Goal: Task Accomplishment & Management: Manage account settings

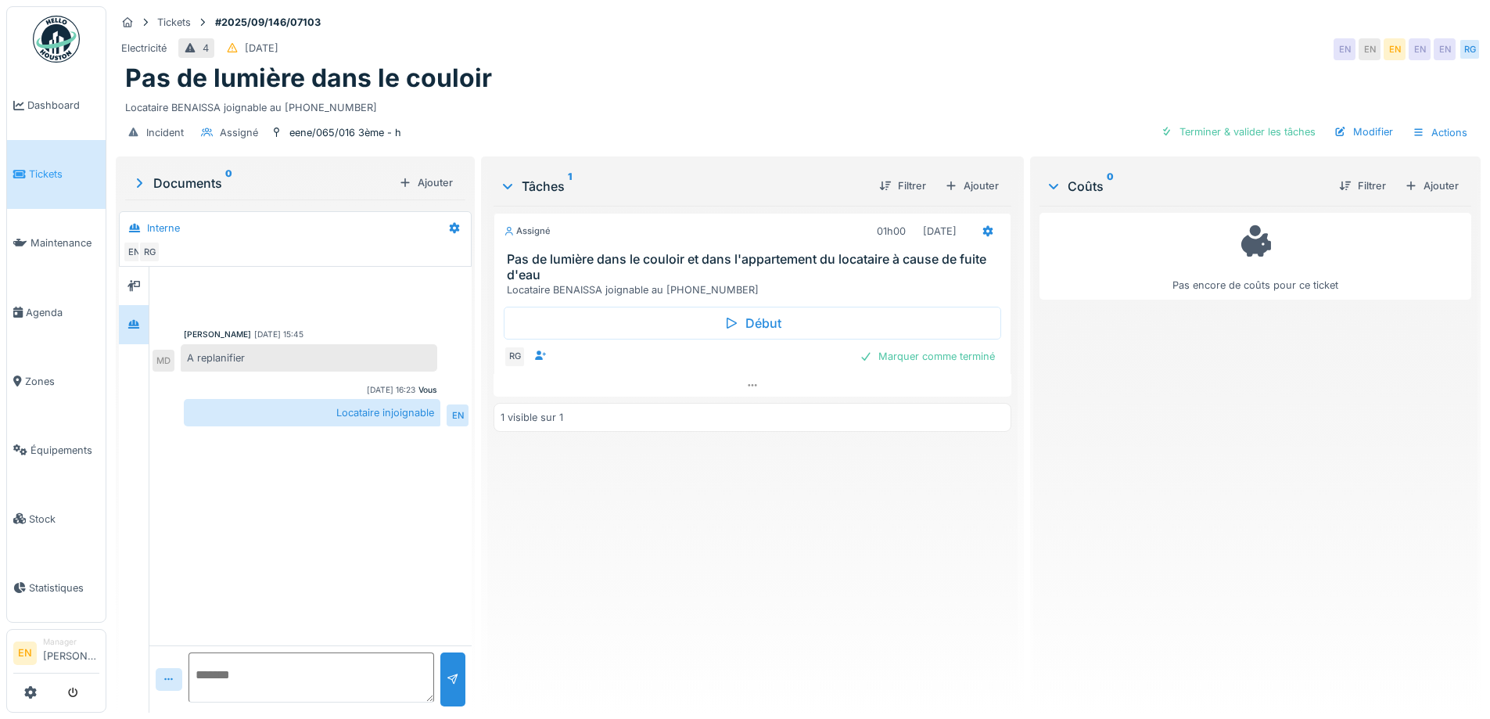
drag, startPoint x: 0, startPoint y: 0, endPoint x: 753, endPoint y: 125, distance: 763.5
click at [753, 125] on div "Incident Assigné eene/065/016 3ème - h Terminer & valider les tâches Modifier A…" at bounding box center [798, 132] width 1365 height 35
click at [829, 82] on div "Pas de lumière dans le couloir" at bounding box center [798, 78] width 1346 height 30
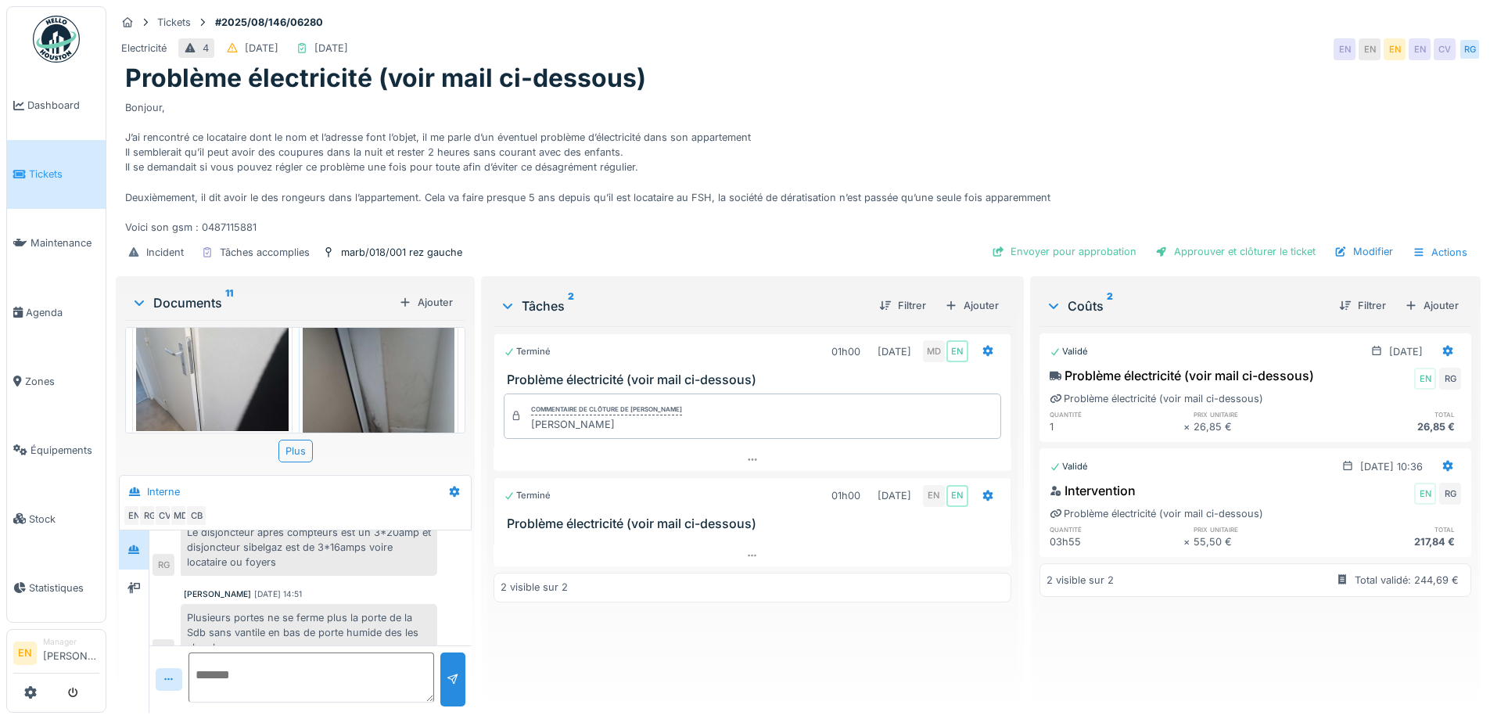
scroll to position [269, 0]
click at [812, 48] on div "Electricité 4 11/08/2025 13/08/2025 EN EN EN EN CV RG" at bounding box center [798, 49] width 1365 height 28
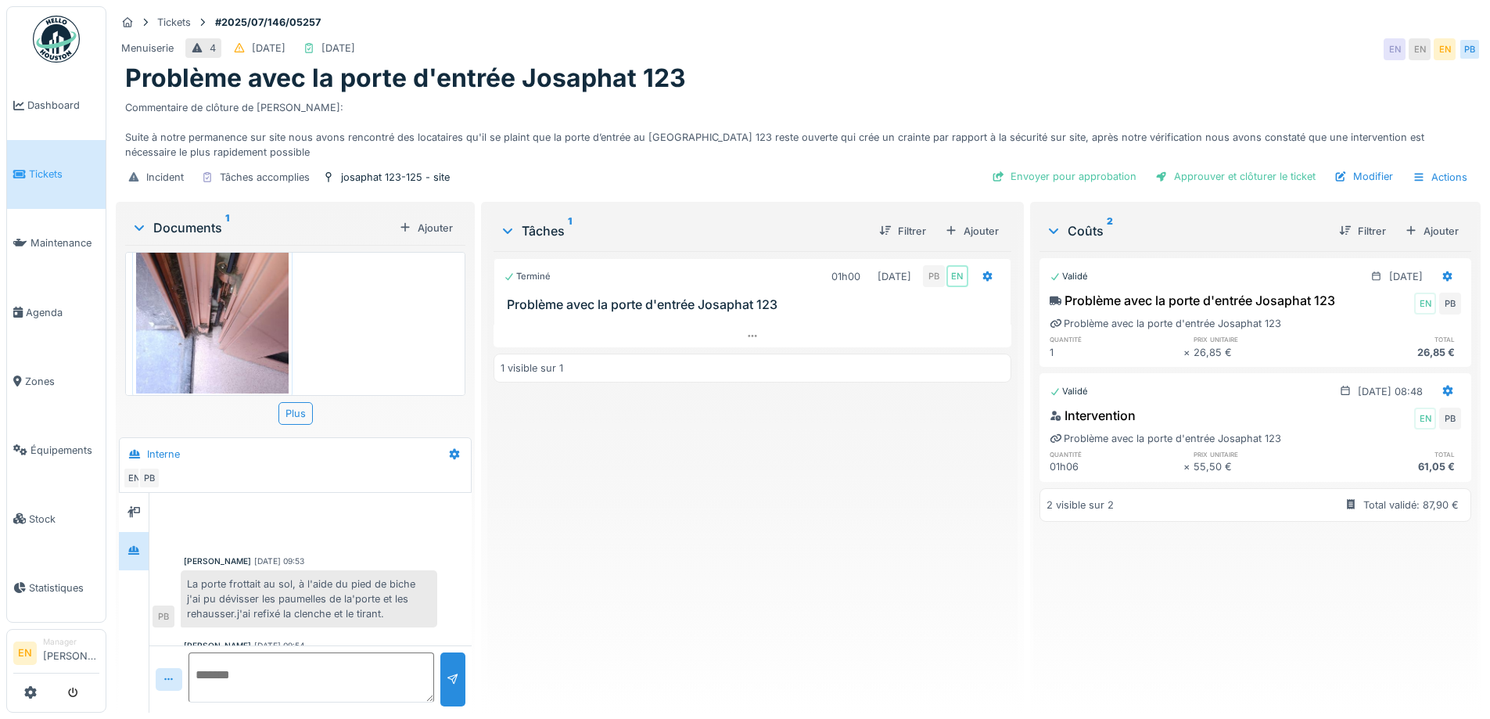
scroll to position [59, 0]
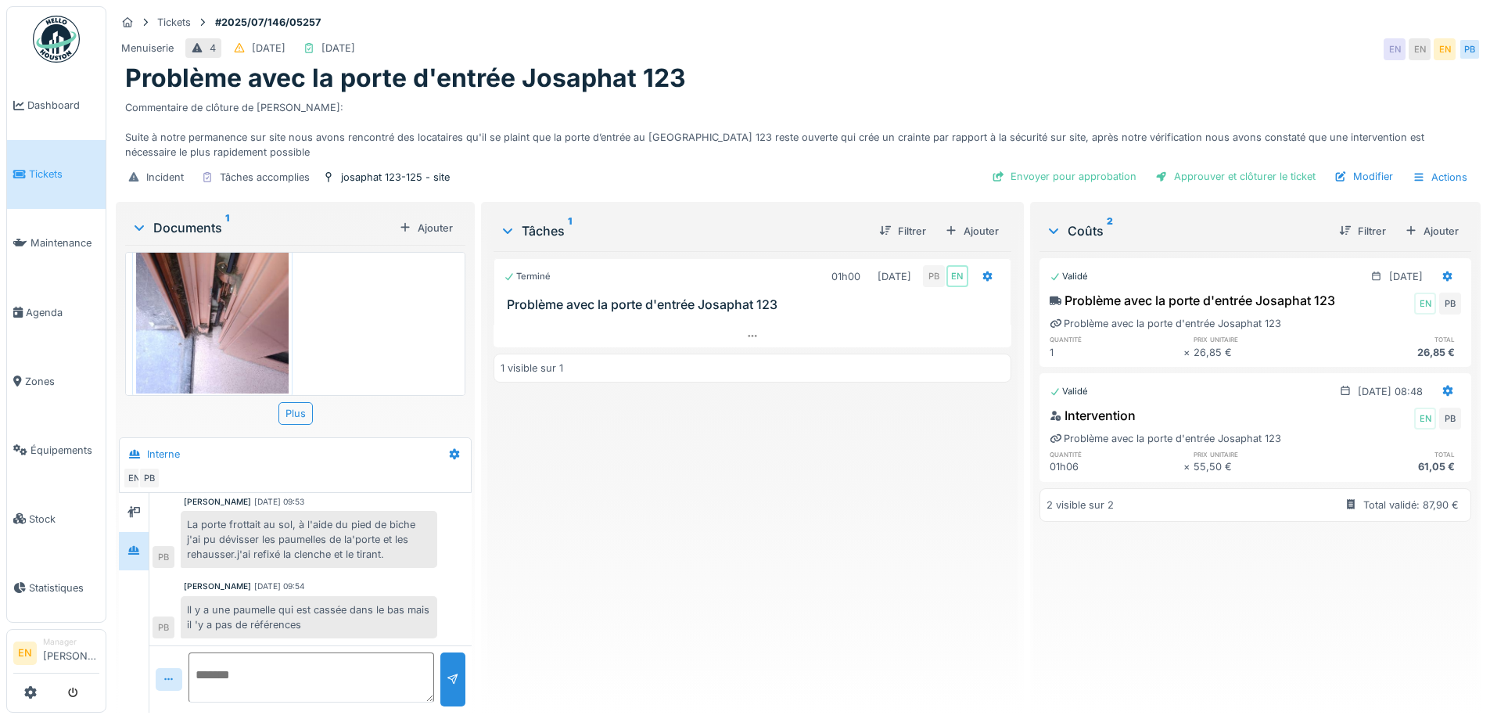
click at [651, 517] on div "Terminé 01h00 [DATE] PB EN Problème avec la porte d'entrée Josaphat 123 1 visib…" at bounding box center [752, 475] width 517 height 449
click at [560, 563] on div "Terminé 01h00 [DATE] PB EN Problème avec la porte d'entrée Josaphat 123 1 visib…" at bounding box center [752, 475] width 517 height 449
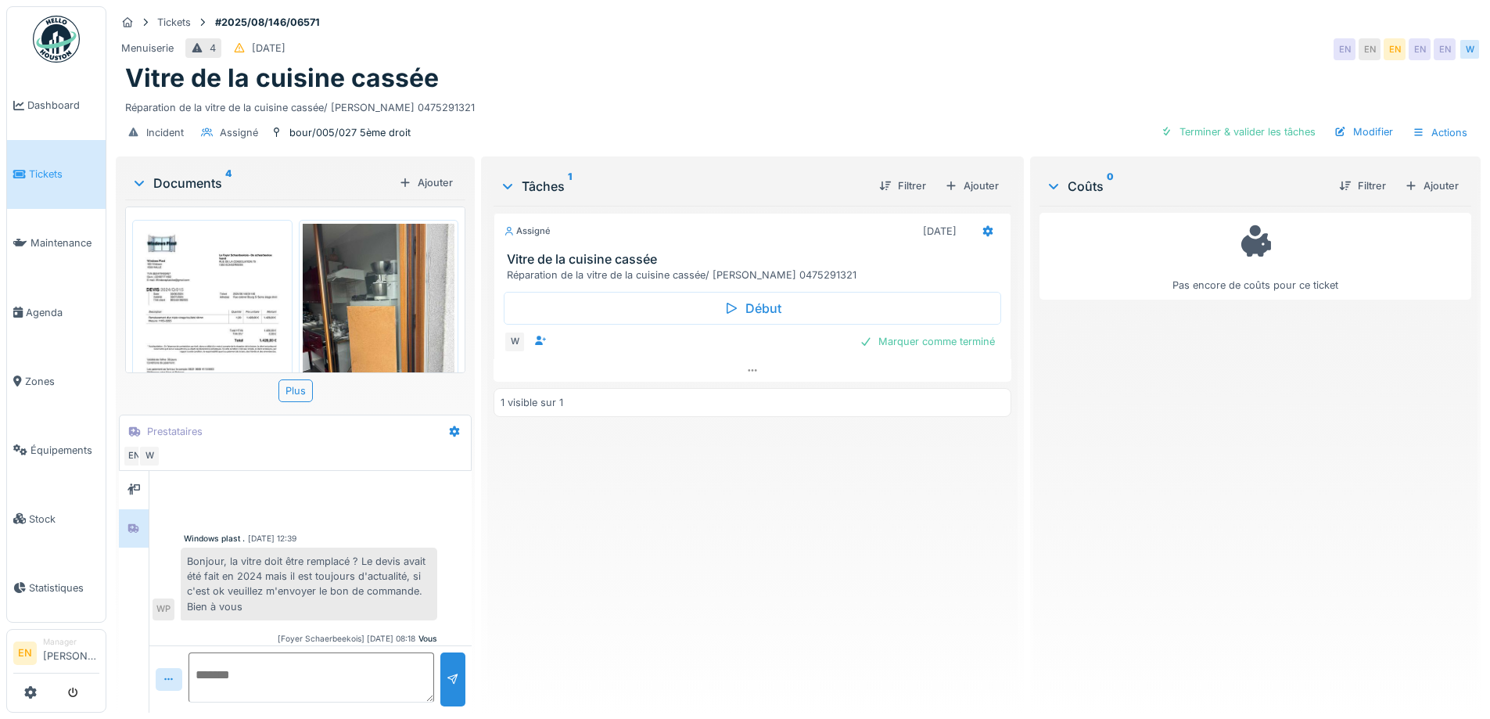
scroll to position [318, 0]
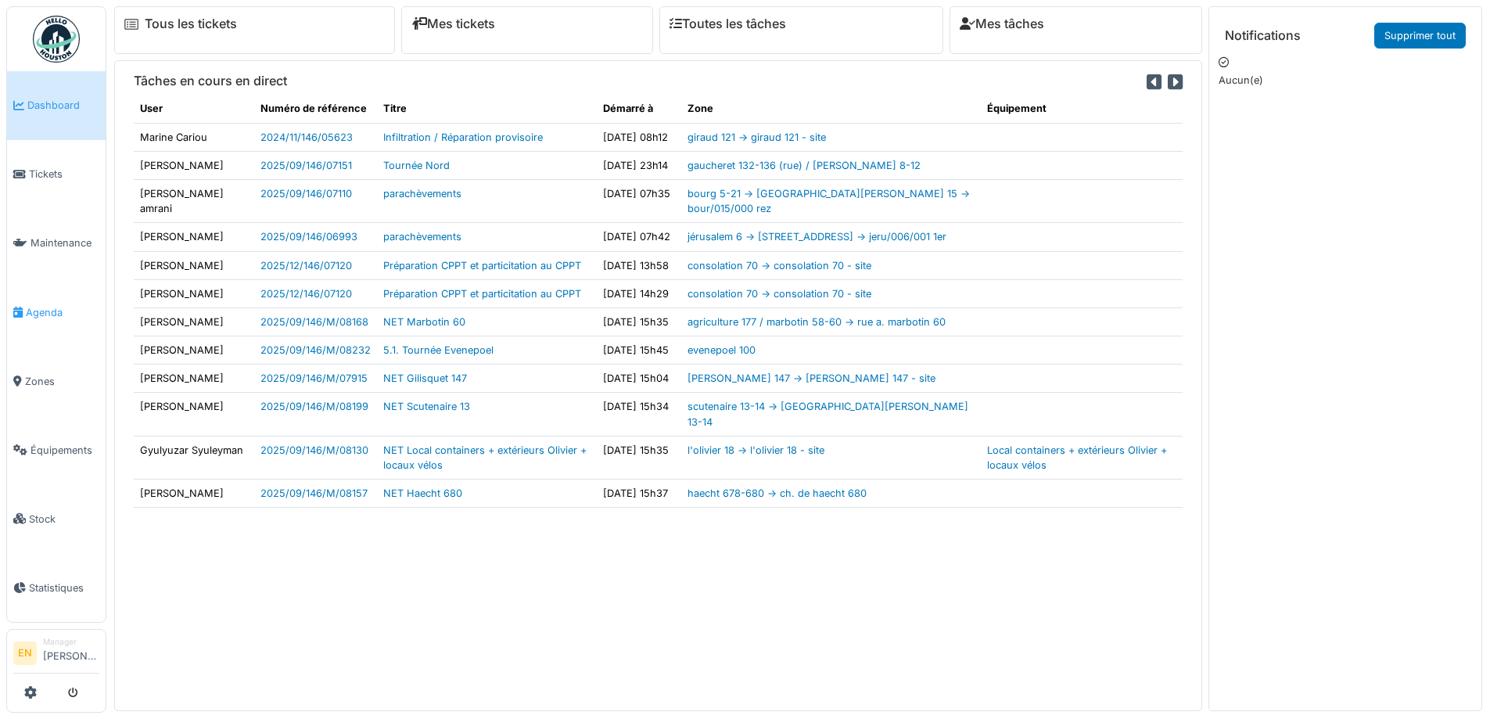
click at [46, 308] on span "Agenda" at bounding box center [63, 312] width 74 height 15
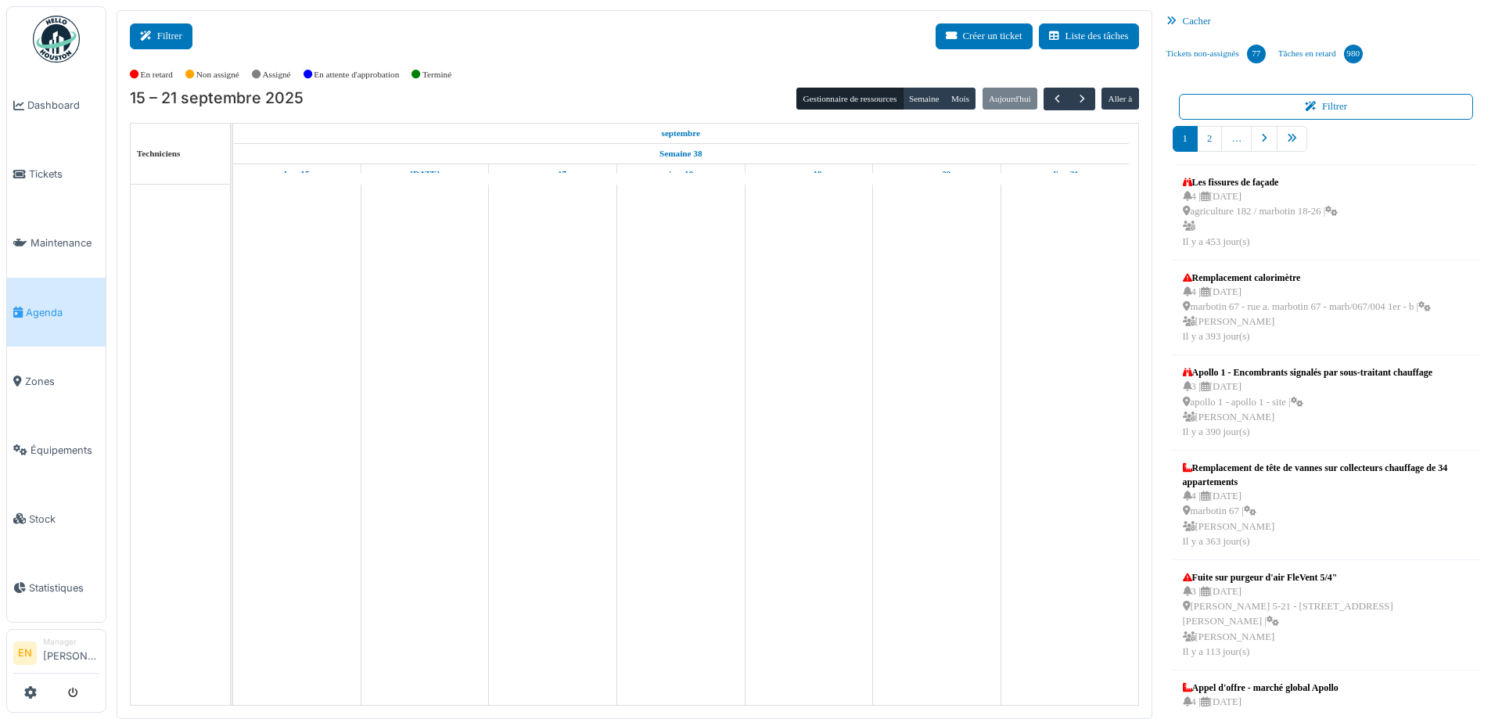
click at [176, 36] on button "Filtrer" at bounding box center [161, 36] width 63 height 26
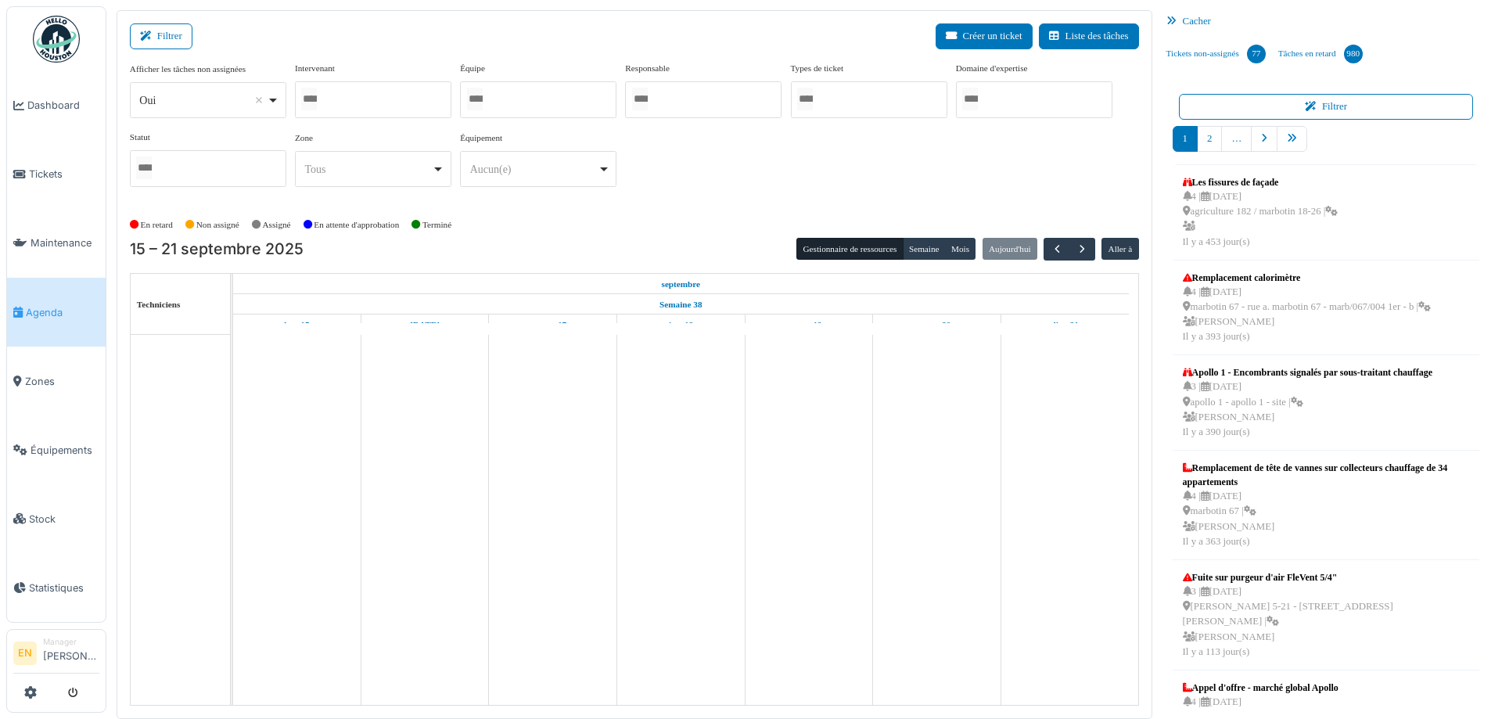
click at [275, 104] on div "Oui Remove item" at bounding box center [207, 100] width 143 height 23
select select "**"
click at [405, 100] on div at bounding box center [373, 99] width 156 height 37
type input "****"
click at [726, 224] on div "En retard Non assigné Assigné En attente d'approbation Terminé" at bounding box center [634, 226] width 1009 height 26
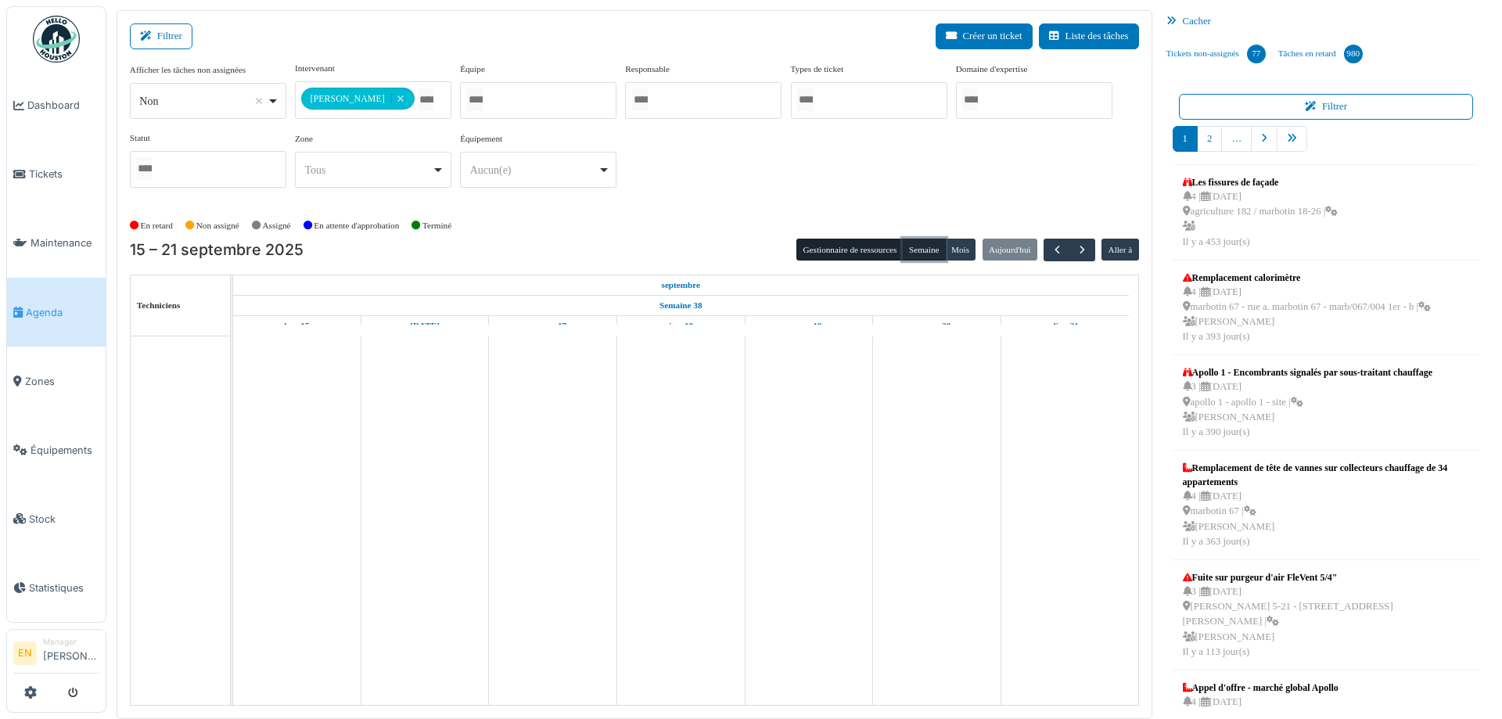
click at [906, 246] on button "Semaine" at bounding box center [924, 250] width 43 height 22
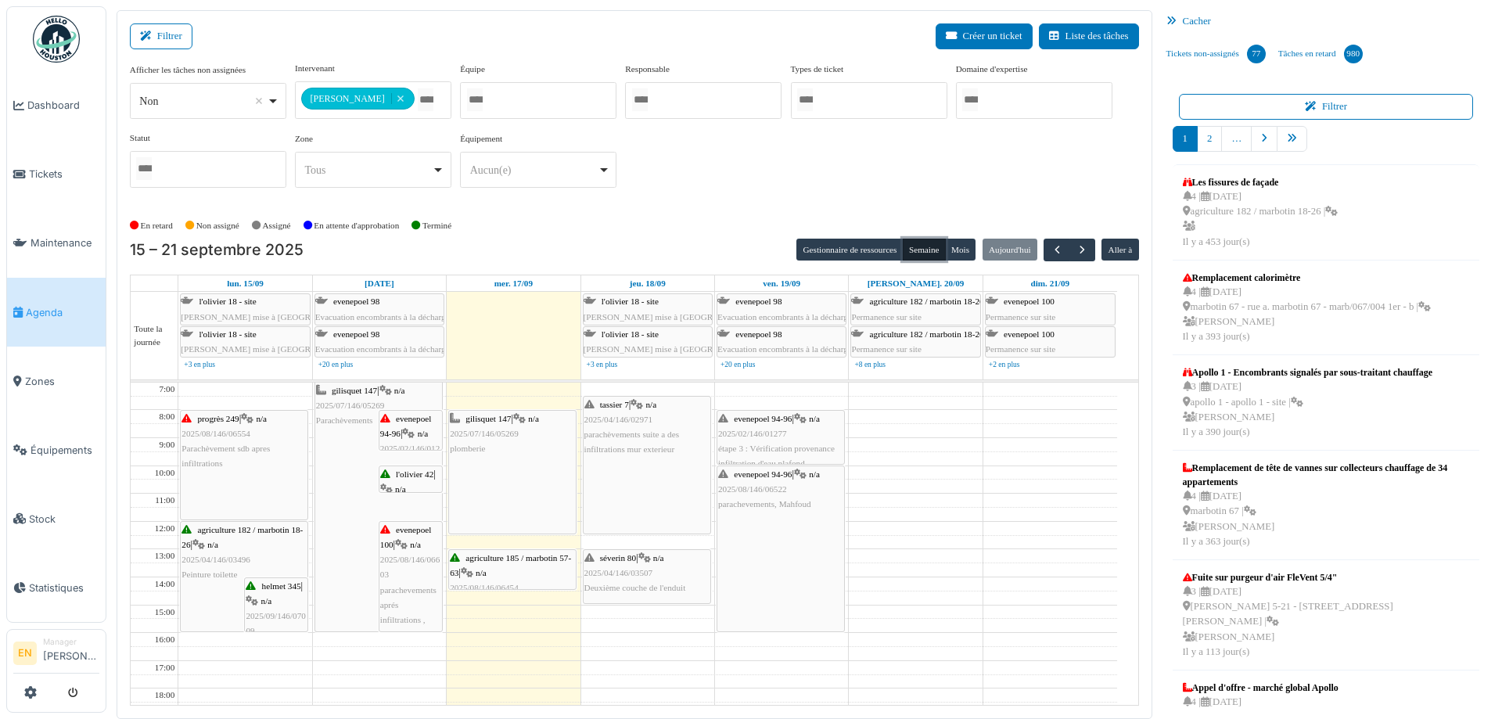
click at [634, 573] on span "2025/04/146/03507" at bounding box center [618, 572] width 69 height 9
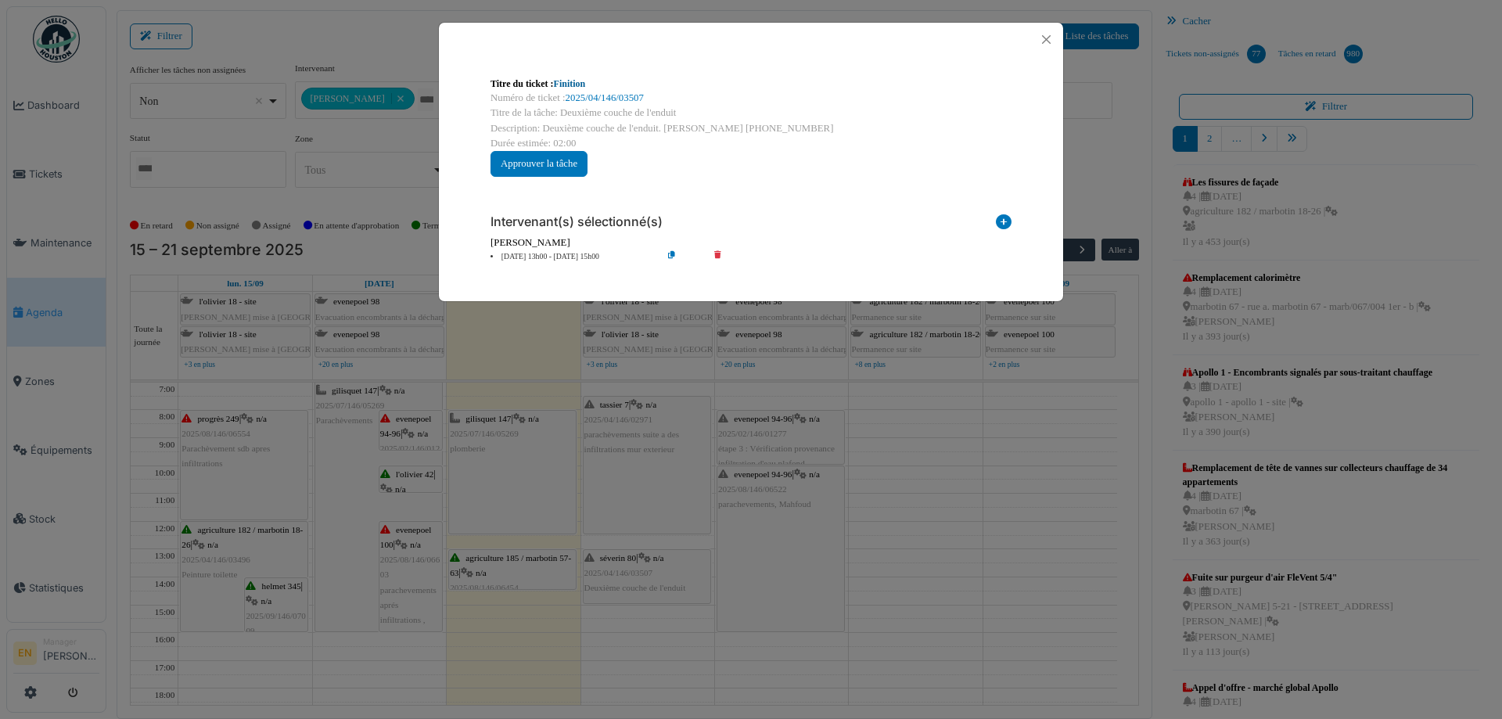
click at [578, 88] on link "Finition" at bounding box center [570, 83] width 32 height 11
click at [1048, 34] on button "Close" at bounding box center [1046, 39] width 21 height 21
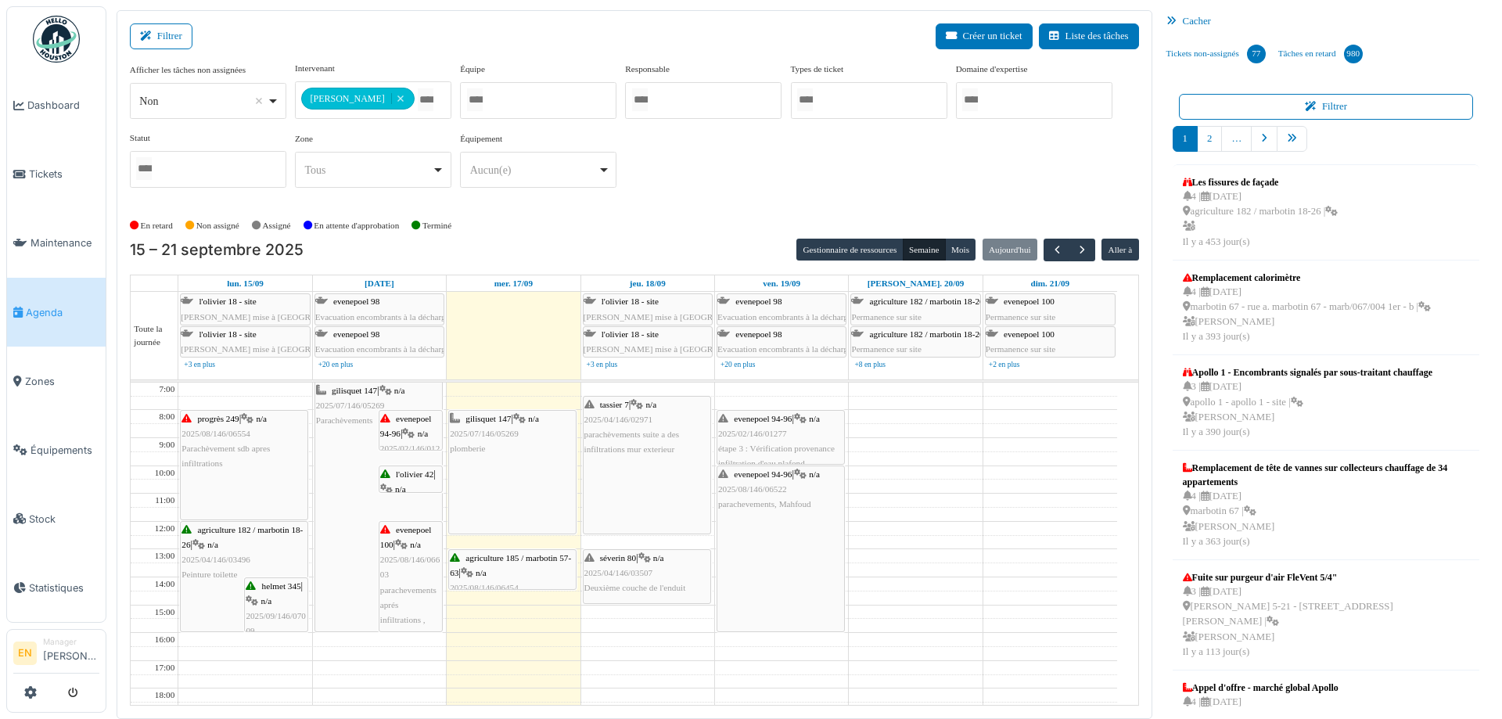
click at [901, 157] on div "**********" at bounding box center [634, 131] width 1009 height 138
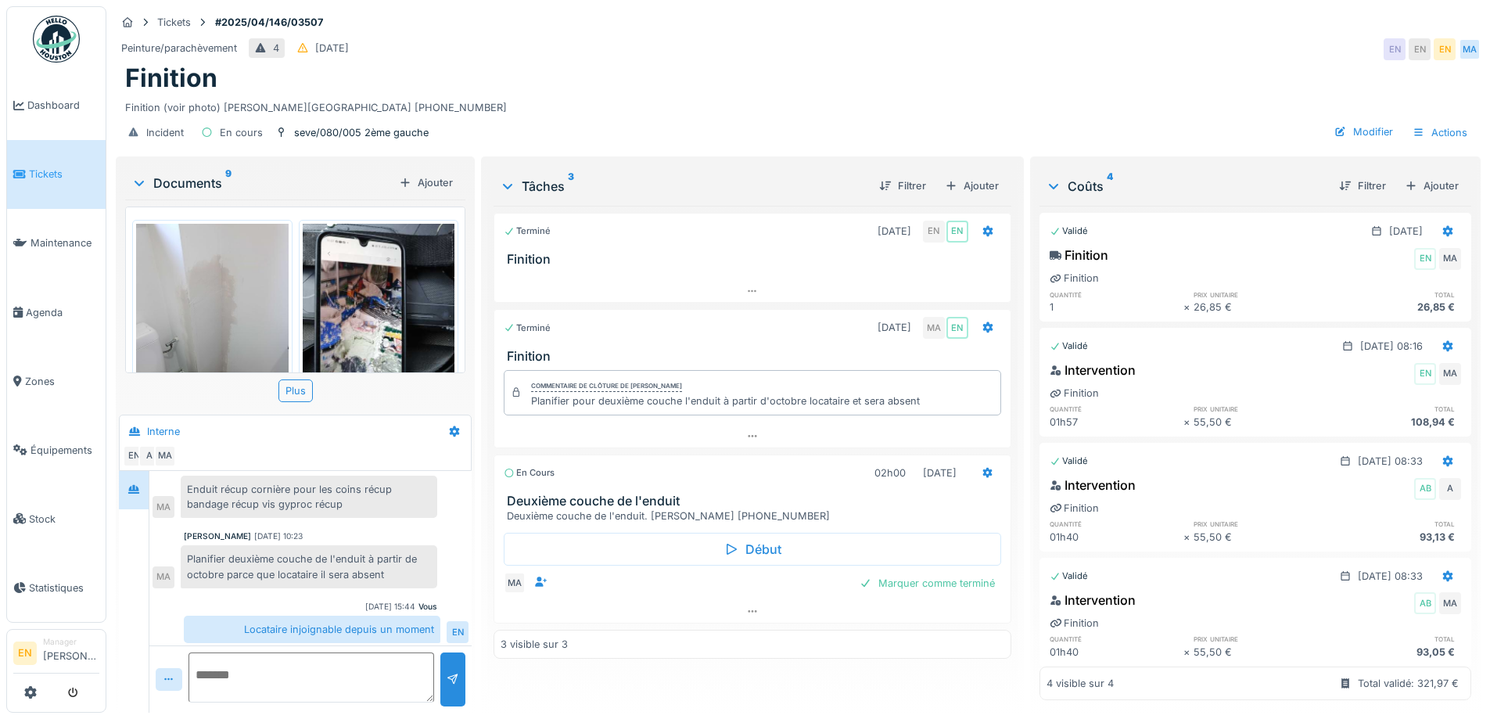
scroll to position [372, 0]
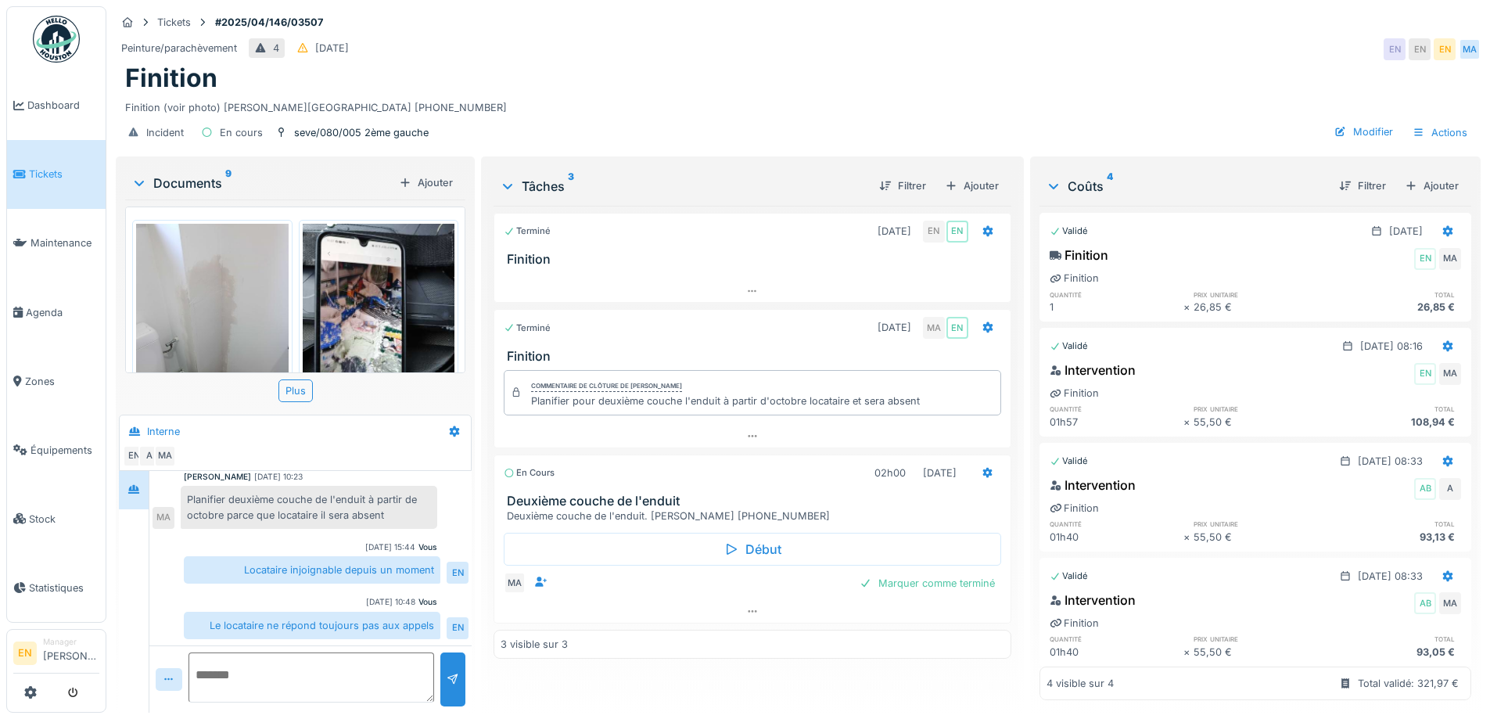
click at [378, 576] on div "Aucun message pour le moment … Soyez le premier ! [PERSON_NAME] [DATE] 10:14 Lo…" at bounding box center [310, 372] width 322 height 547
click at [591, 94] on div "Finition (voir photo) [PERSON_NAME][GEOGRAPHIC_DATA] [PHONE_NUMBER]" at bounding box center [798, 104] width 1346 height 21
click at [752, 600] on div at bounding box center [751, 611] width 515 height 23
click at [781, 94] on div "Finition (voir photo) [PERSON_NAME][GEOGRAPHIC_DATA] [PHONE_NUMBER]" at bounding box center [798, 104] width 1346 height 21
click at [864, 115] on div "Incident En cours seve/080/005 2ème gauche Modifier Actions" at bounding box center [798, 132] width 1365 height 35
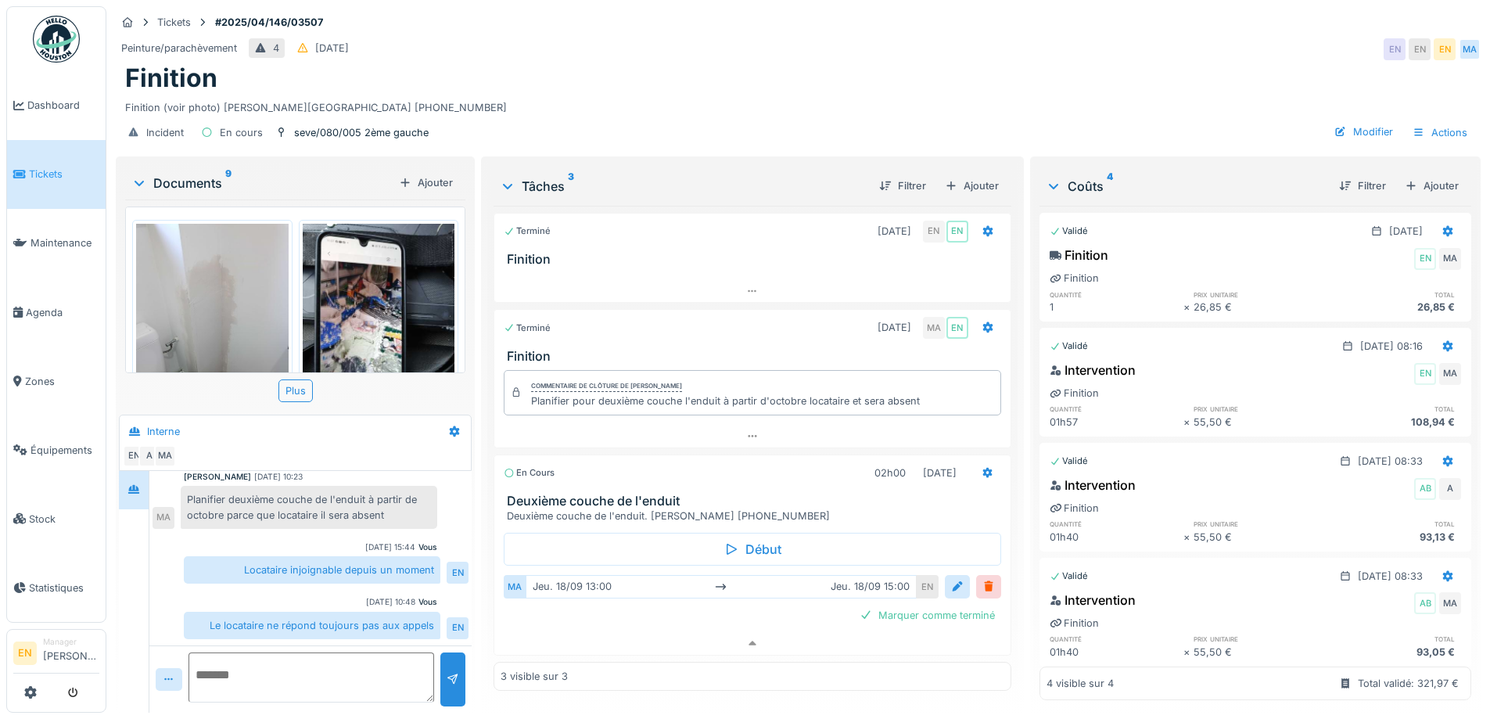
drag, startPoint x: 1140, startPoint y: 41, endPoint x: 1141, endPoint y: 48, distance: 8.0
click at [1140, 44] on div "Peinture/parachèvement 4 [DATE] EN EN EN MA" at bounding box center [798, 49] width 1365 height 28
click at [706, 72] on div "Finition" at bounding box center [798, 78] width 1346 height 30
click at [743, 115] on div "Incident En cours seve/080/005 2ème gauche Modifier Actions" at bounding box center [798, 132] width 1365 height 35
click at [786, 94] on div "Finition (voir photo) [PERSON_NAME][GEOGRAPHIC_DATA] [PHONE_NUMBER]" at bounding box center [798, 104] width 1346 height 21
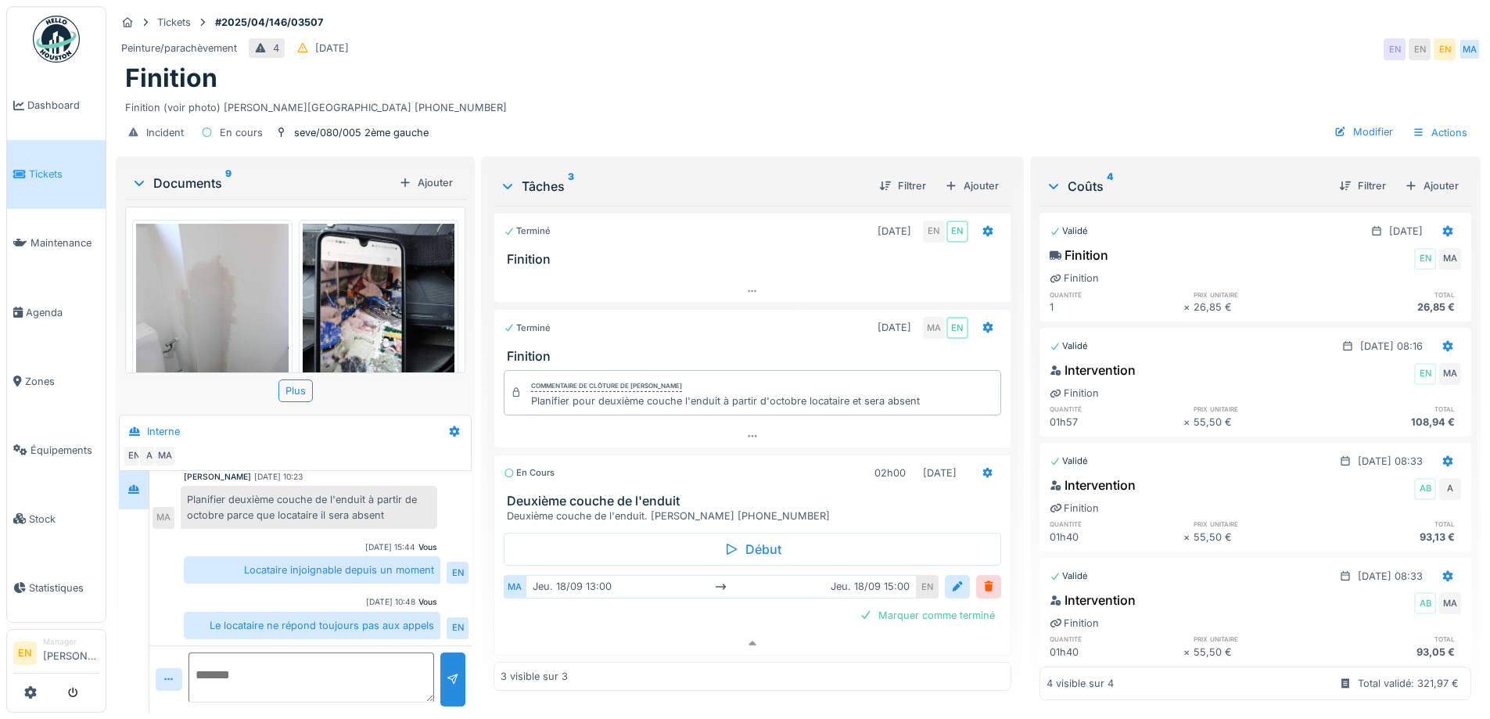
click at [887, 63] on div "Finition" at bounding box center [798, 78] width 1346 height 30
click at [871, 35] on div "Peinture/parachèvement 4 [DATE] EN EN EN MA" at bounding box center [798, 49] width 1365 height 28
click at [716, 74] on div "Finition" at bounding box center [798, 78] width 1346 height 30
click at [857, 135] on div "Incident En cours seve/080/005 2ème gauche Modifier Actions" at bounding box center [798, 132] width 1365 height 35
click at [313, 663] on textarea at bounding box center [311, 677] width 246 height 50
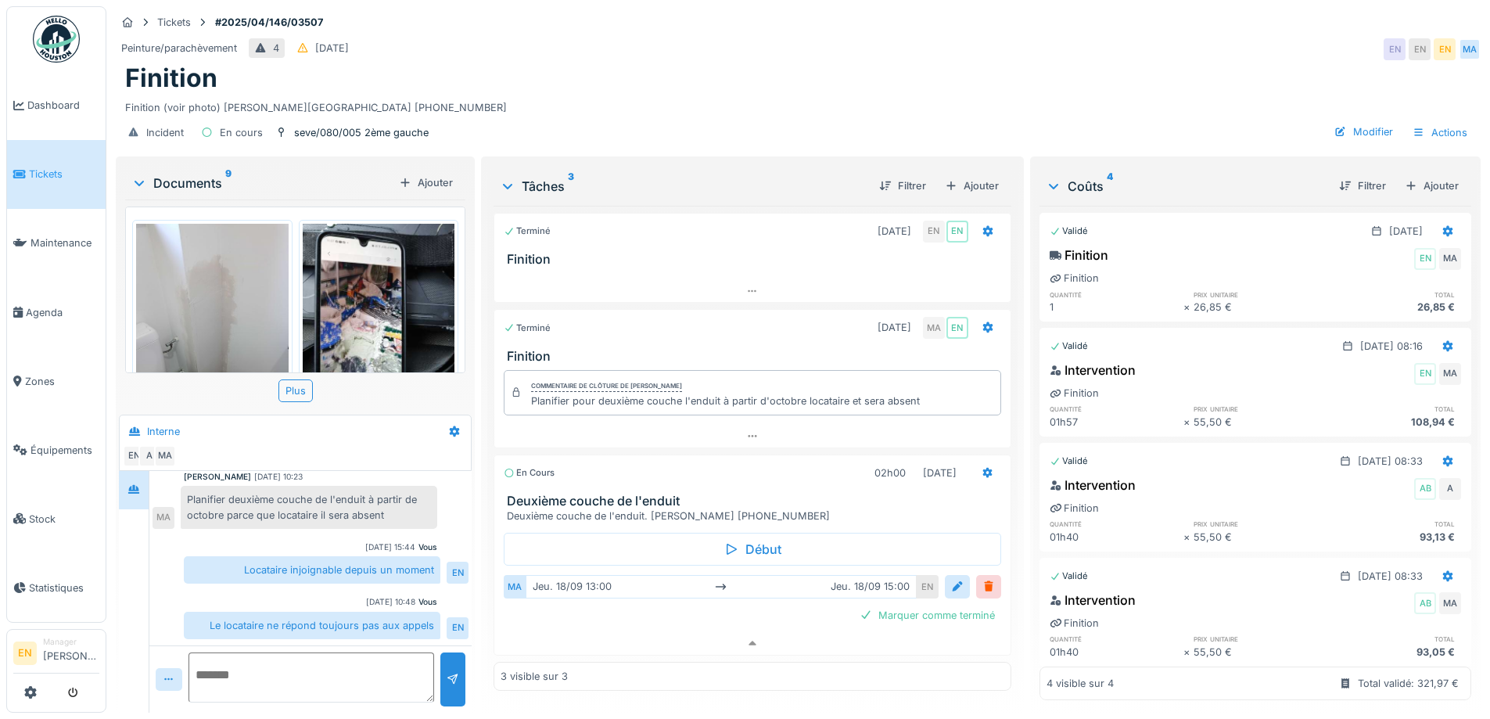
type textarea "*"
type textarea "**********"
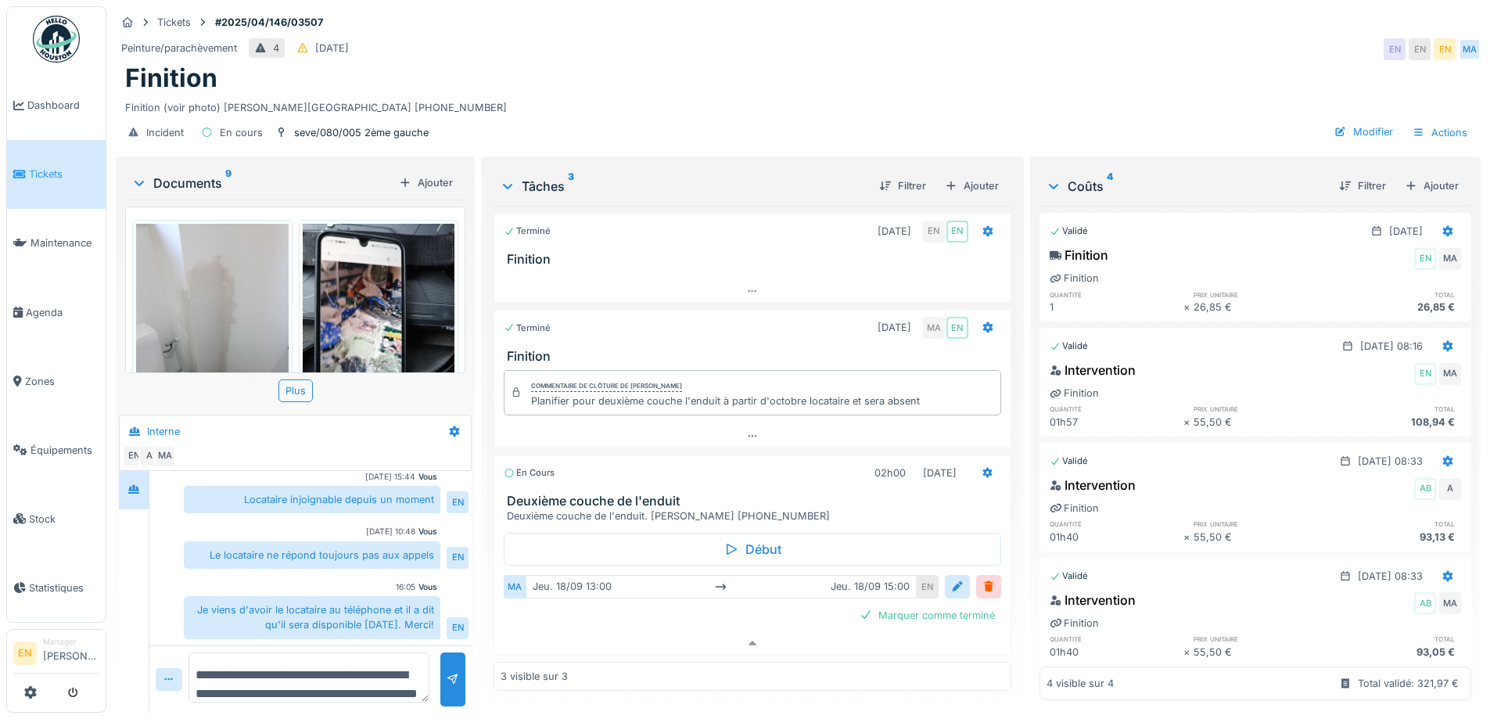
click at [378, 596] on div "Je viens d'avoir le locataire au téléphone et il a dit qu'il sera disponible de…" at bounding box center [312, 617] width 257 height 42
click at [357, 541] on div "Le locataire ne répond toujours pas aux appels" at bounding box center [312, 554] width 257 height 27
click at [1130, 63] on div "Finition" at bounding box center [798, 78] width 1346 height 30
click at [1198, 75] on div "Finition" at bounding box center [798, 78] width 1346 height 30
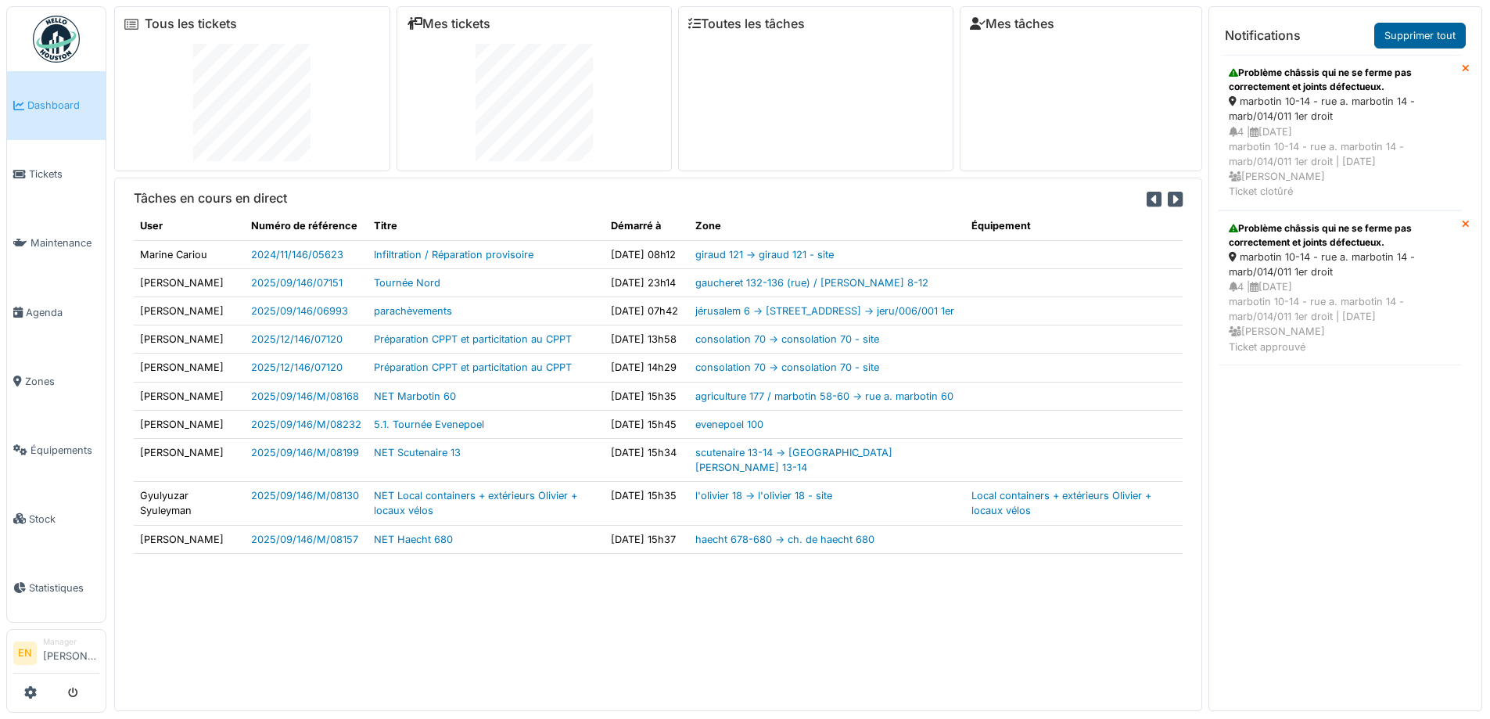
click at [1418, 39] on link "Supprimer tout" at bounding box center [1420, 36] width 92 height 26
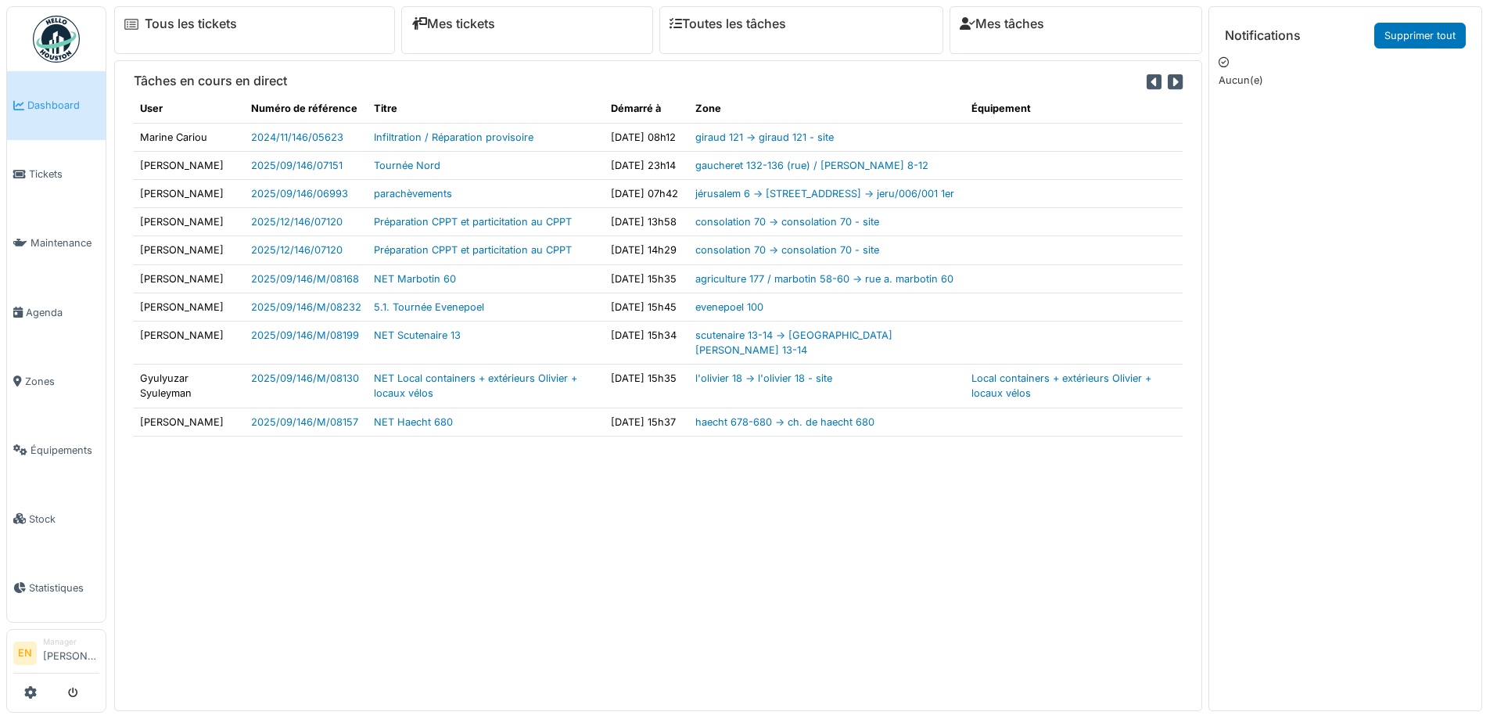
click at [526, 664] on div "Tâches en cours en direct User Numéro de référence Titre Démarré à Zone Équipem…" at bounding box center [658, 385] width 1088 height 650
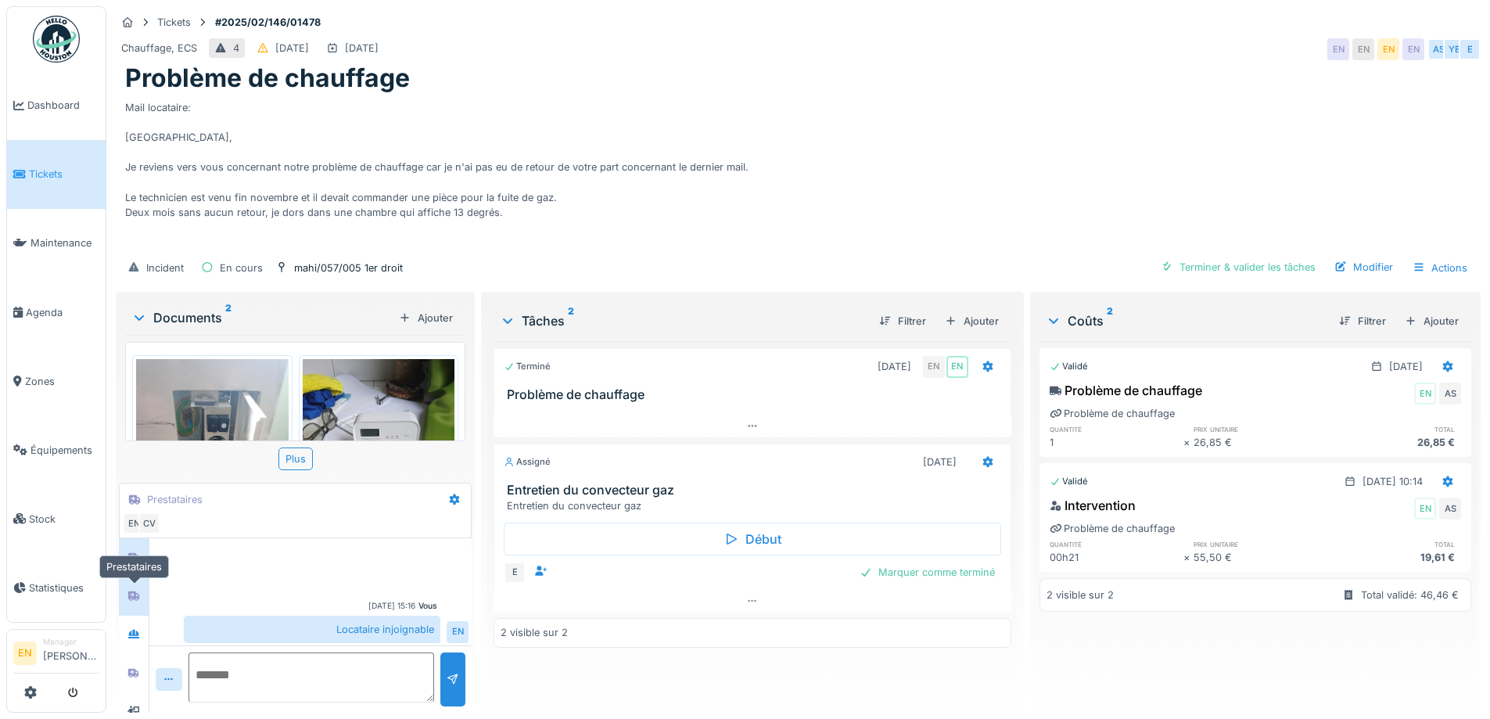
click at [124, 586] on div at bounding box center [133, 596] width 23 height 20
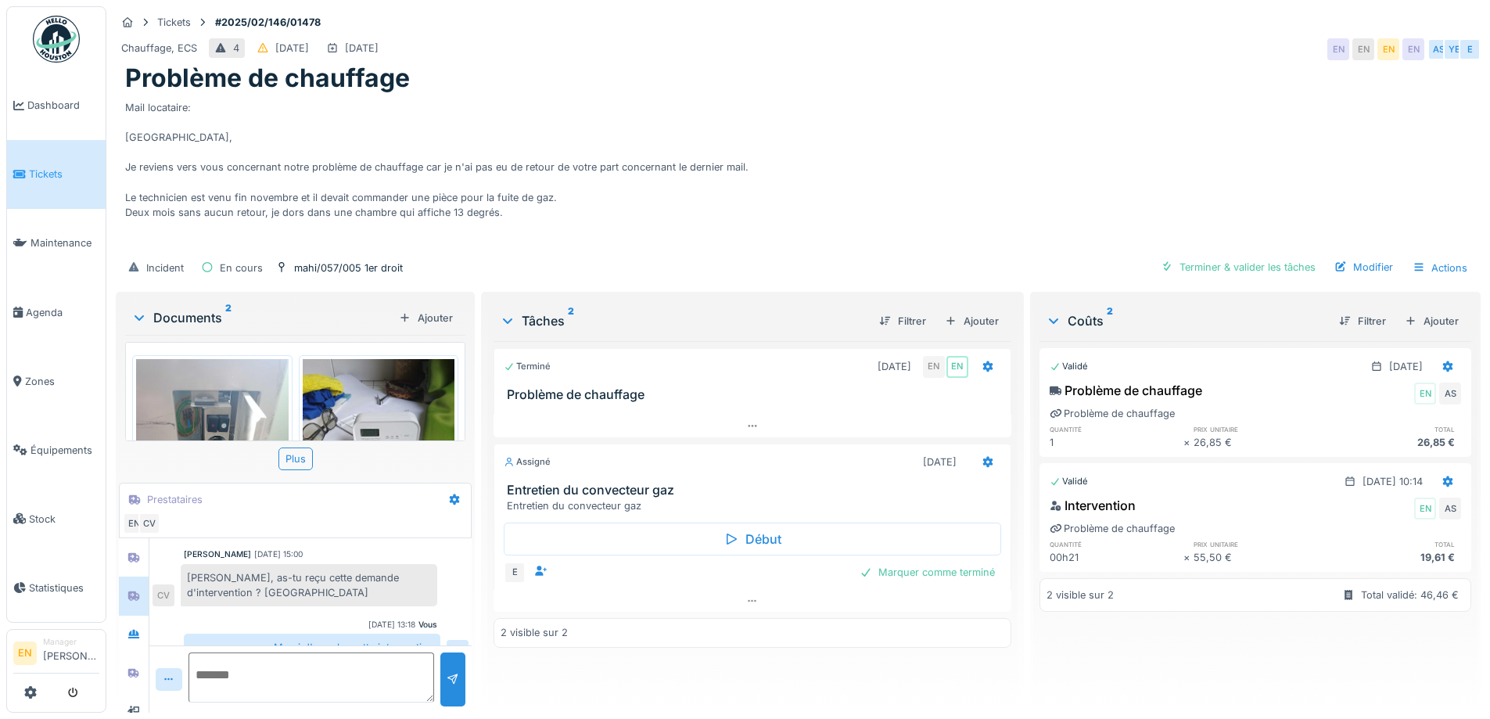
scroll to position [130, 0]
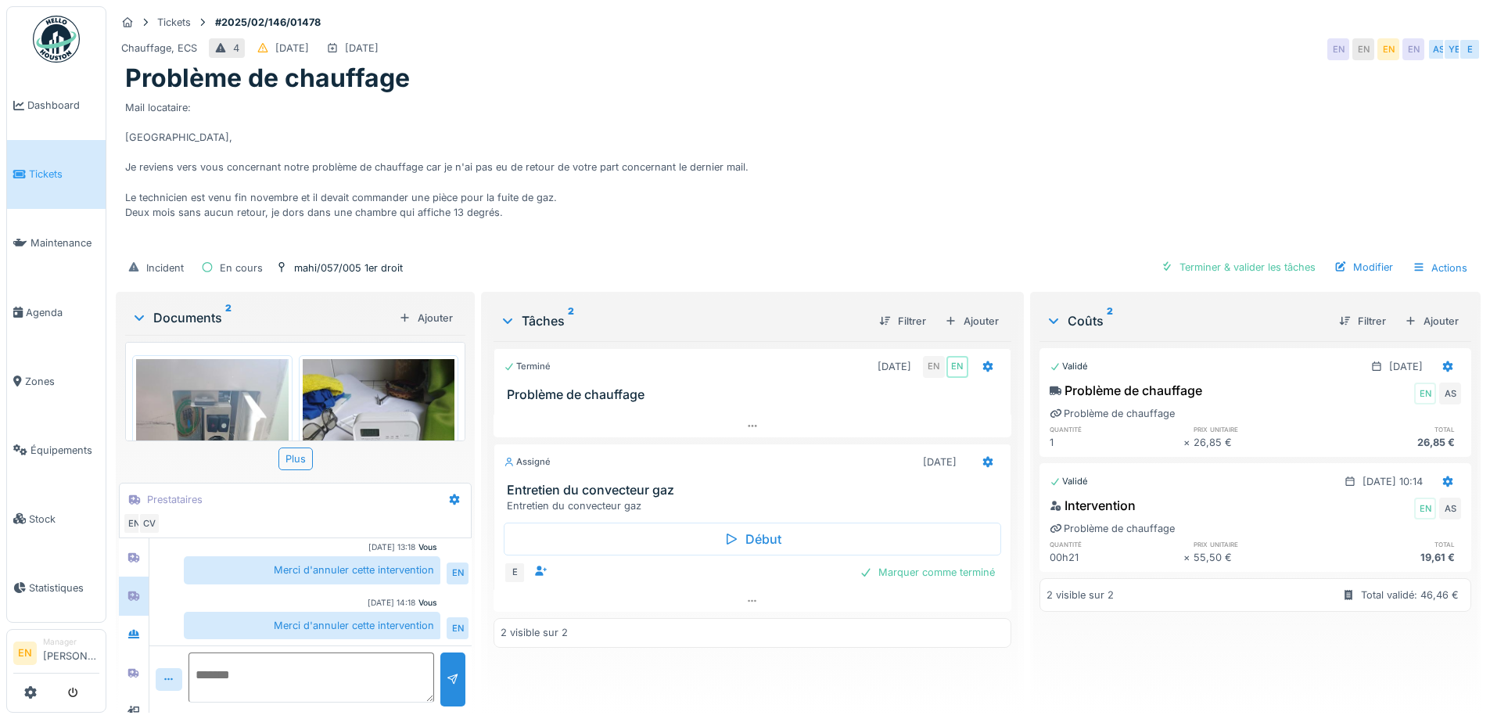
click at [839, 149] on div "Mail locataire: [GEOGRAPHIC_DATA], Je reviens vers vous concernant notre problè…" at bounding box center [798, 172] width 1346 height 156
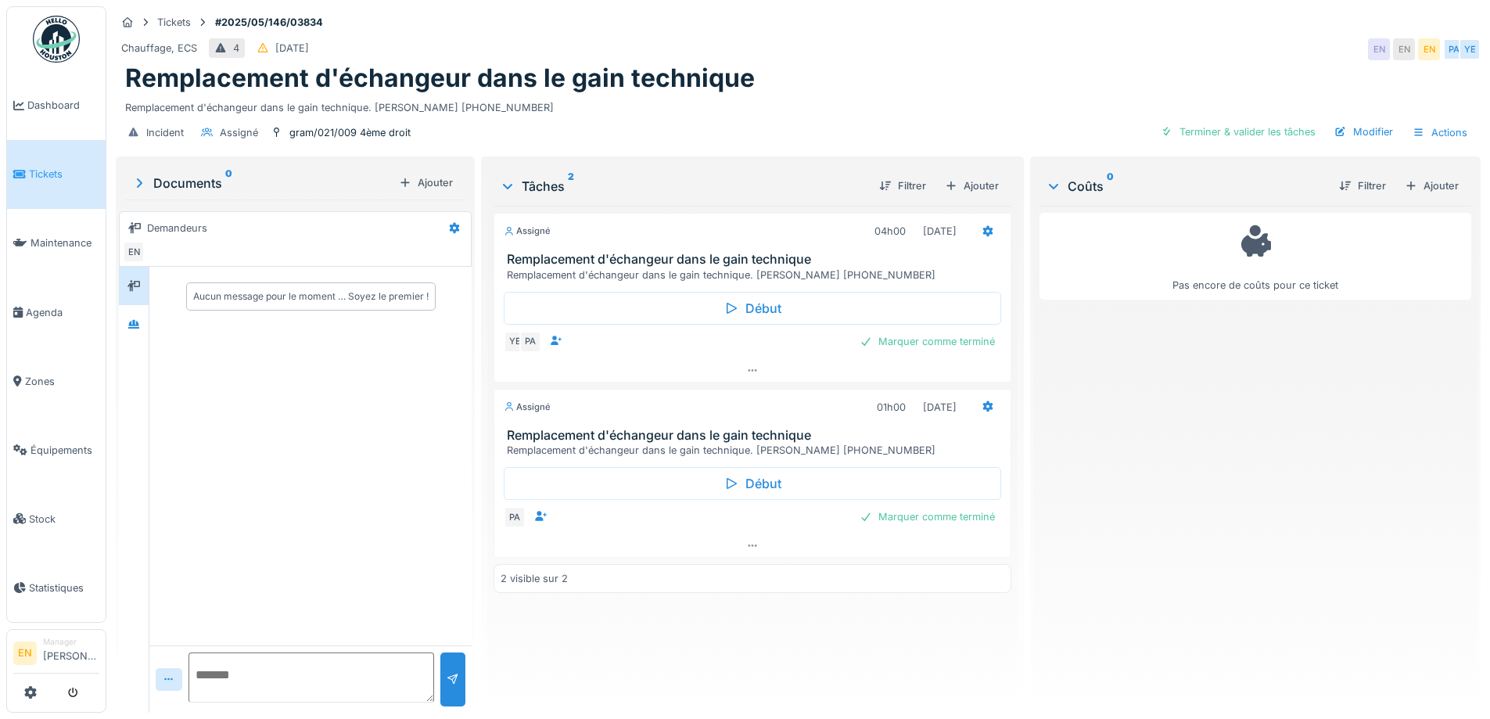
drag, startPoint x: 1032, startPoint y: 13, endPoint x: 1141, endPoint y: 2, distance: 109.3
click at [1034, 13] on div "Tickets #2025/05/146/03834" at bounding box center [798, 23] width 1365 height 20
click at [739, 650] on div "Assigné 04h00 [DATE] Remplacement d'échangeur dans le gain technique Remplaceme…" at bounding box center [752, 453] width 517 height 494
click at [861, 59] on div "Chauffage, ECS 4 [DATE] EN EN EN PA YE" at bounding box center [798, 49] width 1365 height 28
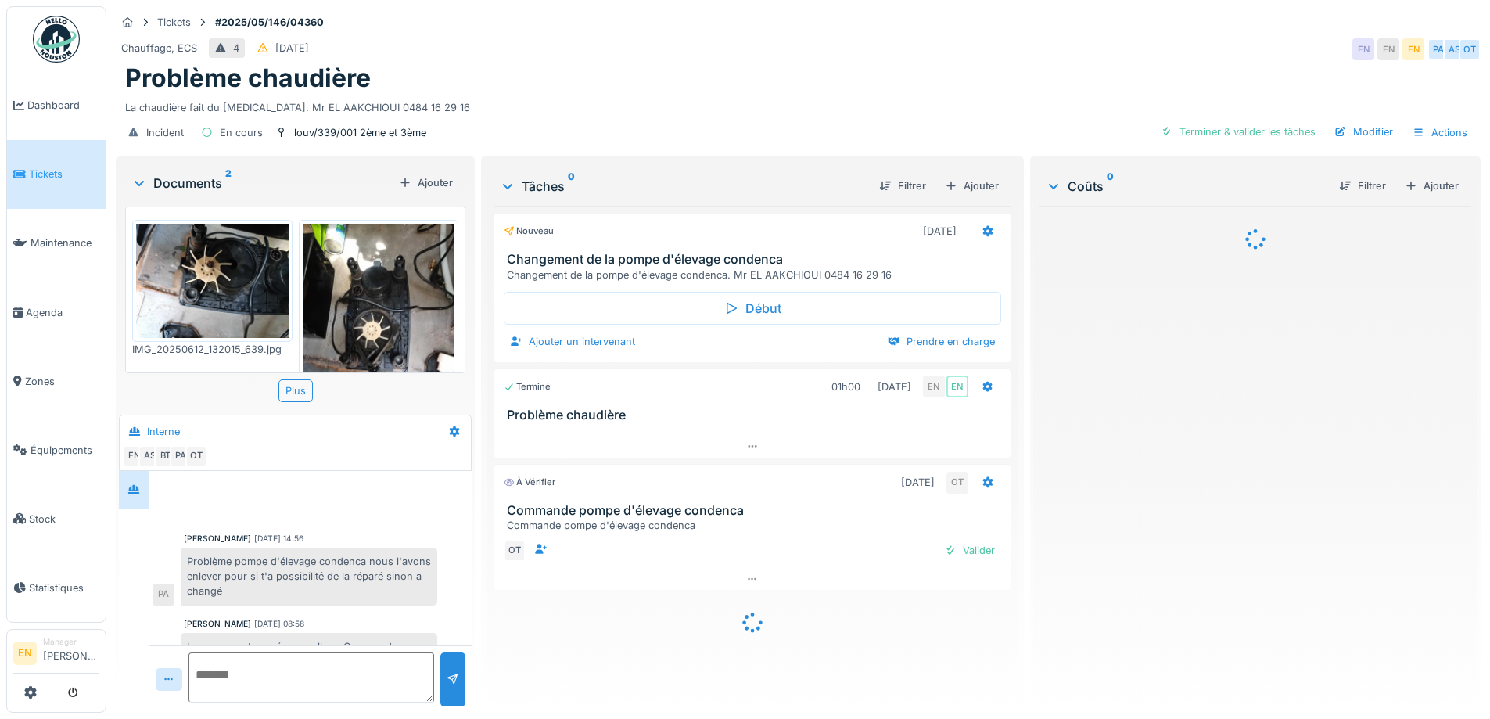
scroll to position [92, 0]
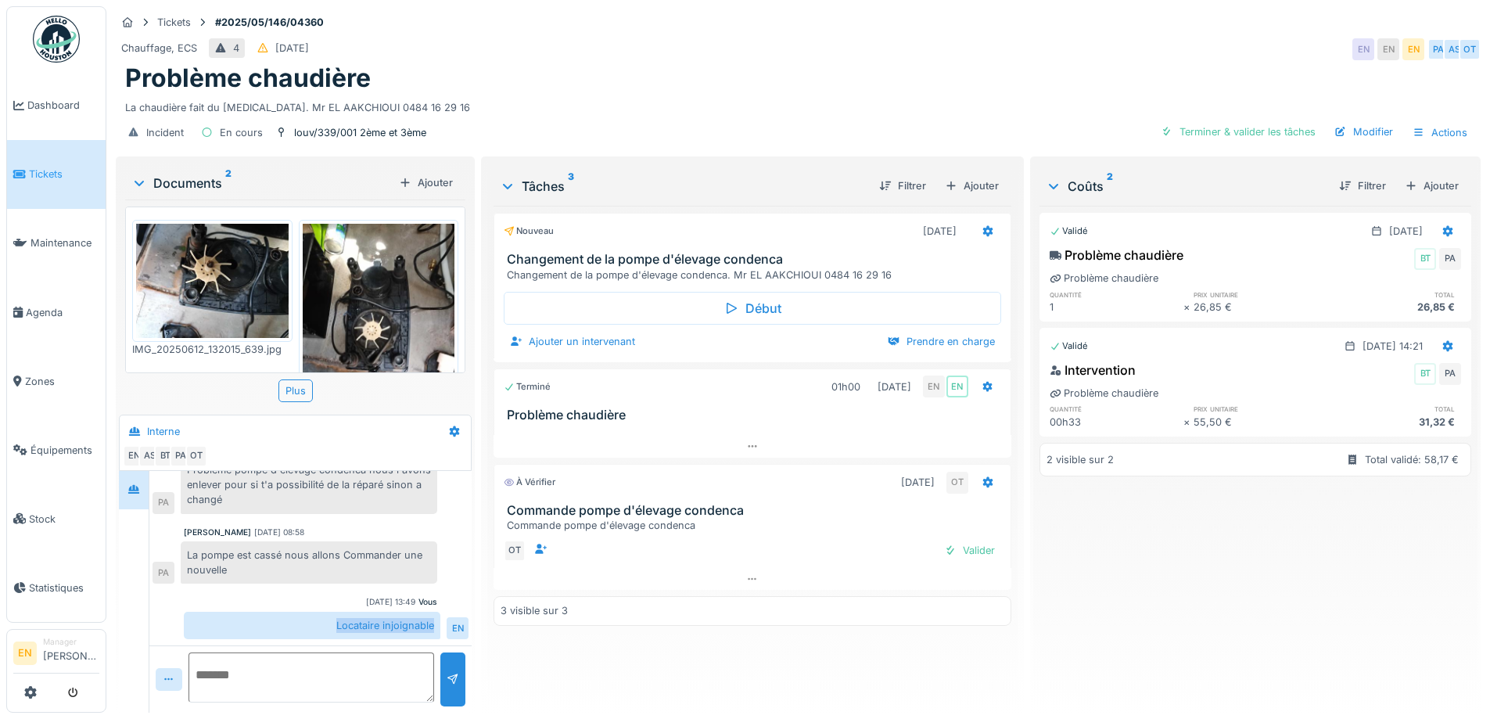
drag, startPoint x: 325, startPoint y: 626, endPoint x: 429, endPoint y: 630, distance: 104.1
click at [429, 630] on div "Locataire injoignable" at bounding box center [312, 625] width 257 height 27
copy div "Locataire injoignable"
click at [707, 127] on div "Incident En cours louv/339/001 2ème et 3ème Terminer & valider les tâches Modif…" at bounding box center [798, 132] width 1365 height 35
click at [1139, 613] on div "Validé 11/06/2025 Problème chaudière BT PA Problème chaudière quantité prix uni…" at bounding box center [1255, 453] width 432 height 494
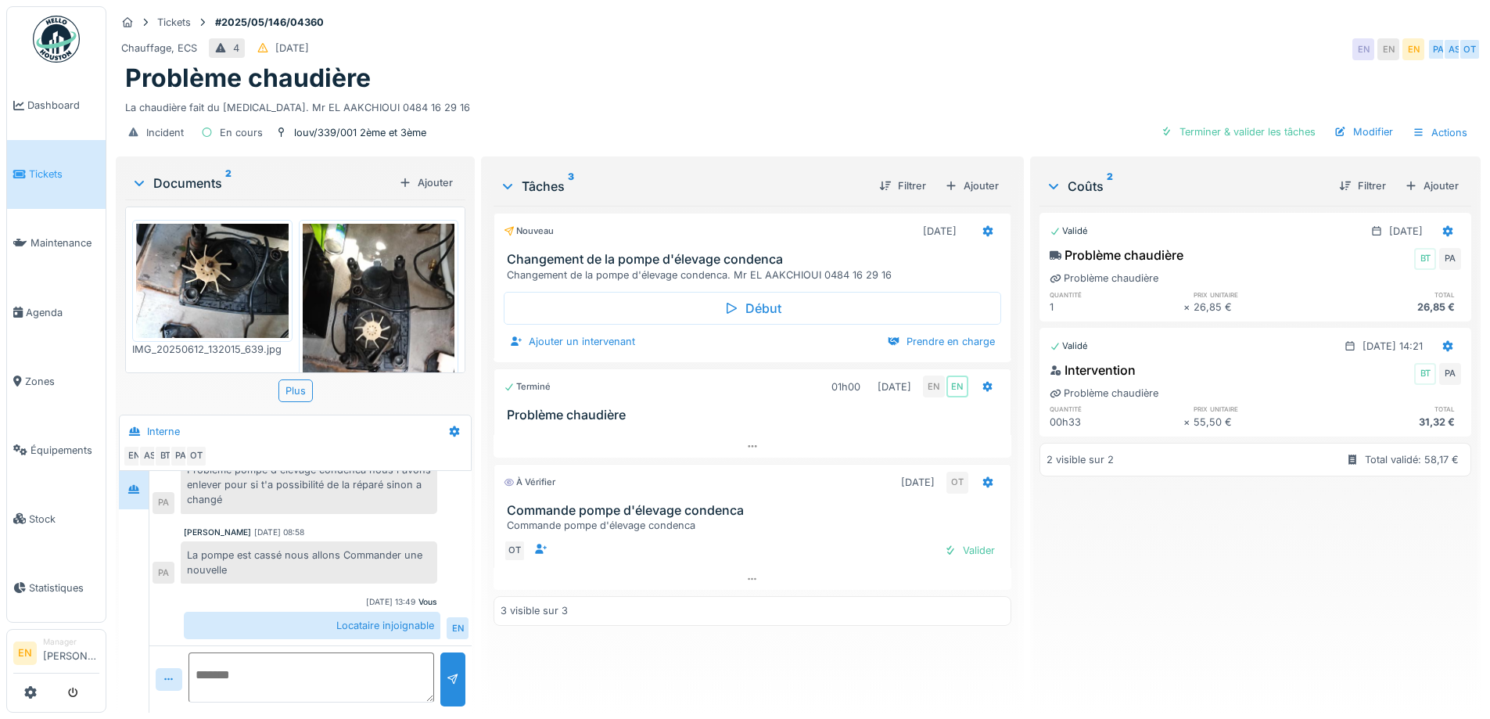
click at [585, 46] on div "Chauffage, ECS 4 31/05/2025 EN EN EN PA AS OT" at bounding box center [798, 49] width 1365 height 28
click at [821, 129] on div "Incident En cours louv/339/001 2ème et 3ème Terminer & valider les tâches Modif…" at bounding box center [798, 132] width 1365 height 35
click at [1164, 48] on div "Chauffage, ECS 4 31/05/2025 EN EN EN PA AS OT" at bounding box center [798, 49] width 1365 height 28
click at [920, 39] on div "Chauffage, ECS 4 31/05/2025 EN EN EN PA AS OT" at bounding box center [798, 49] width 1365 height 28
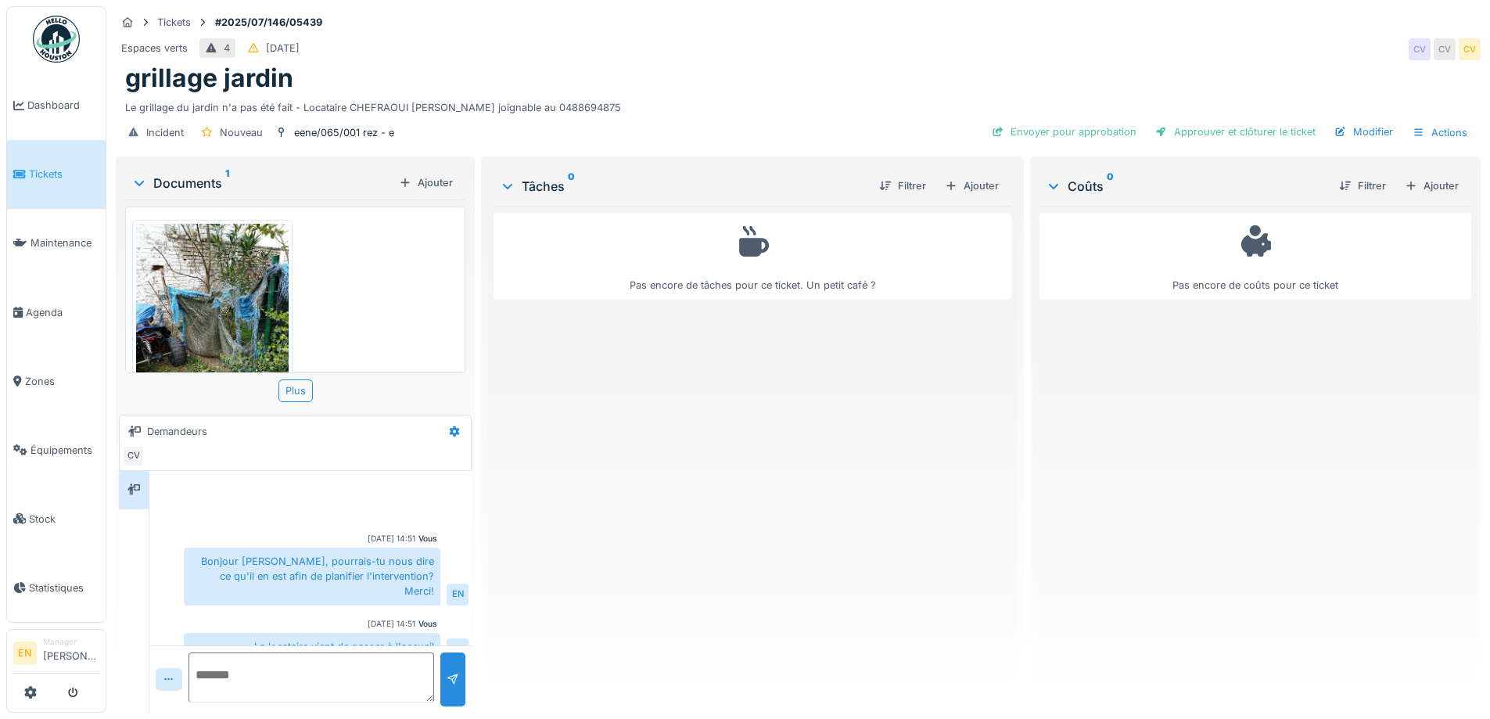
scroll to position [77, 0]
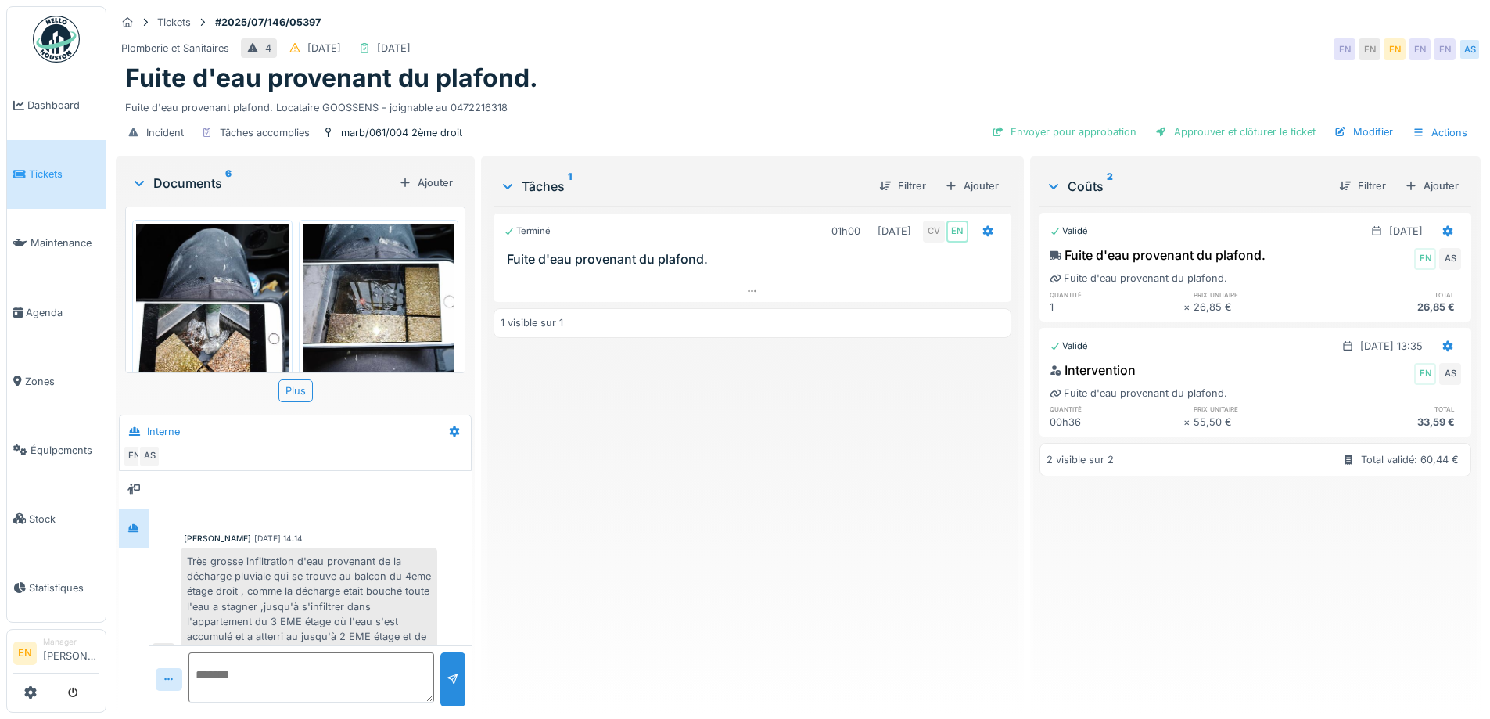
scroll to position [381, 0]
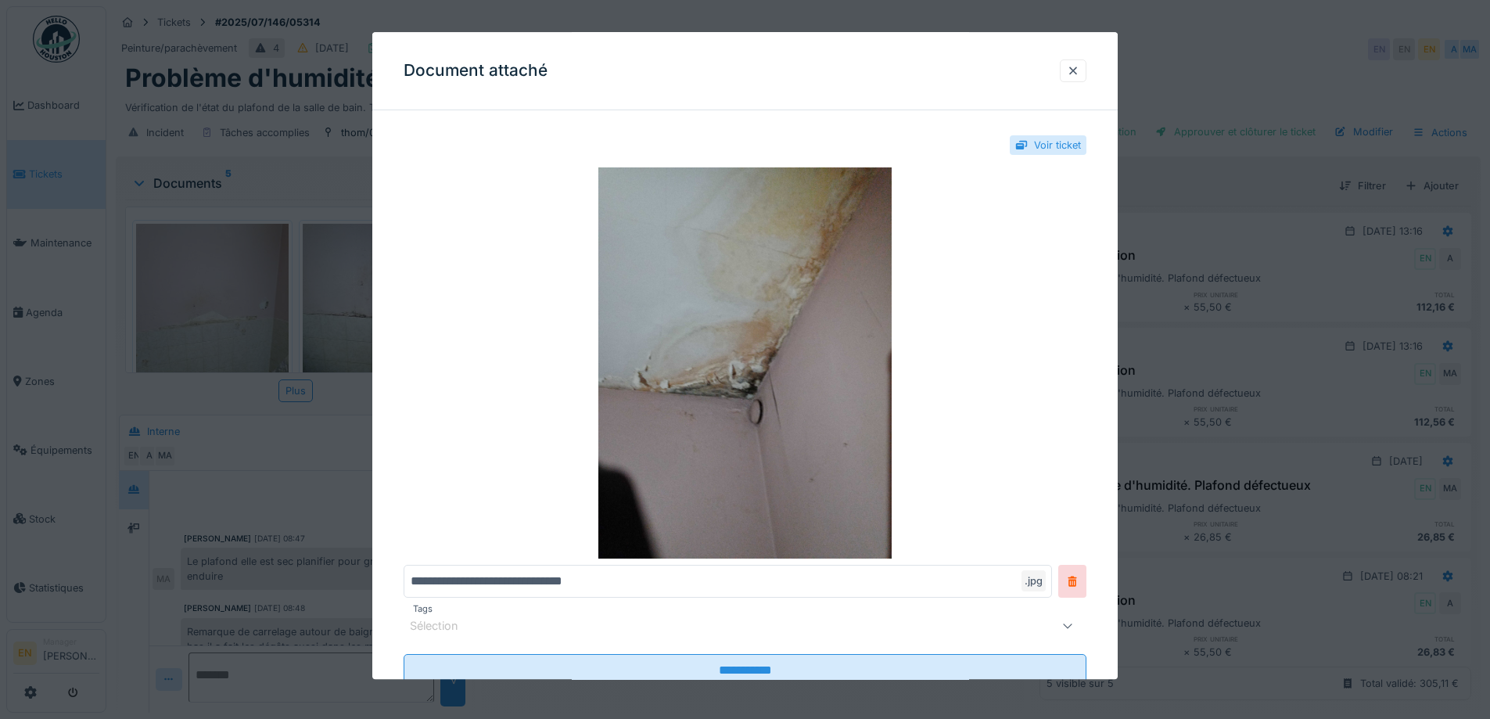
scroll to position [235, 0]
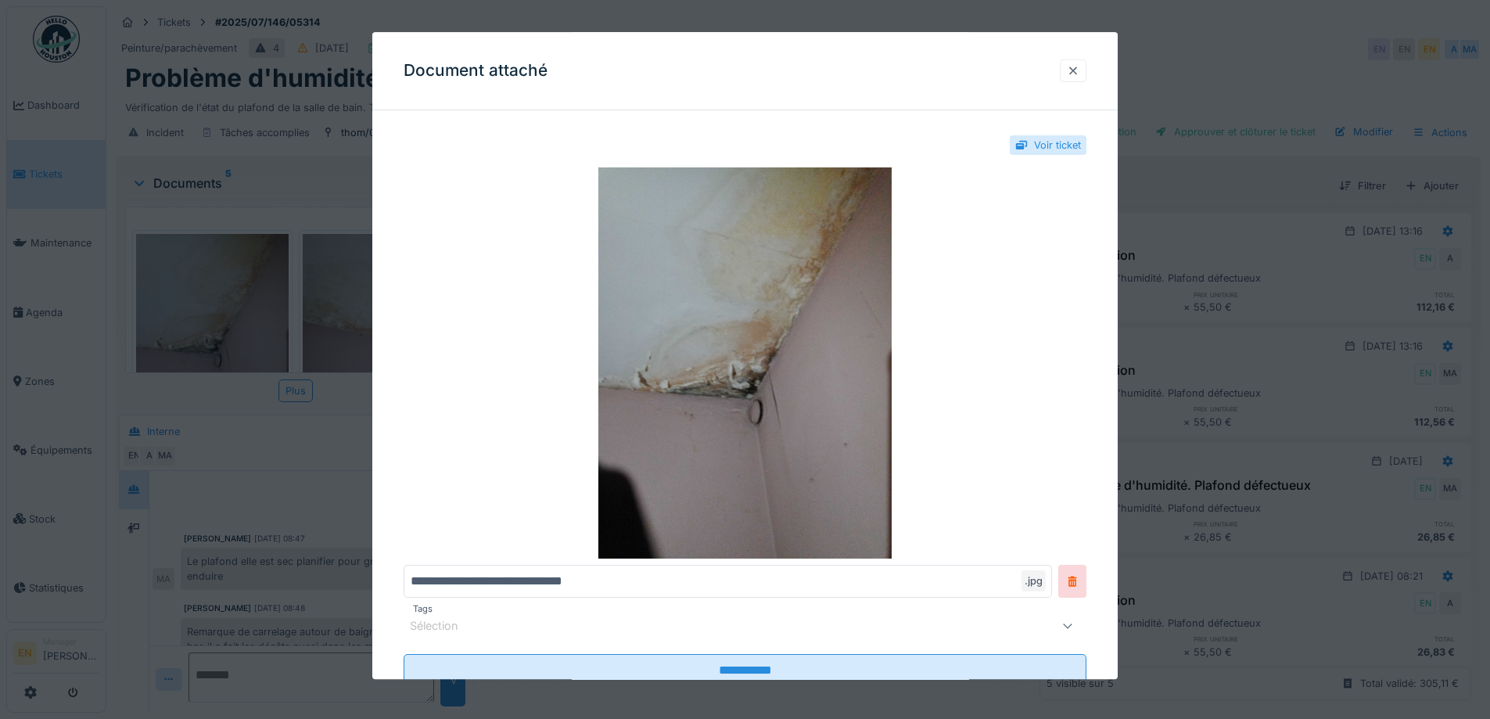
click at [1086, 70] on div at bounding box center [1073, 70] width 27 height 23
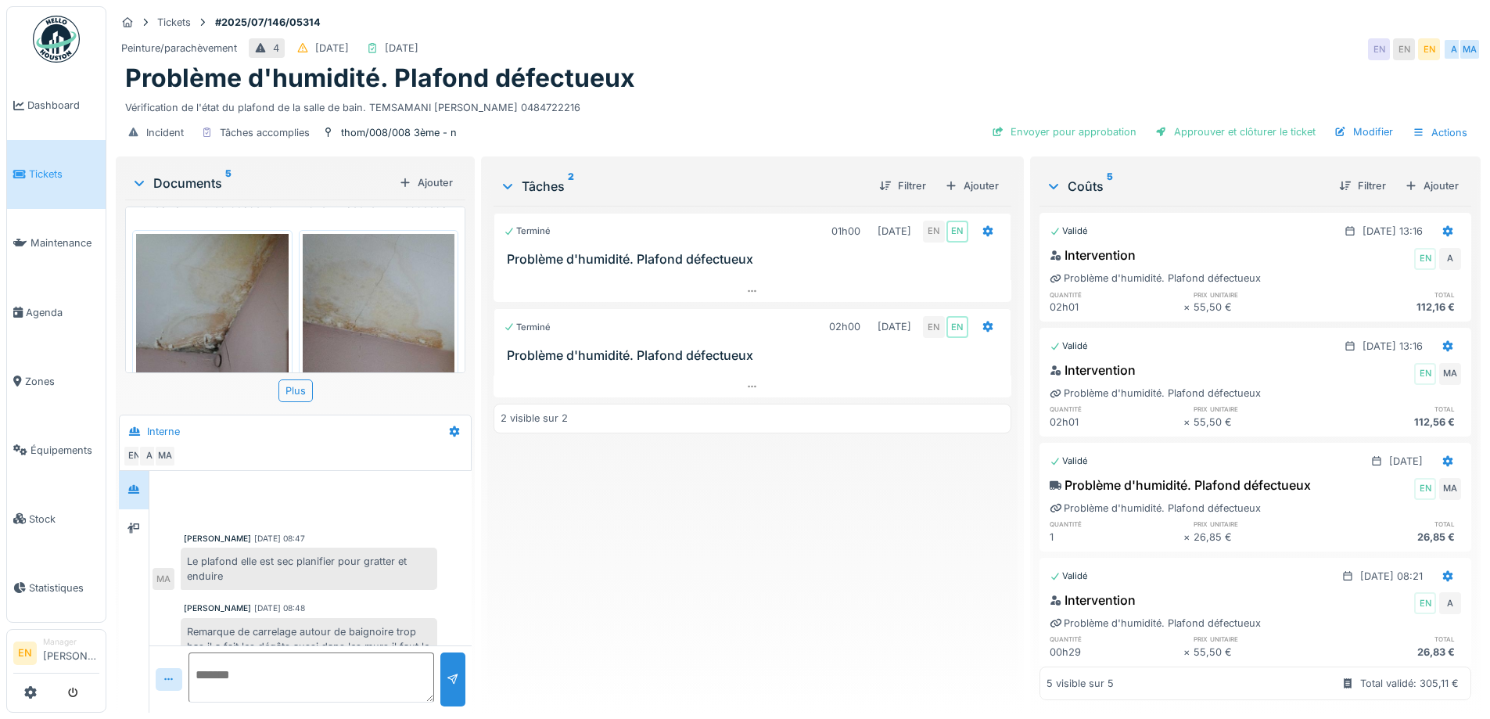
click at [737, 637] on div "Terminé 01h00 09/07/2025 EN EN Problème d'humidité. Plafond défectueux Terminé …" at bounding box center [752, 453] width 517 height 494
click at [806, 622] on div "Terminé 01h00 09/07/2025 EN EN Problème d'humidité. Plafond défectueux Terminé …" at bounding box center [752, 453] width 517 height 494
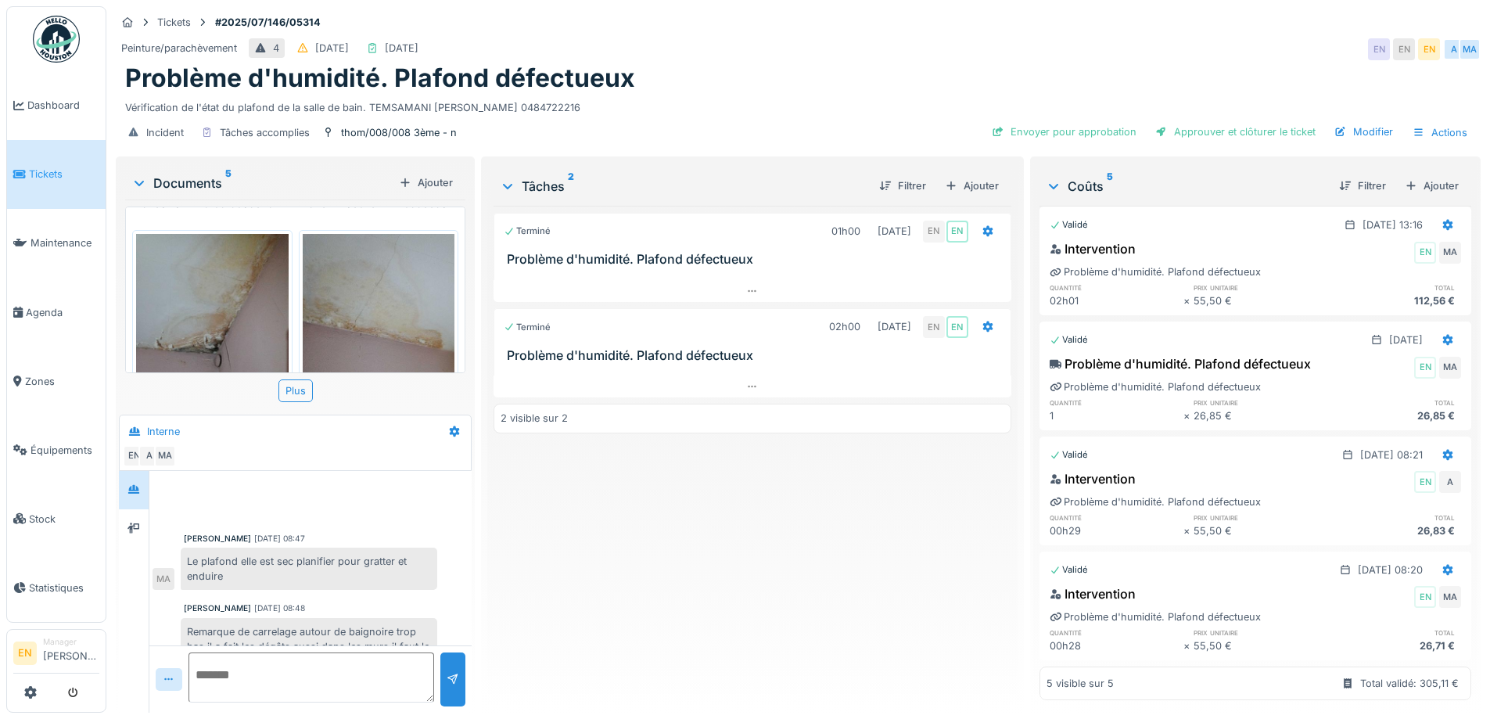
scroll to position [145, 0]
click at [889, 569] on div "Terminé 01h00 09/07/2025 EN EN Problème d'humidité. Plafond défectueux Terminé …" at bounding box center [752, 453] width 517 height 494
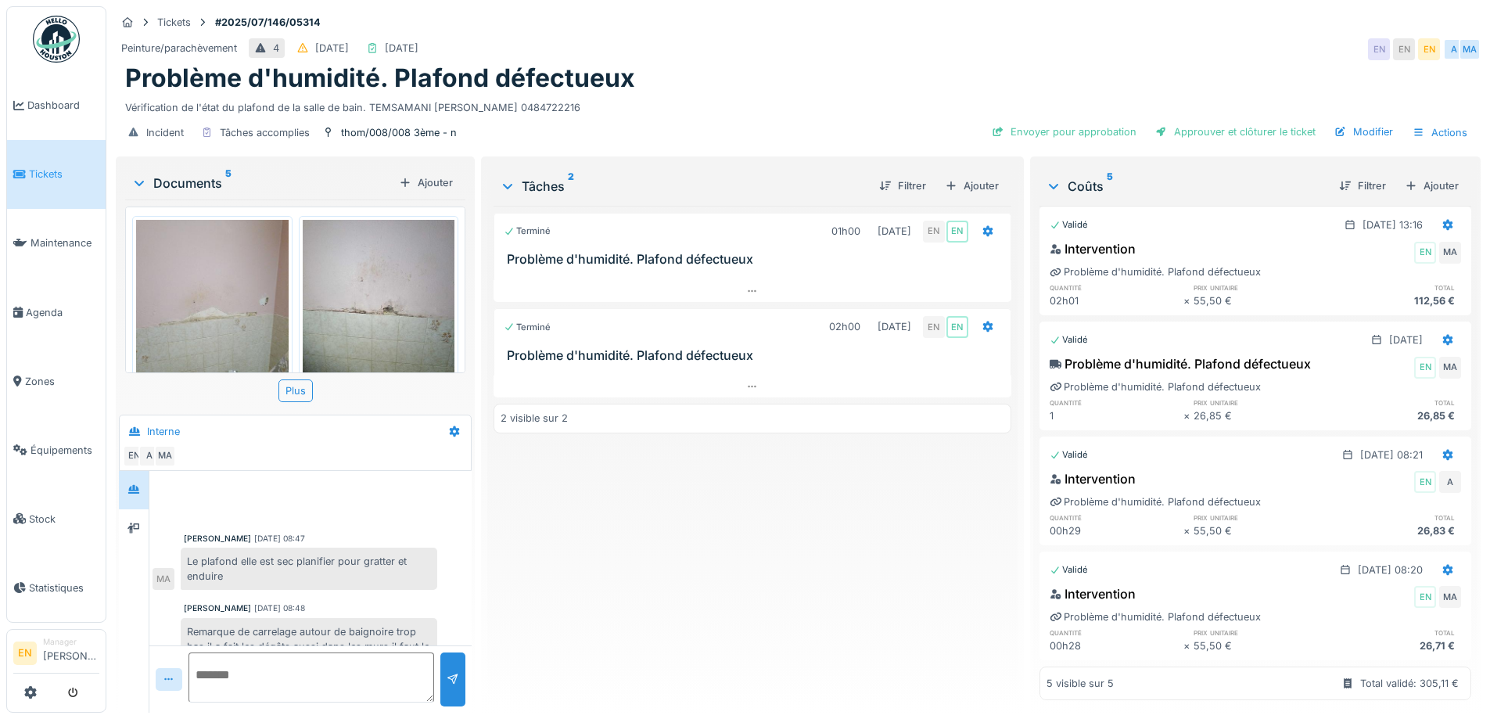
scroll to position [0, 0]
click at [601, 559] on div "Terminé 01h00 09/07/2025 EN EN Problème d'humidité. Plafond défectueux Terminé …" at bounding box center [752, 453] width 517 height 494
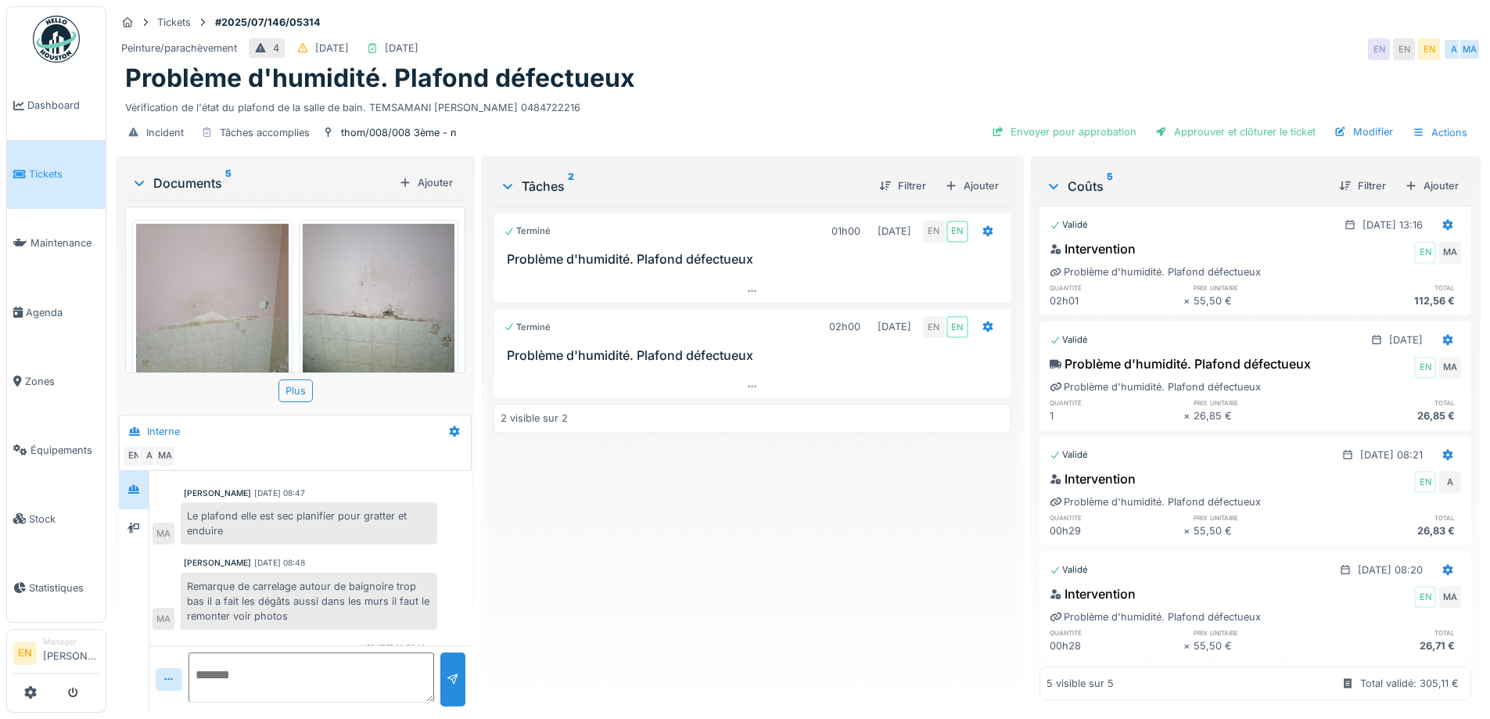
scroll to position [92, 0]
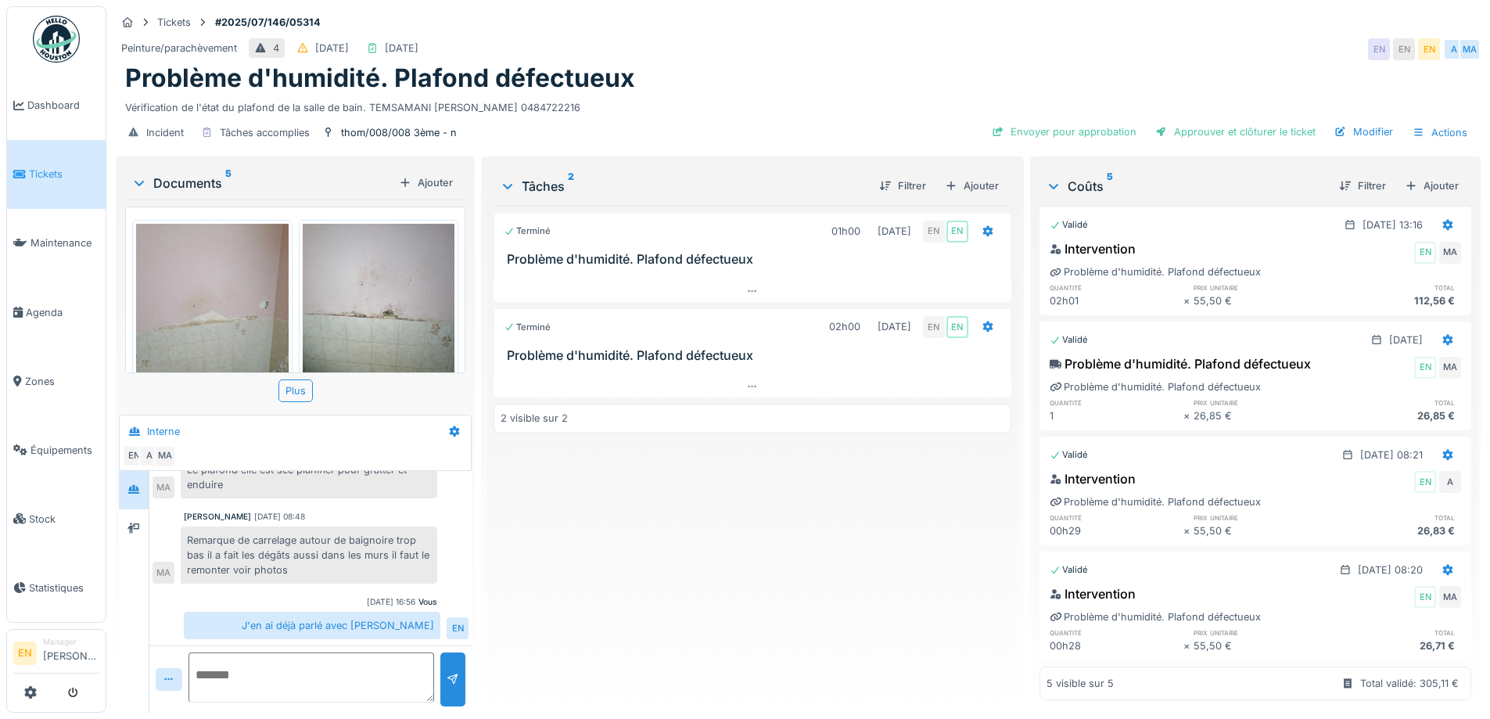
click at [568, 555] on div "Terminé 01h00 09/07/2025 EN EN Problème d'humidité. Plafond défectueux Terminé …" at bounding box center [752, 453] width 517 height 494
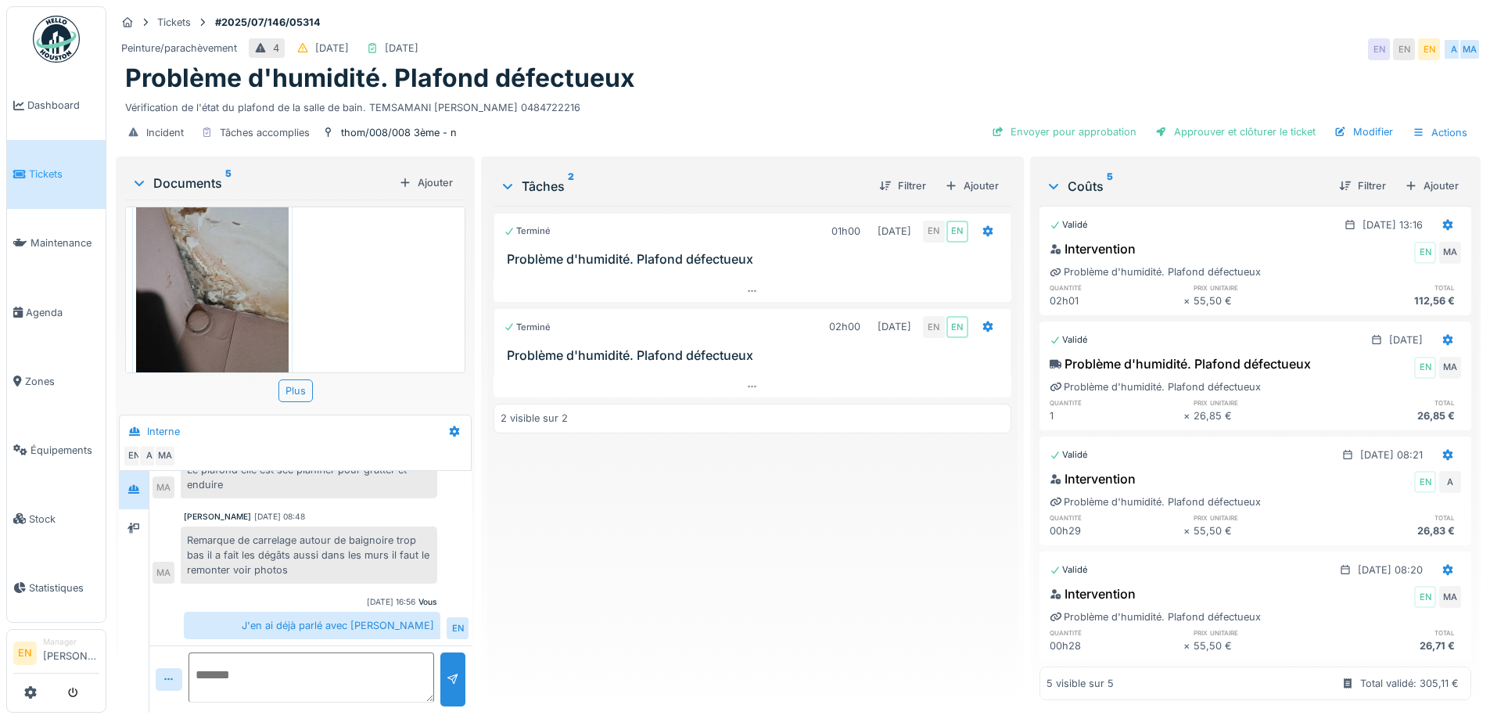
scroll to position [545, 0]
click at [830, 65] on div "Problème d'humidité. Plafond défectueux" at bounding box center [798, 78] width 1346 height 30
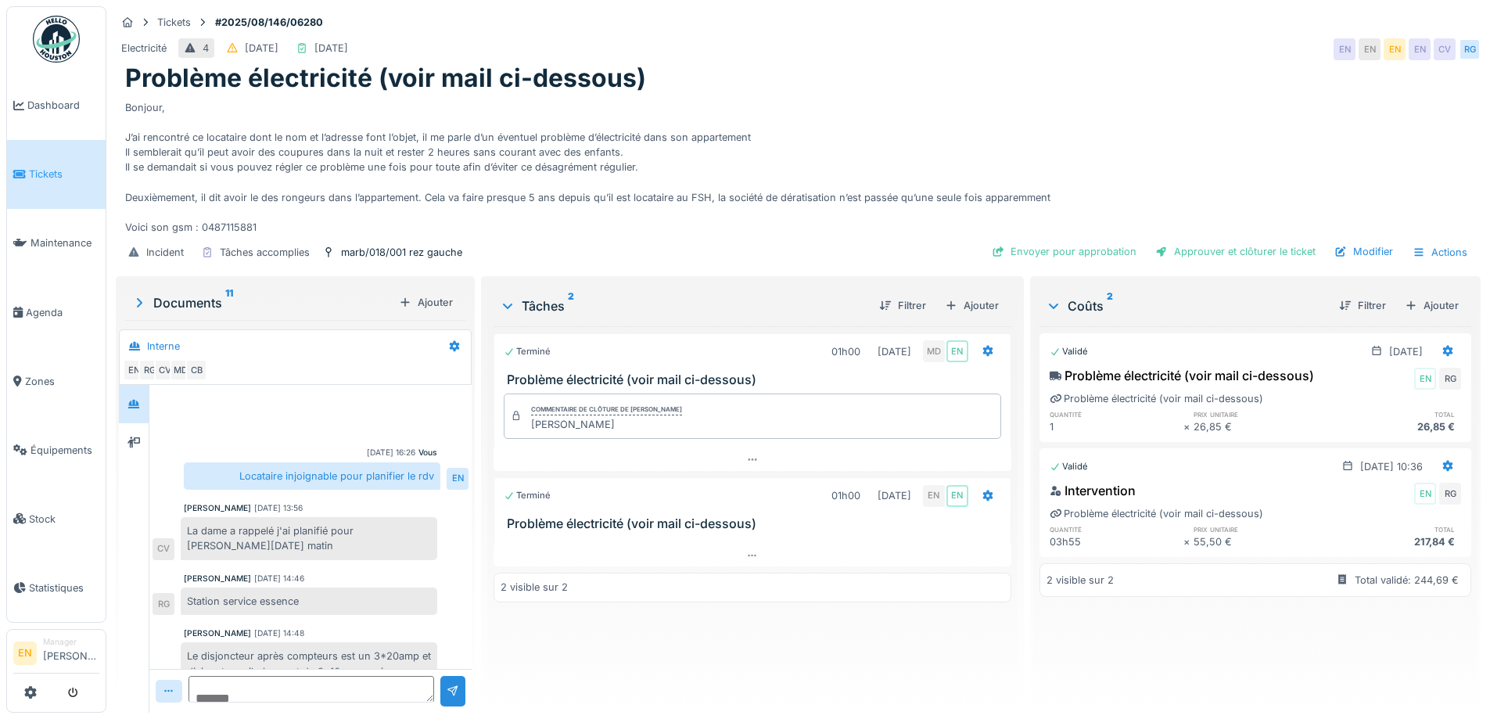
scroll to position [178, 0]
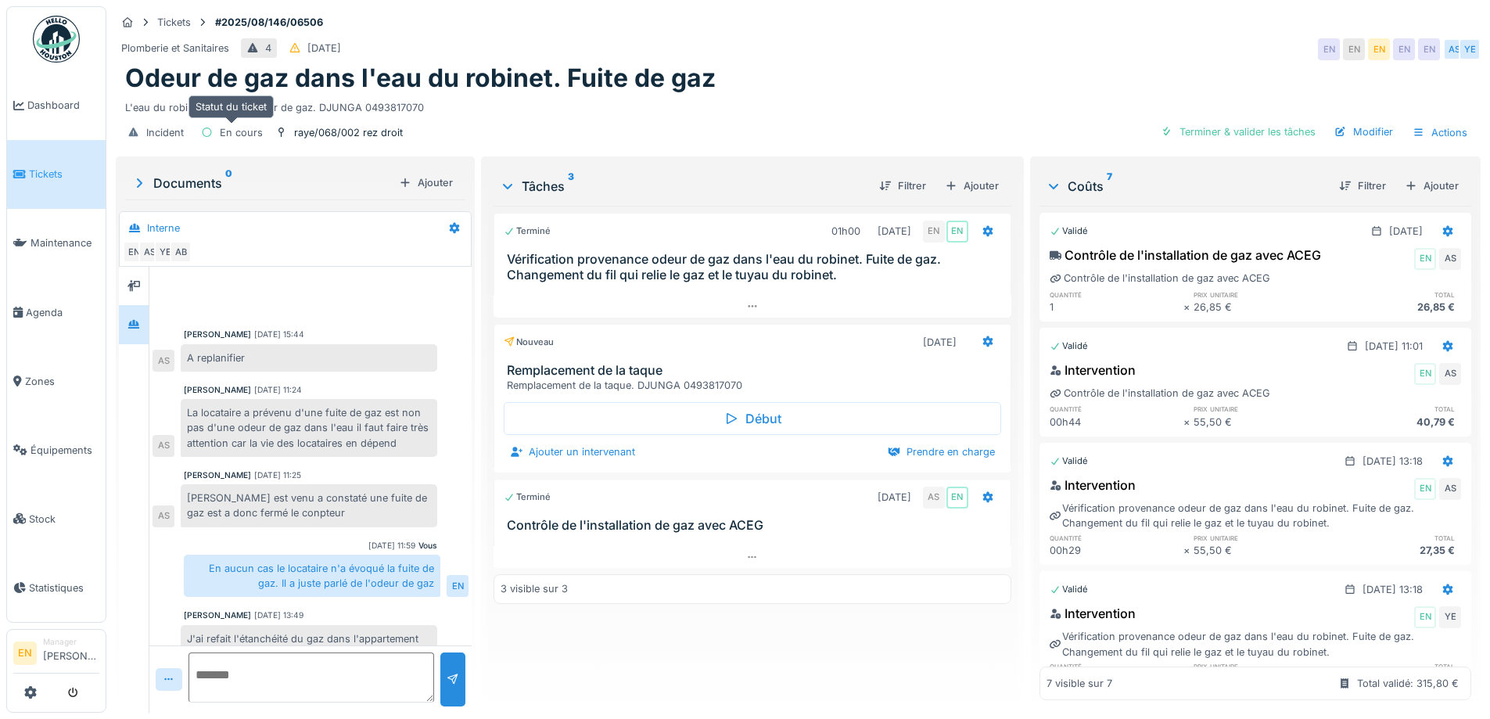
scroll to position [359, 0]
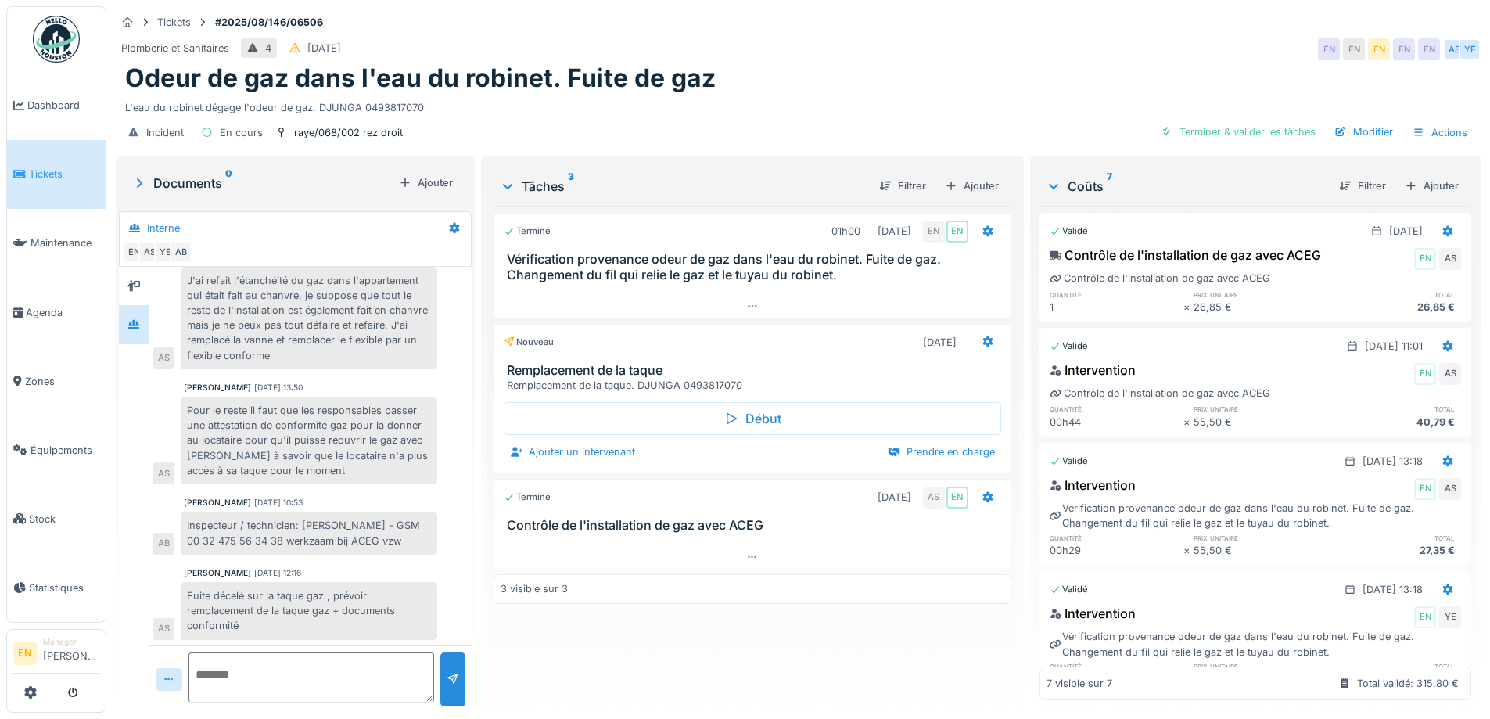
click at [814, 91] on div "Odeur de gaz dans l'eau du robinet. Fuite de gaz" at bounding box center [798, 78] width 1346 height 30
click at [849, 39] on div "Plomberie et Sanitaires 4 [DATE] EN EN EN EN EN AS YE" at bounding box center [798, 49] width 1365 height 28
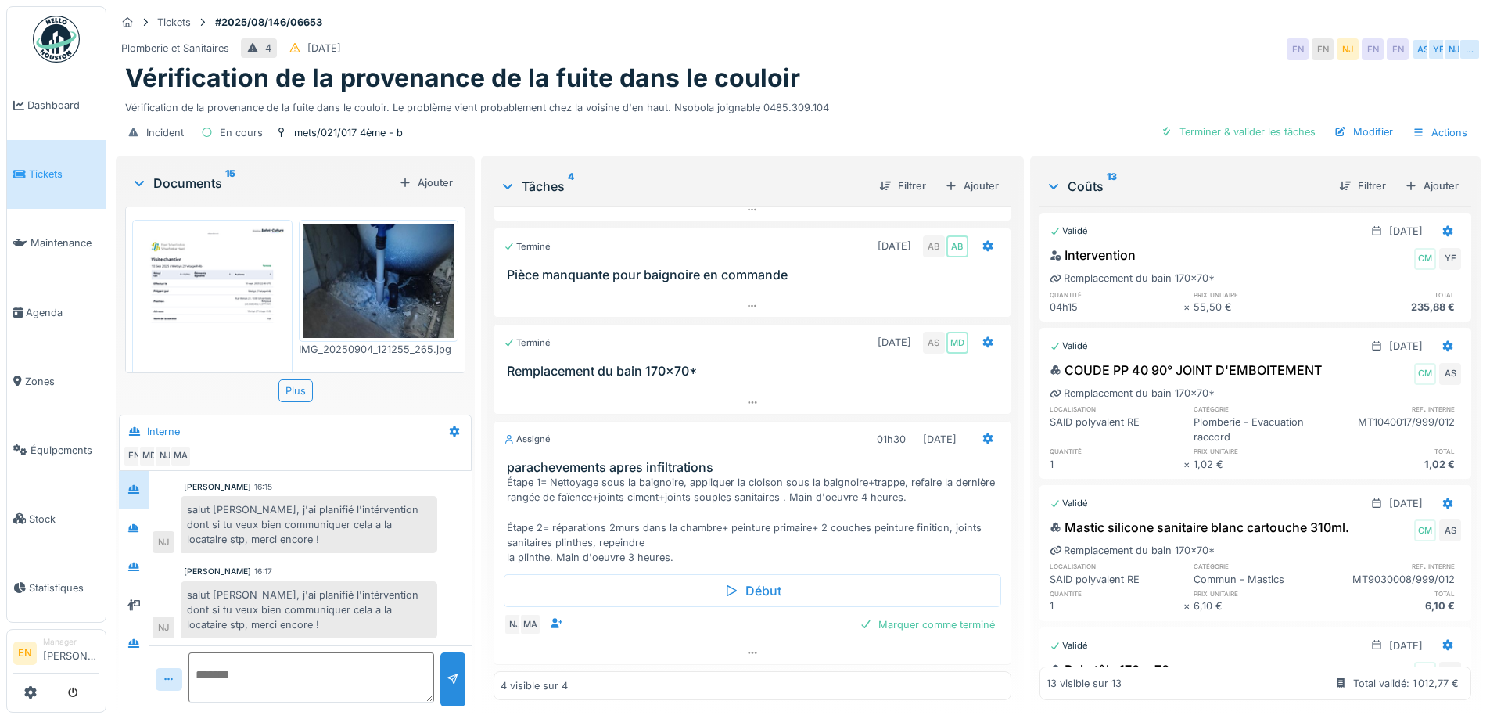
scroll to position [12, 0]
click at [746, 648] on icon at bounding box center [752, 653] width 13 height 10
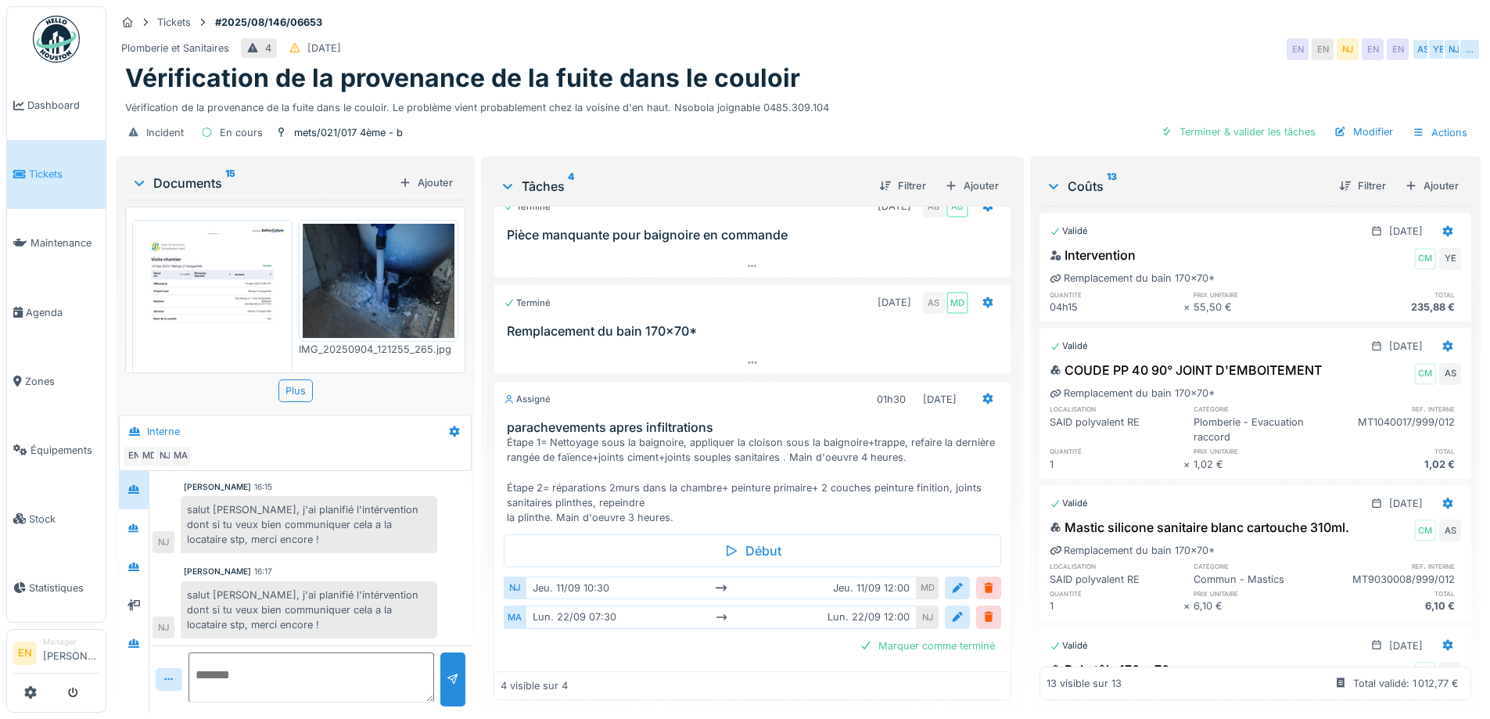
scroll to position [142, 0]
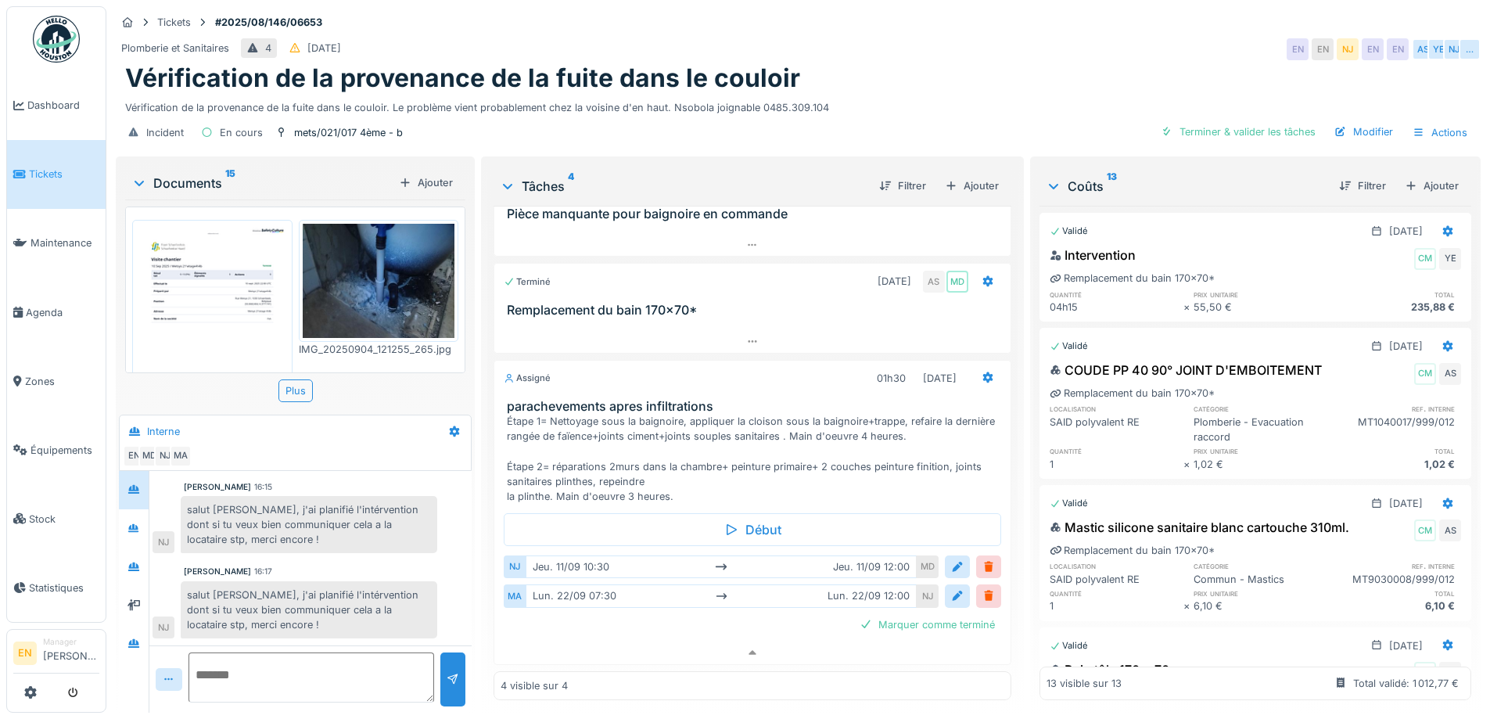
click at [305, 592] on div "salut Mouad, j'ai planifié l'intérvention dont si tu veux bien communiquer cela…" at bounding box center [309, 610] width 257 height 58
click at [919, 75] on div "Vérification de la provenance de la fuite dans le couloir" at bounding box center [798, 78] width 1346 height 30
click at [938, 63] on div "Vérification de la provenance de la fuite dans le couloir" at bounding box center [798, 78] width 1346 height 30
click at [987, 79] on div "Vérification de la provenance de la fuite dans le couloir" at bounding box center [798, 78] width 1346 height 30
drag, startPoint x: 978, startPoint y: 56, endPoint x: 822, endPoint y: 216, distance: 224.0
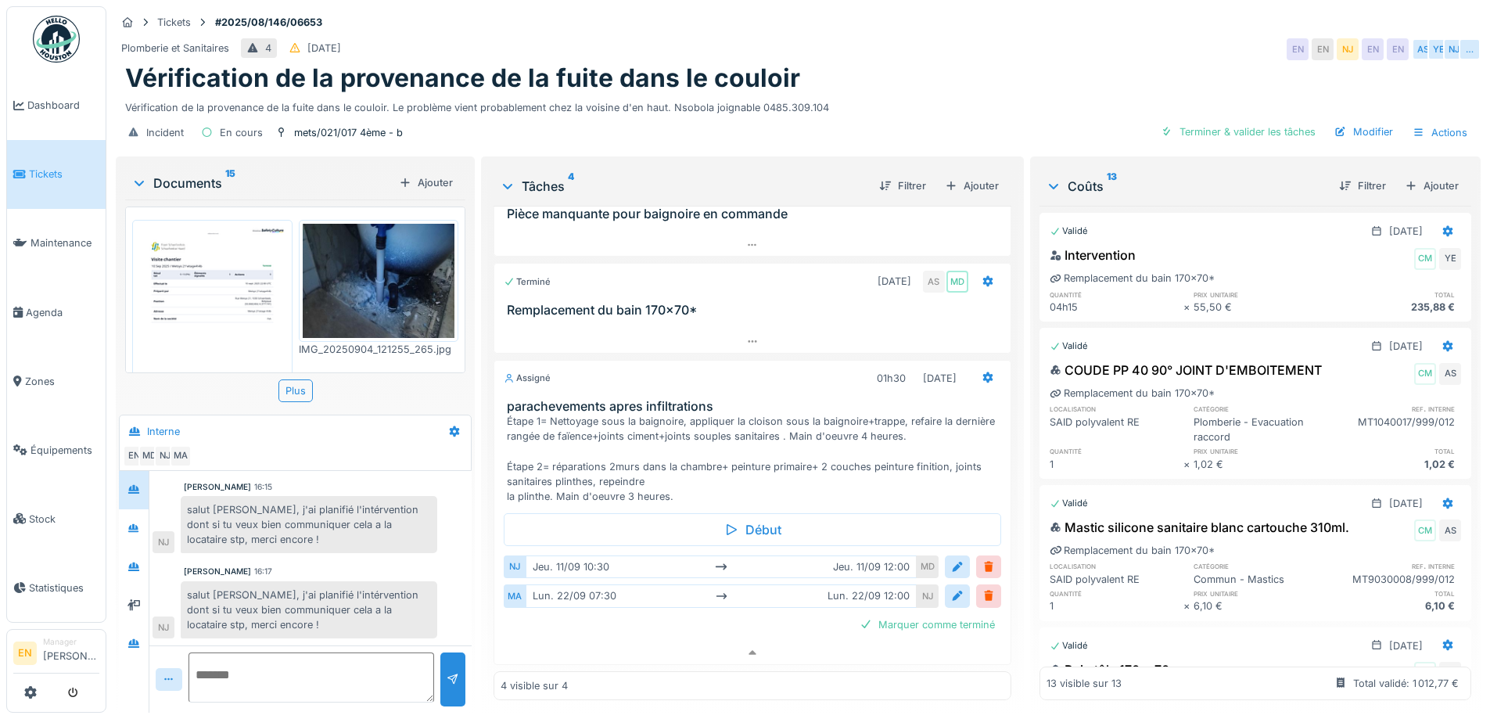
click at [978, 63] on div "Vérification de la provenance de la fuite dans le couloir" at bounding box center [798, 78] width 1346 height 30
click at [720, 702] on div "Tâches 4 Filtrer Ajouter Terminé 01h00 26/08/2025 EN EN Vérification de la prov…" at bounding box center [752, 435] width 542 height 559
click at [964, 63] on div "Vérification de la provenance de la fuite dans le couloir" at bounding box center [798, 78] width 1346 height 30
click at [894, 65] on div "Vérification de la provenance de la fuite dans le couloir" at bounding box center [798, 78] width 1346 height 30
click at [939, 94] on div "Vérification de la provenance de la fuite dans le couloir. Le problème vient pr…" at bounding box center [798, 104] width 1346 height 21
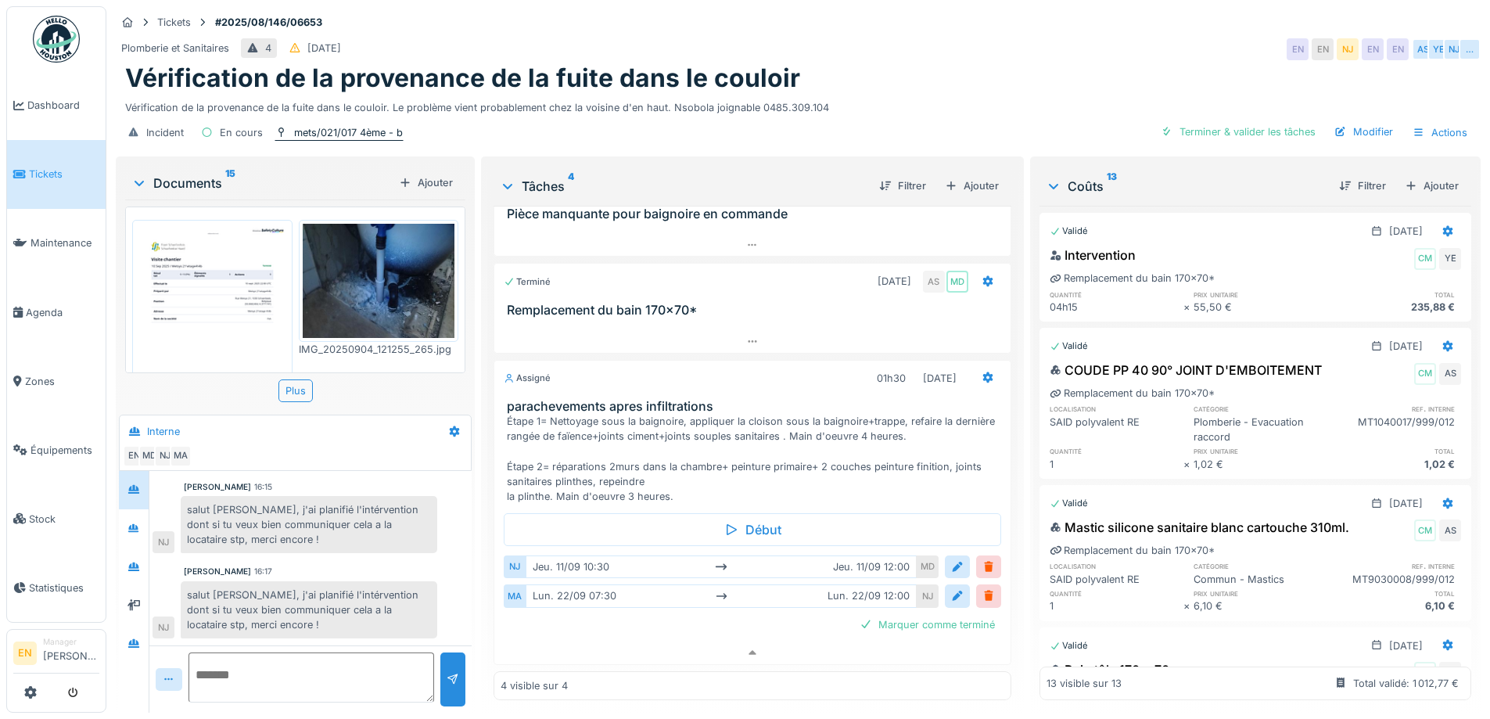
click at [360, 125] on div "mets/021/017 4ème - b" at bounding box center [348, 132] width 109 height 15
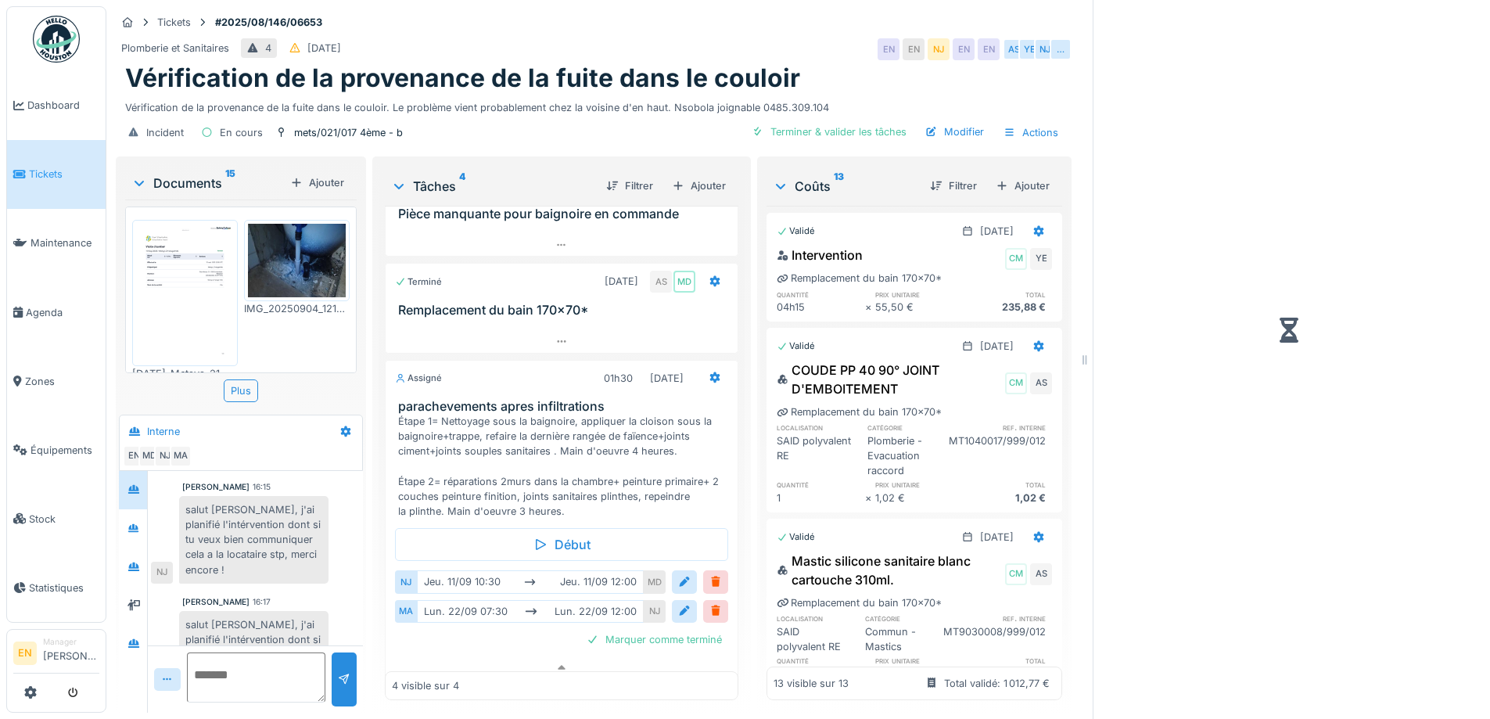
scroll to position [158, 0]
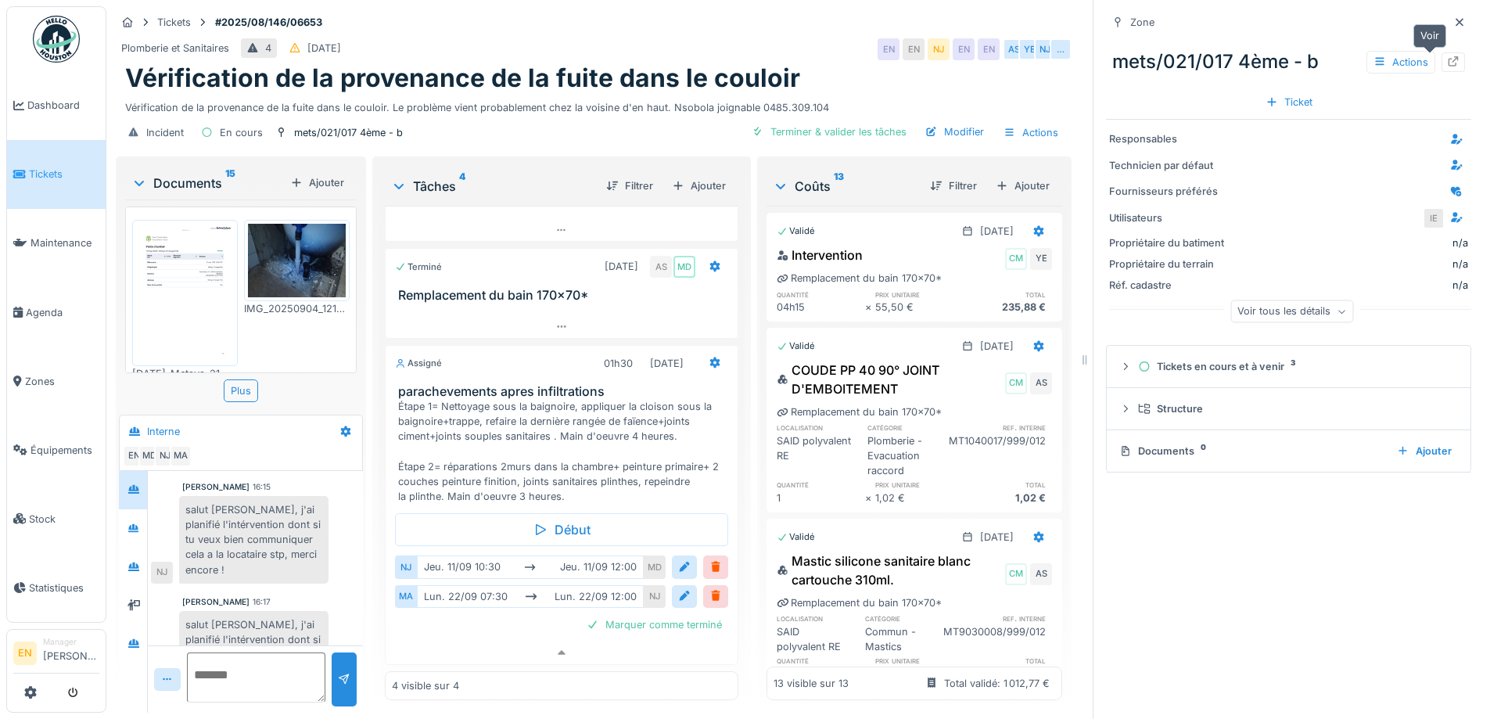
click at [1447, 56] on icon at bounding box center [1453, 61] width 13 height 10
click at [1453, 17] on icon at bounding box center [1459, 22] width 13 height 10
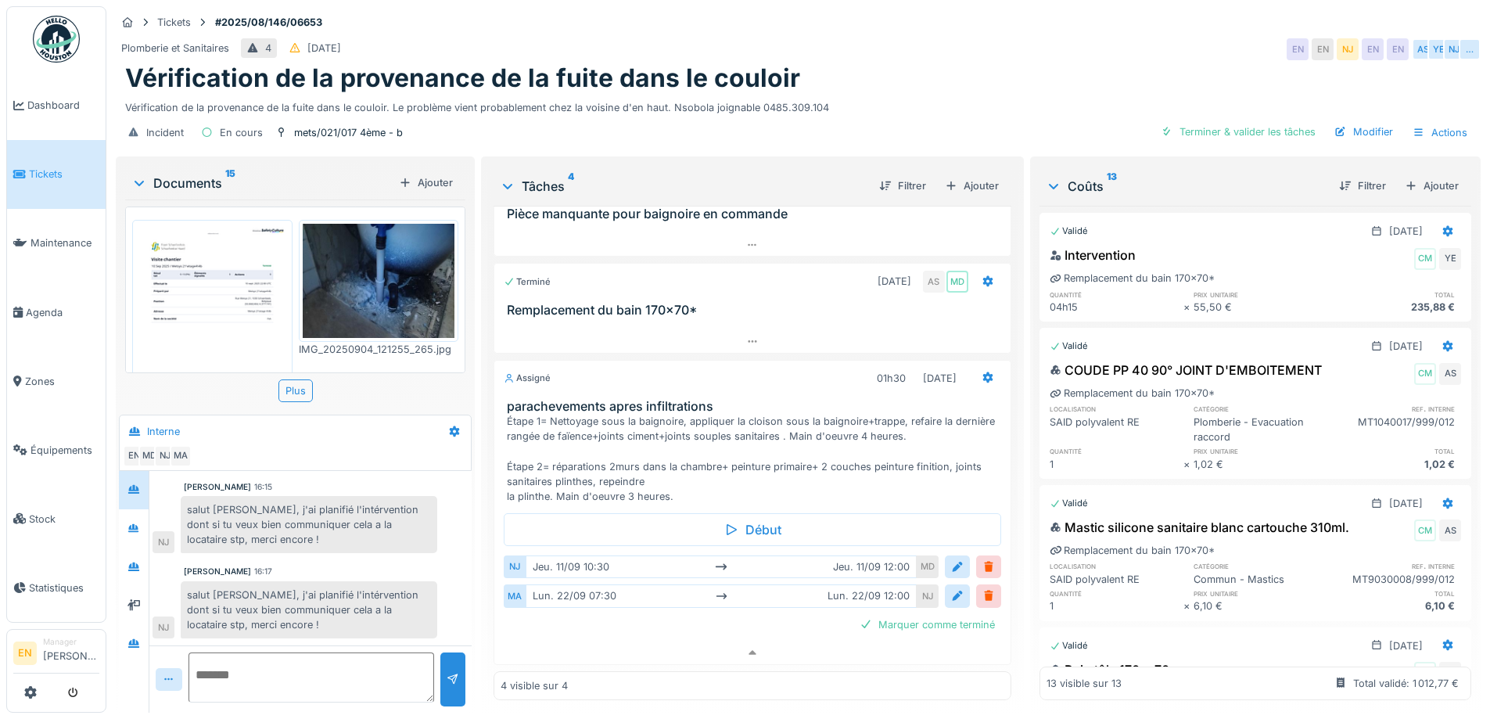
scroll to position [142, 0]
click at [300, 661] on textarea at bounding box center [311, 677] width 246 height 50
paste textarea "**********"
drag, startPoint x: 424, startPoint y: 685, endPoint x: 425, endPoint y: 703, distance: 18.0
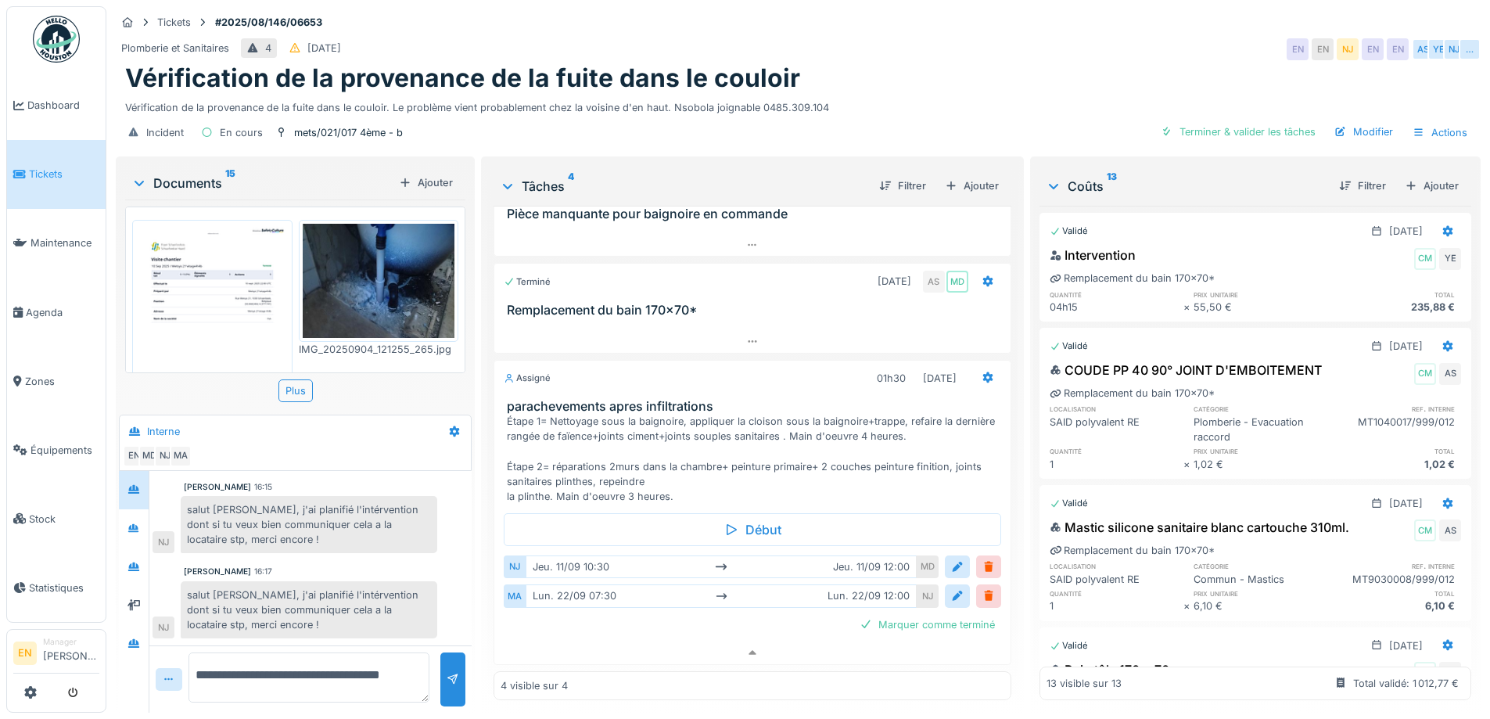
click at [425, 703] on div "**********" at bounding box center [295, 435] width 359 height 559
click at [307, 675] on textarea "**********" at bounding box center [308, 677] width 241 height 50
type textarea "**********"
click at [907, 115] on div "Incident En cours mets/021/017 4ème - b Terminer & valider les tâches Modifier …" at bounding box center [798, 132] width 1365 height 35
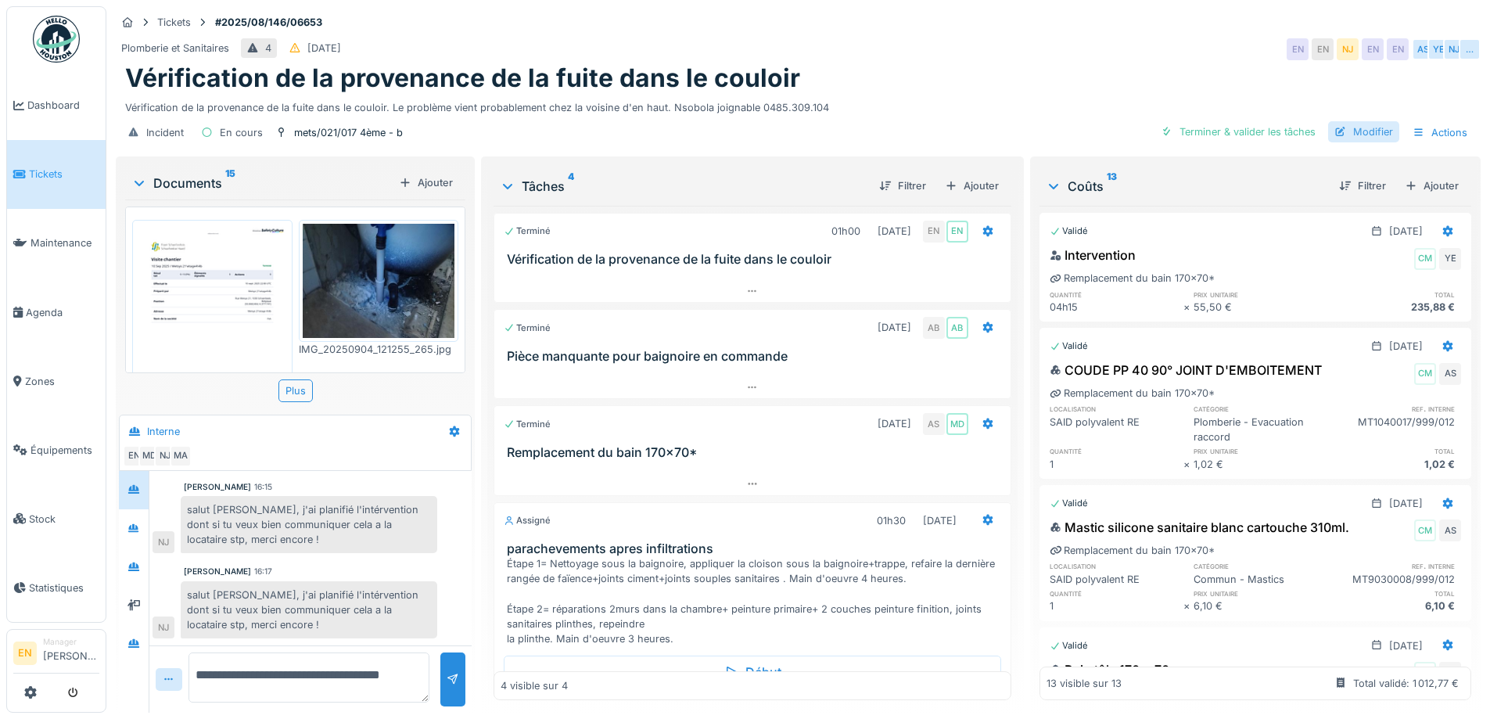
click at [1362, 126] on div "Modifier" at bounding box center [1363, 131] width 71 height 21
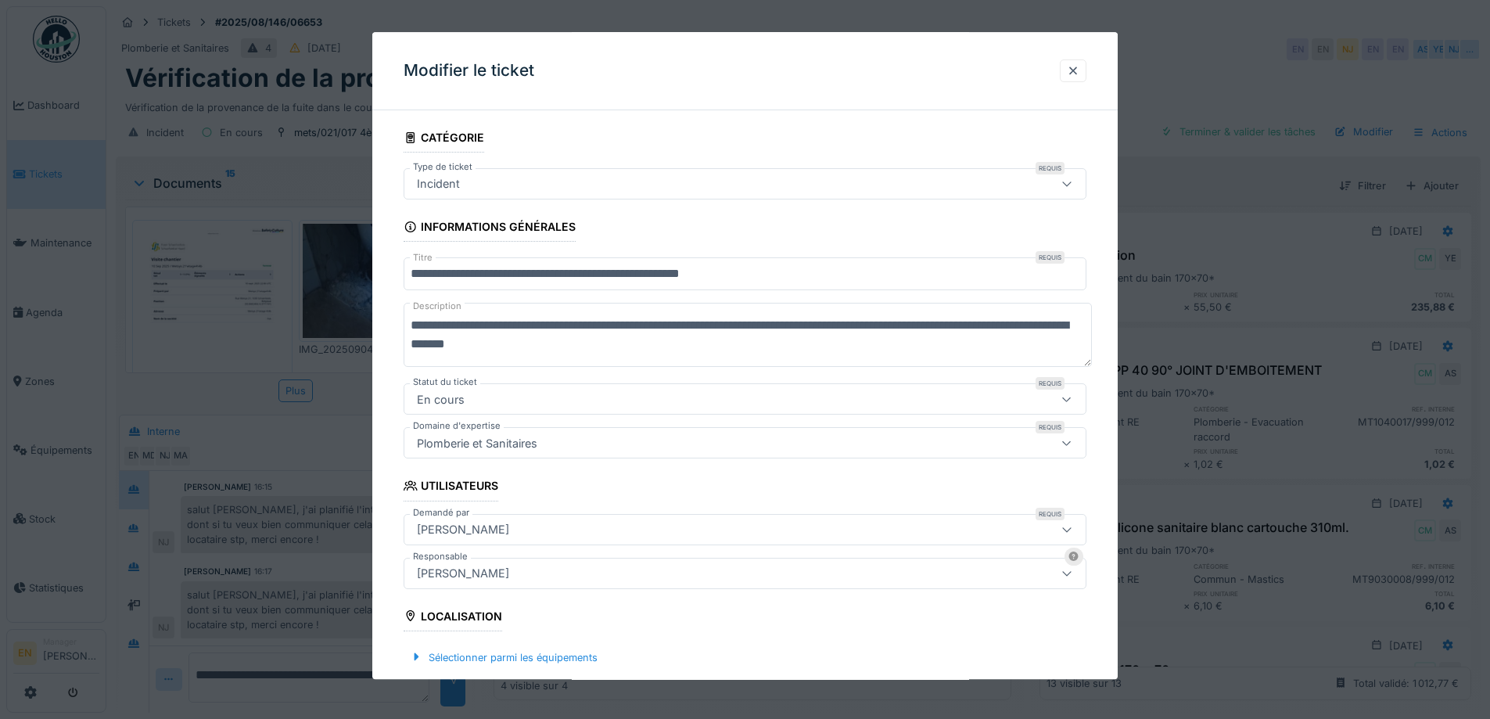
drag, startPoint x: 646, startPoint y: 344, endPoint x: 446, endPoint y: 347, distance: 200.3
click at [446, 347] on textarea "**********" at bounding box center [748, 335] width 688 height 64
paste textarea "********"
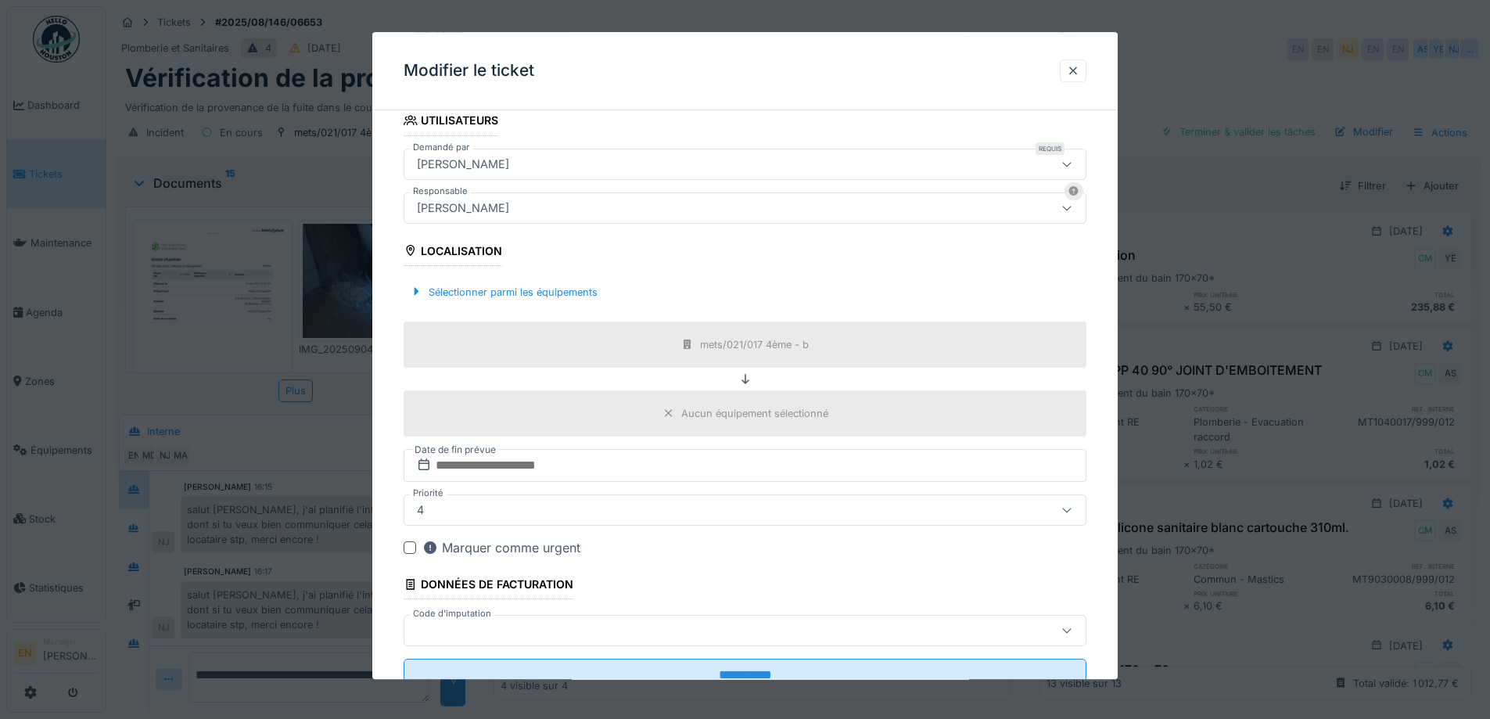
scroll to position [422, 0]
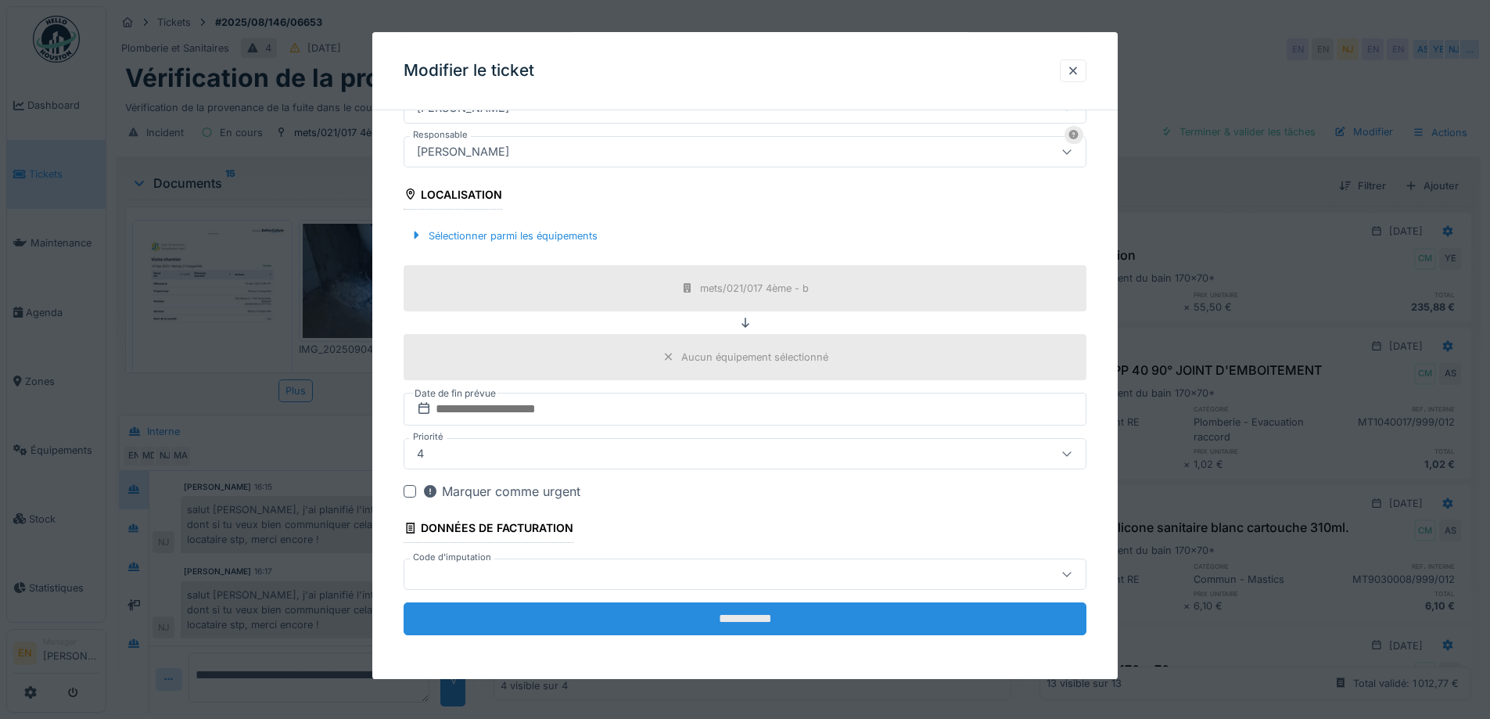
type textarea "**********"
click at [766, 610] on input "**********" at bounding box center [745, 618] width 683 height 33
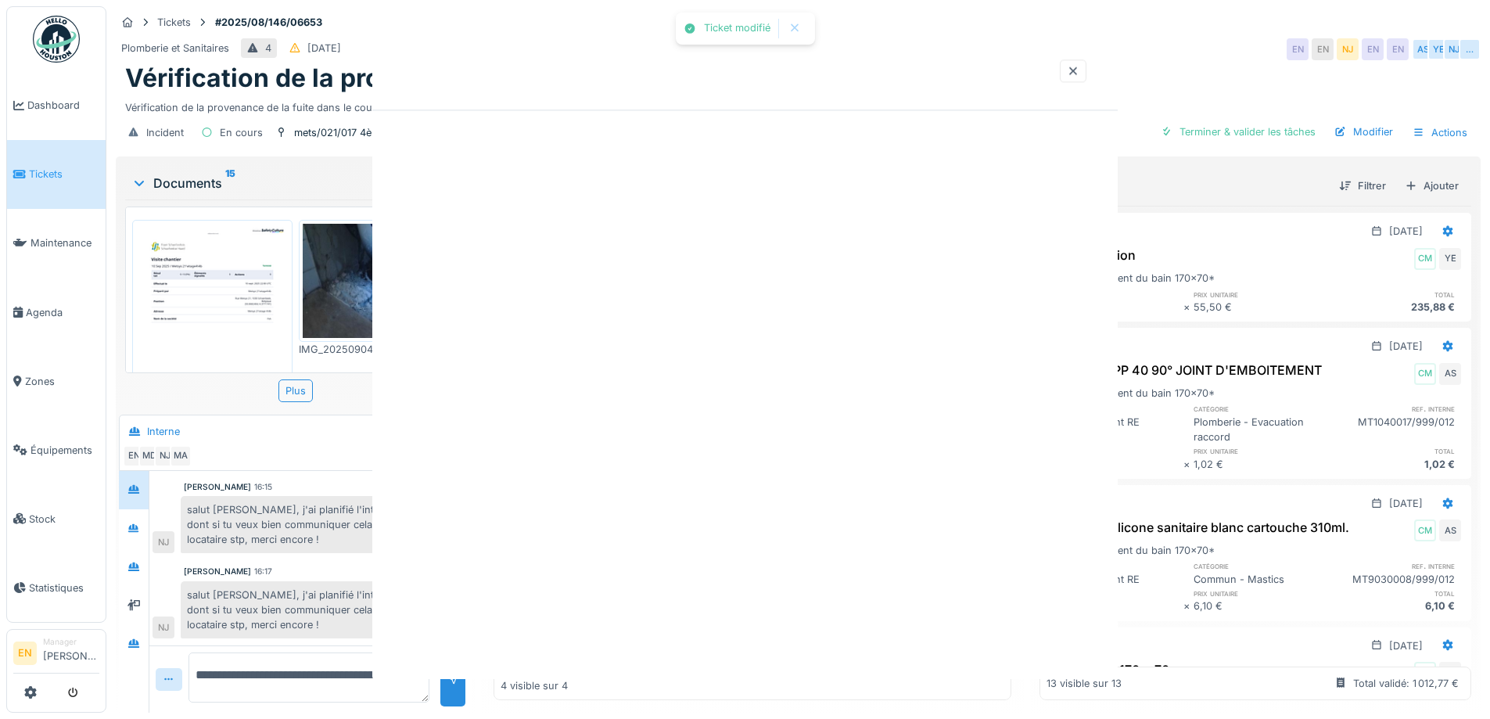
scroll to position [0, 0]
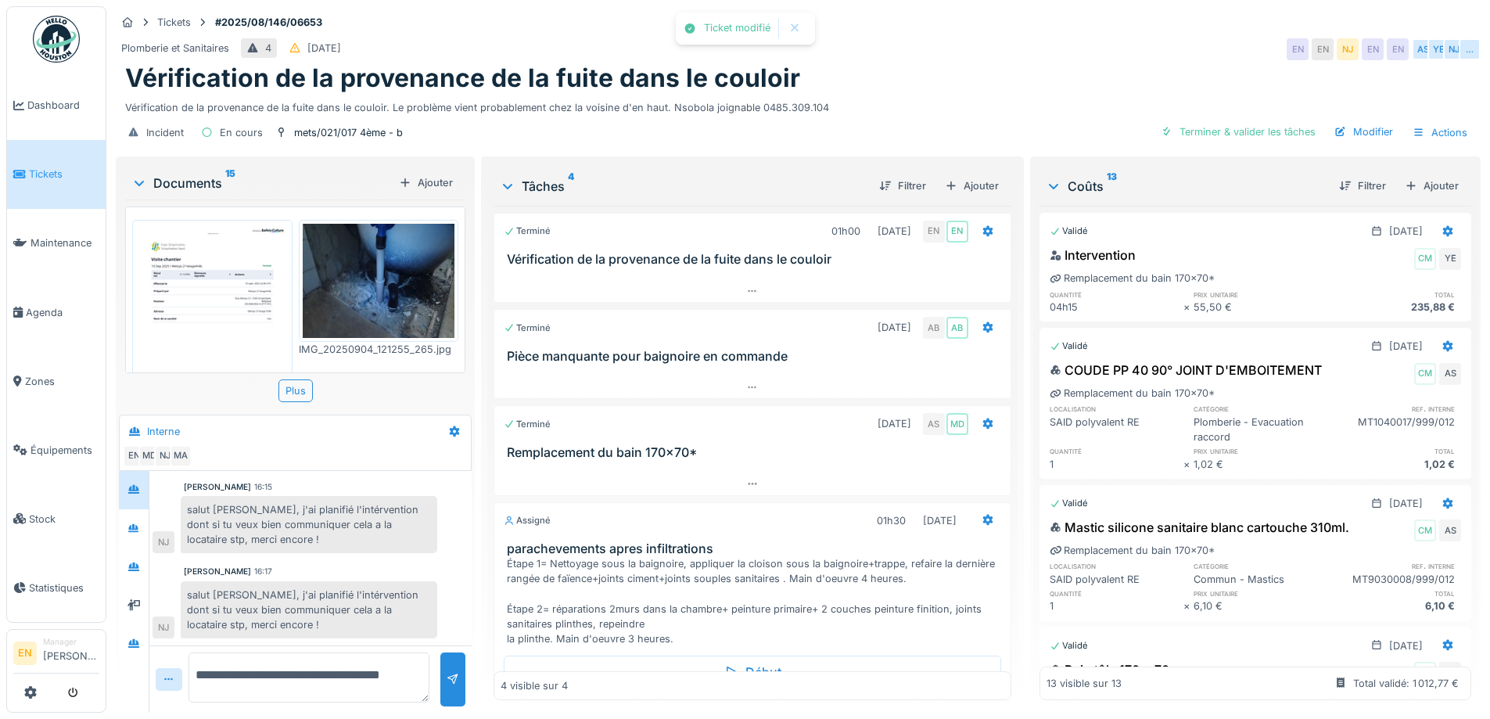
click at [984, 71] on div "Vérification de la provenance de la fuite dans le couloir" at bounding box center [798, 78] width 1346 height 30
click at [749, 376] on div at bounding box center [751, 387] width 515 height 23
click at [741, 280] on div at bounding box center [751, 291] width 515 height 23
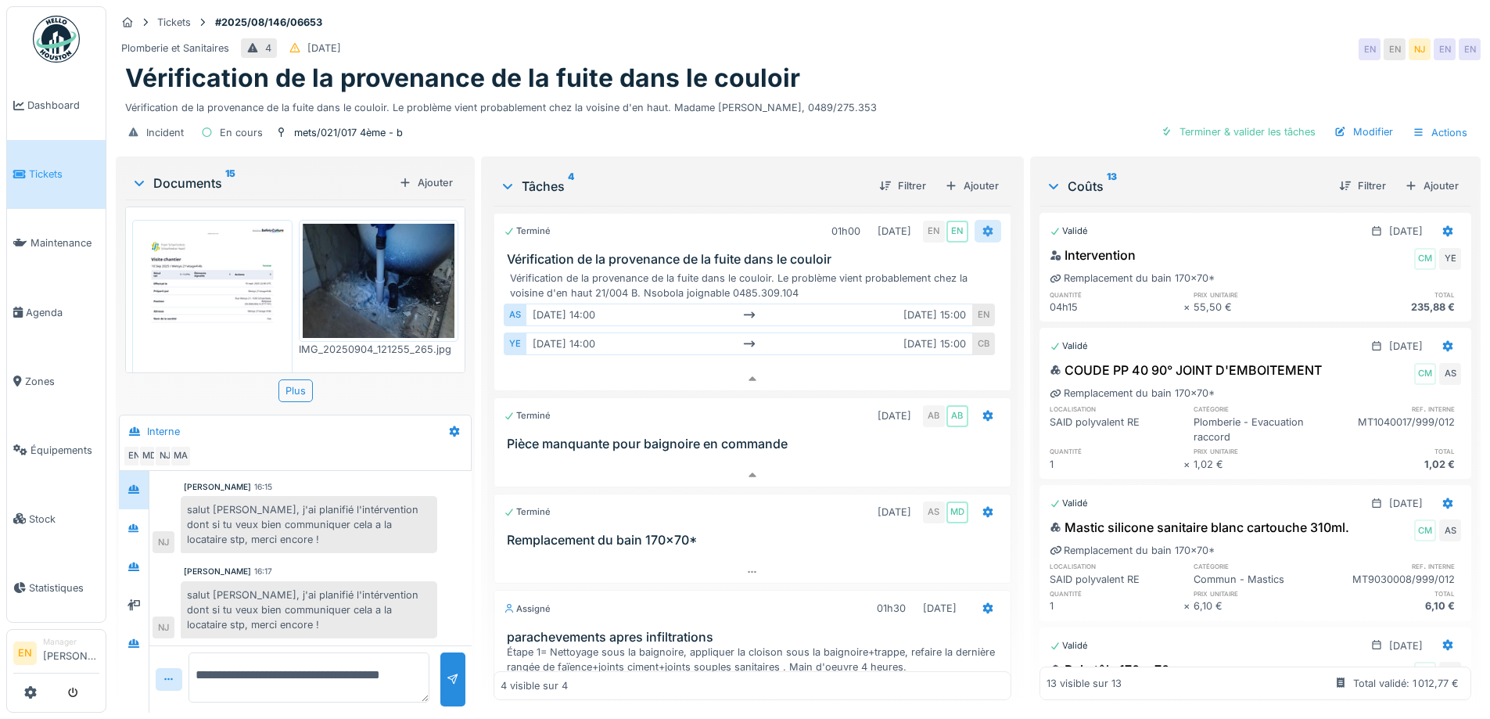
click at [982, 226] on icon at bounding box center [988, 231] width 13 height 10
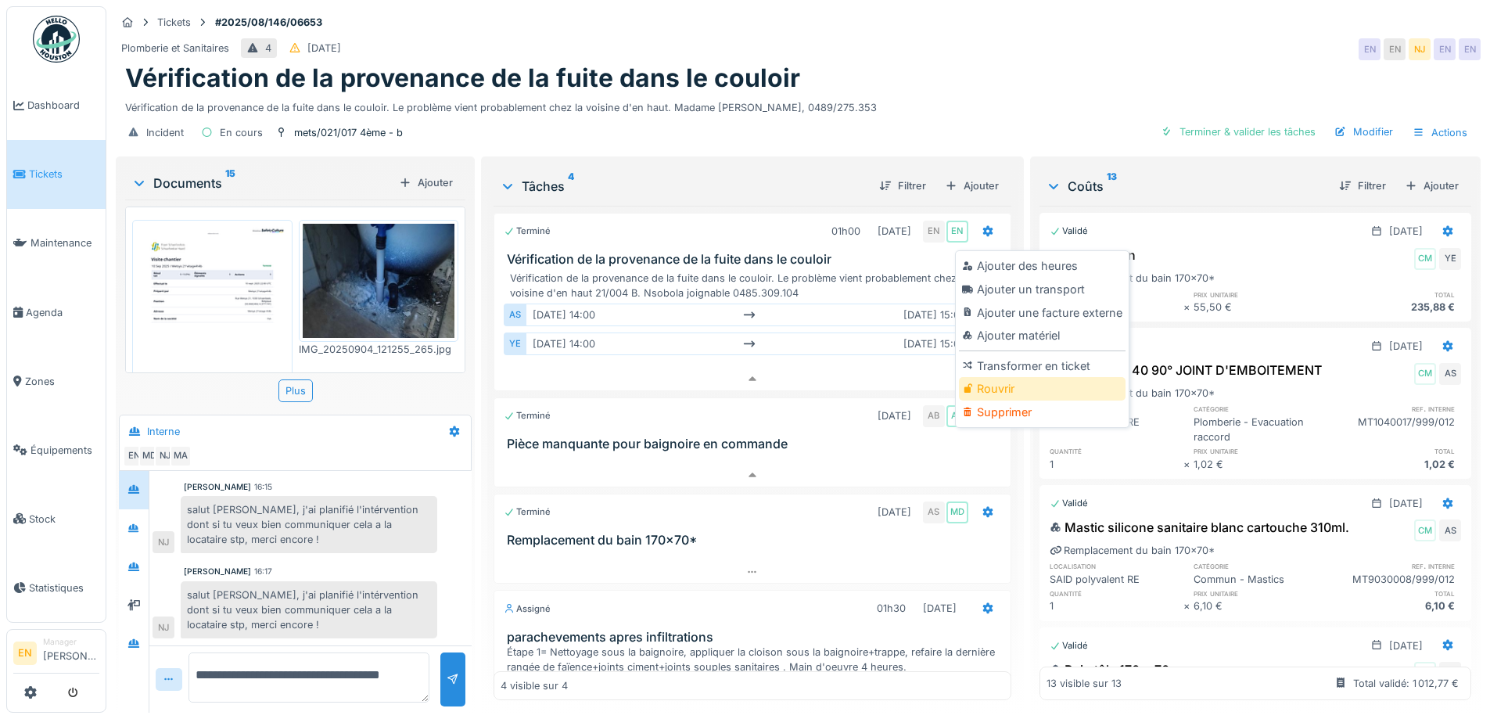
click at [1000, 379] on div "Rouvrir" at bounding box center [1042, 388] width 167 height 23
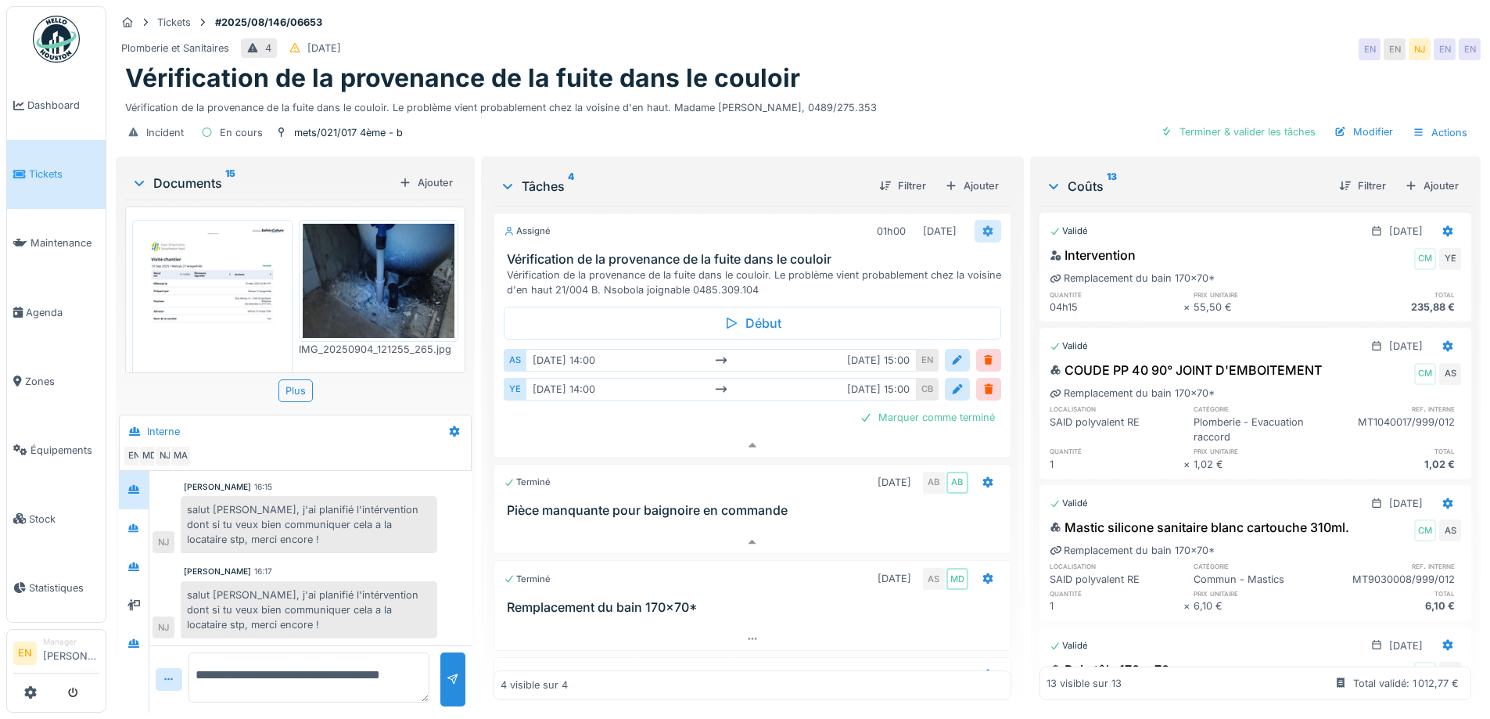
click at [982, 226] on icon at bounding box center [987, 231] width 10 height 11
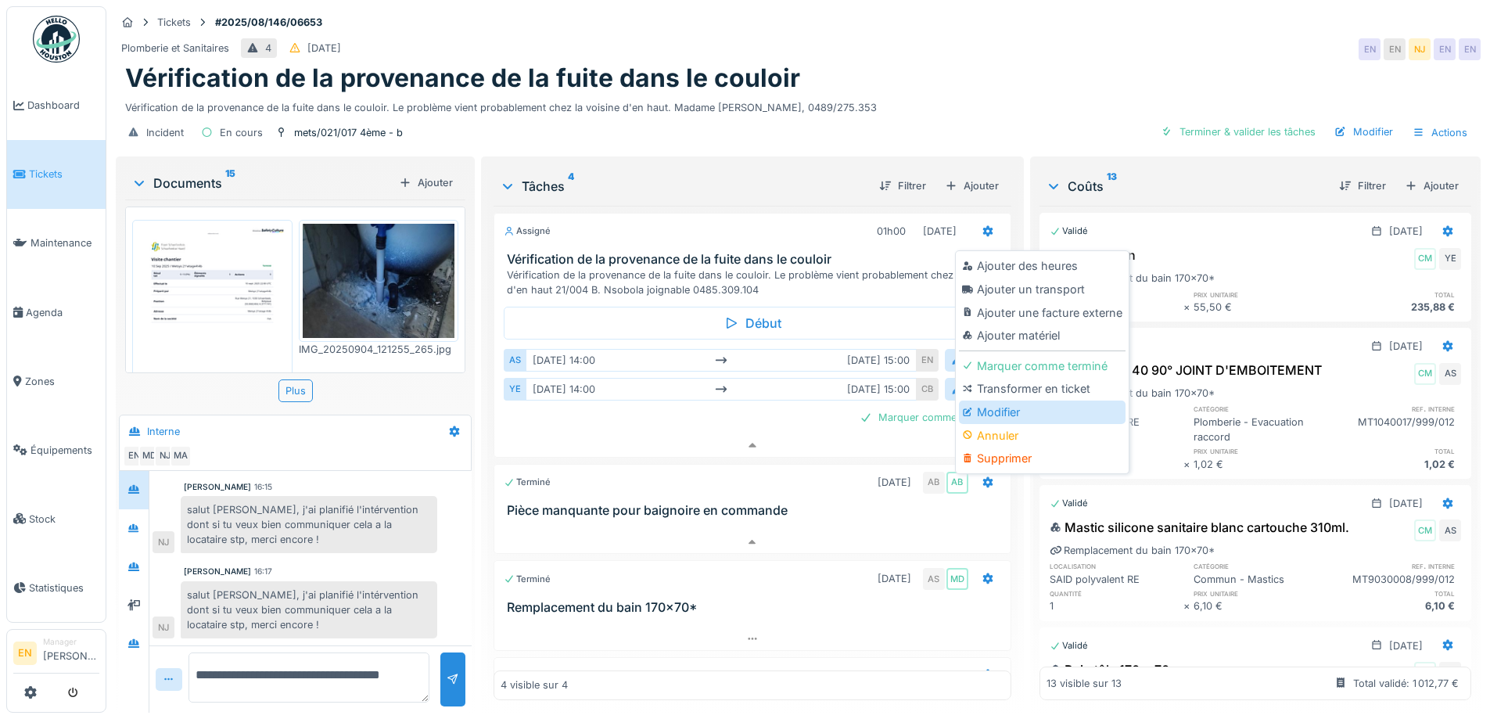
click at [976, 400] on div "Modifier" at bounding box center [1042, 411] width 167 height 23
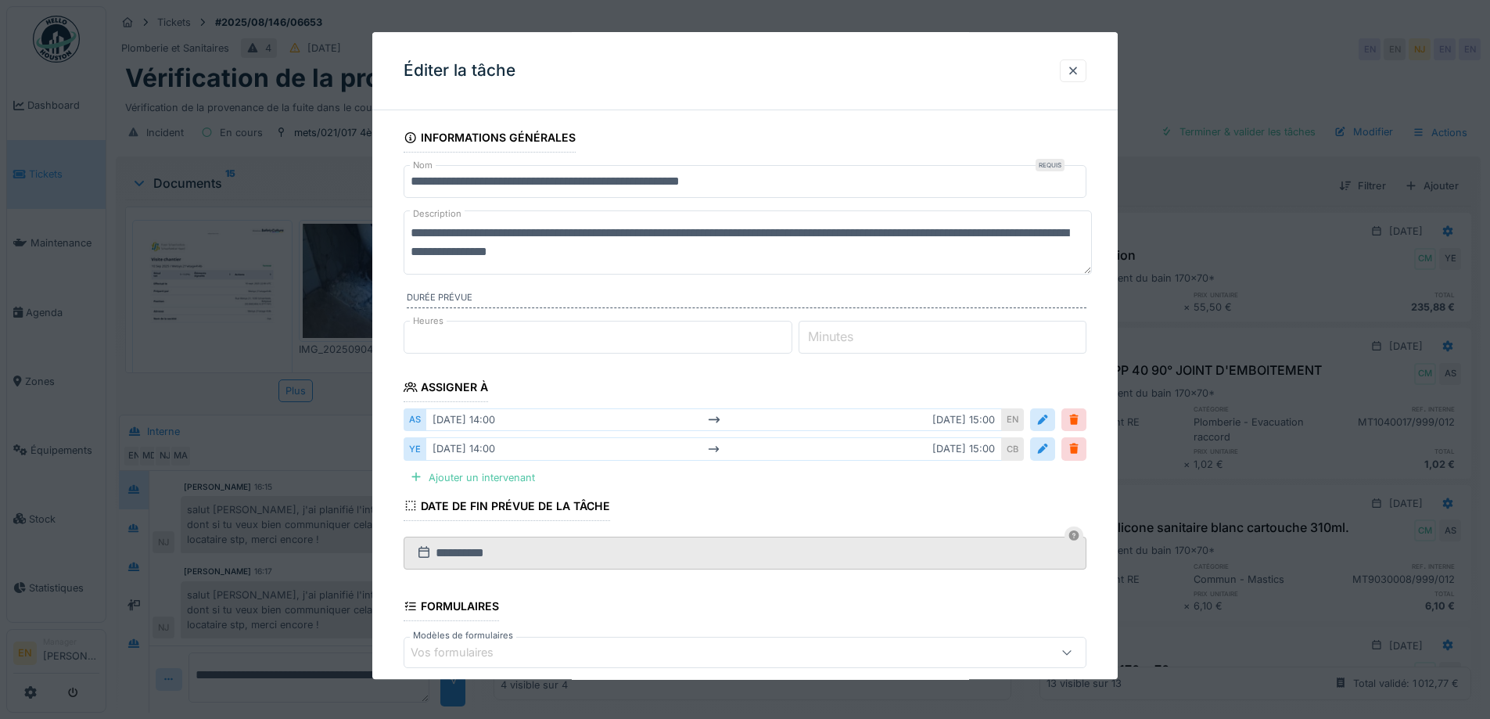
drag, startPoint x: 686, startPoint y: 253, endPoint x: 467, endPoint y: 251, distance: 219.0
click at [467, 251] on textarea "**********" at bounding box center [748, 242] width 688 height 64
click at [583, 277] on div "**********" at bounding box center [745, 244] width 683 height 68
drag, startPoint x: 673, startPoint y: 255, endPoint x: 470, endPoint y: 257, distance: 203.4
click at [470, 257] on textarea "**********" at bounding box center [748, 242] width 688 height 64
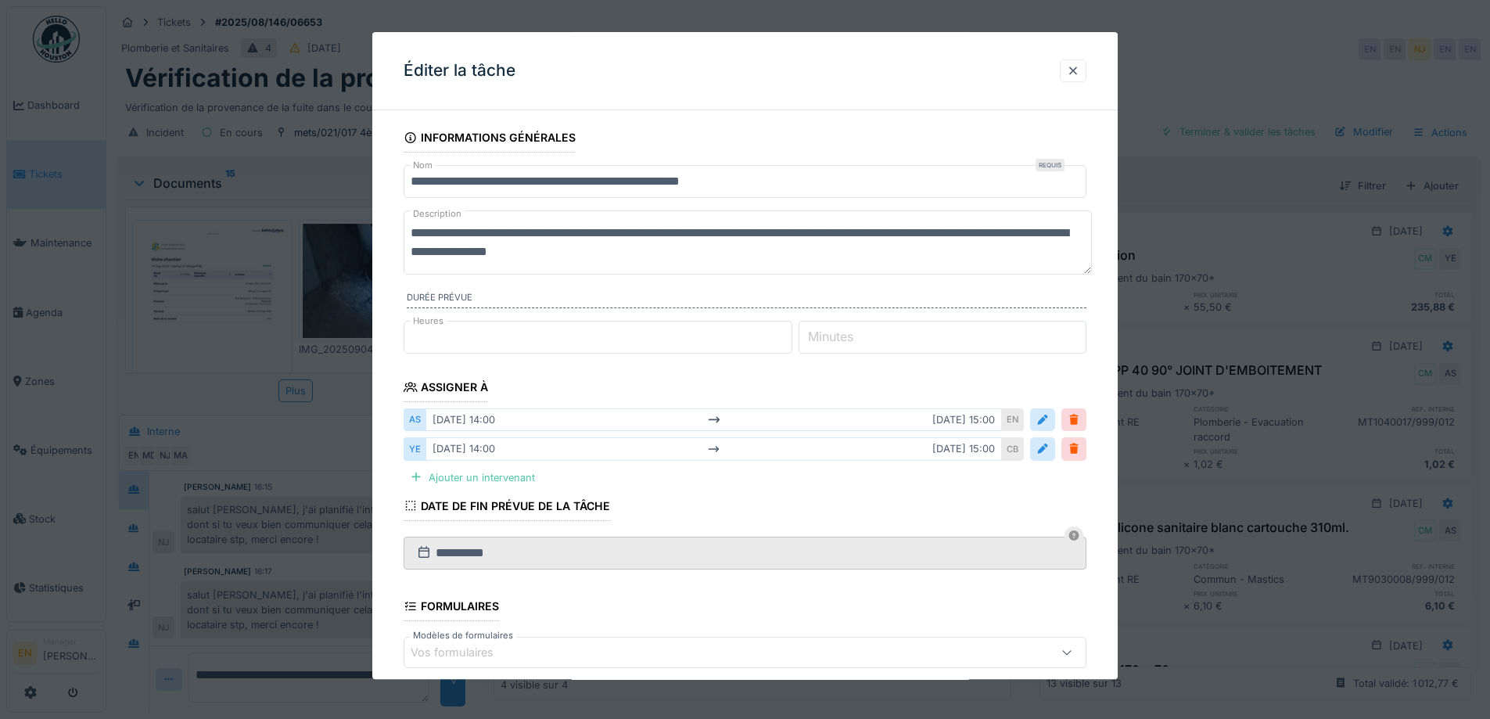
paste textarea "********"
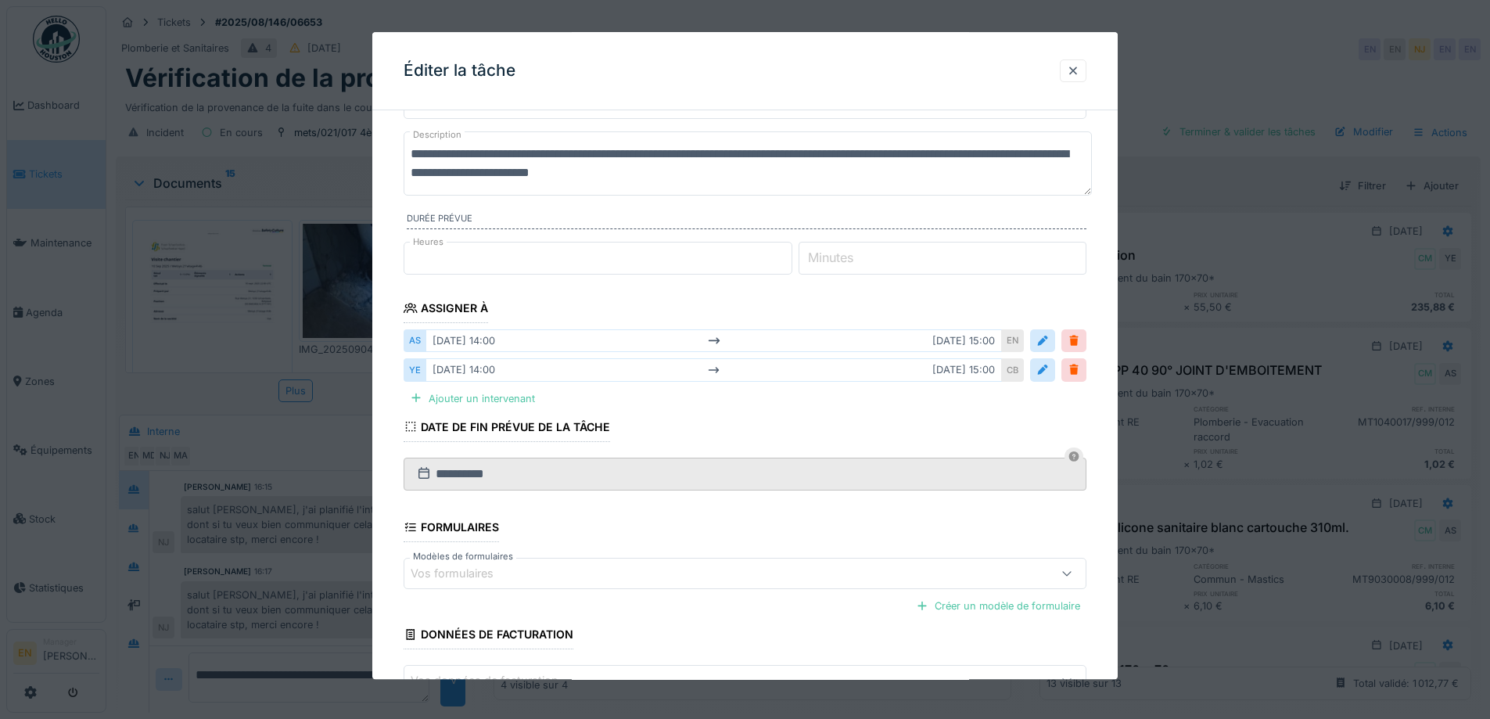
scroll to position [185, 0]
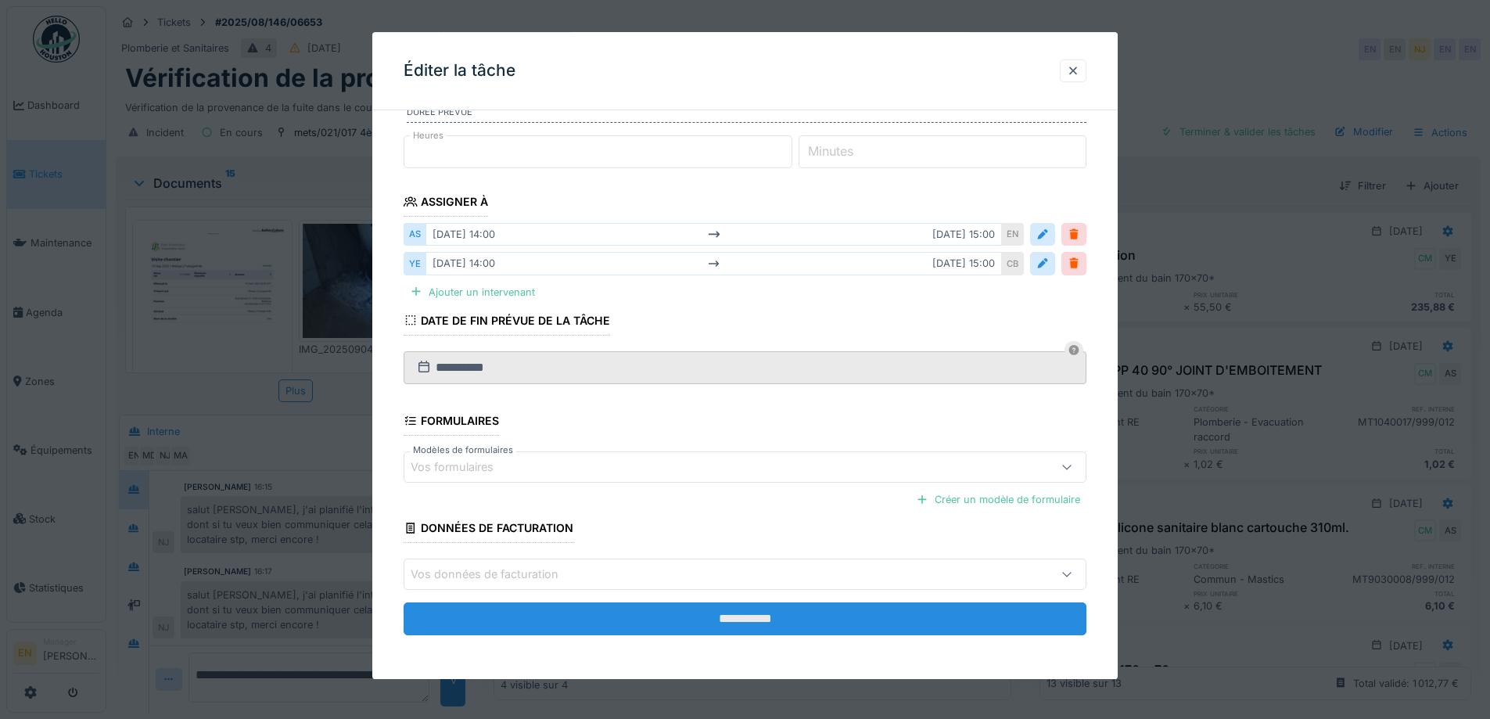
type textarea "**********"
click at [742, 620] on input "**********" at bounding box center [745, 619] width 683 height 33
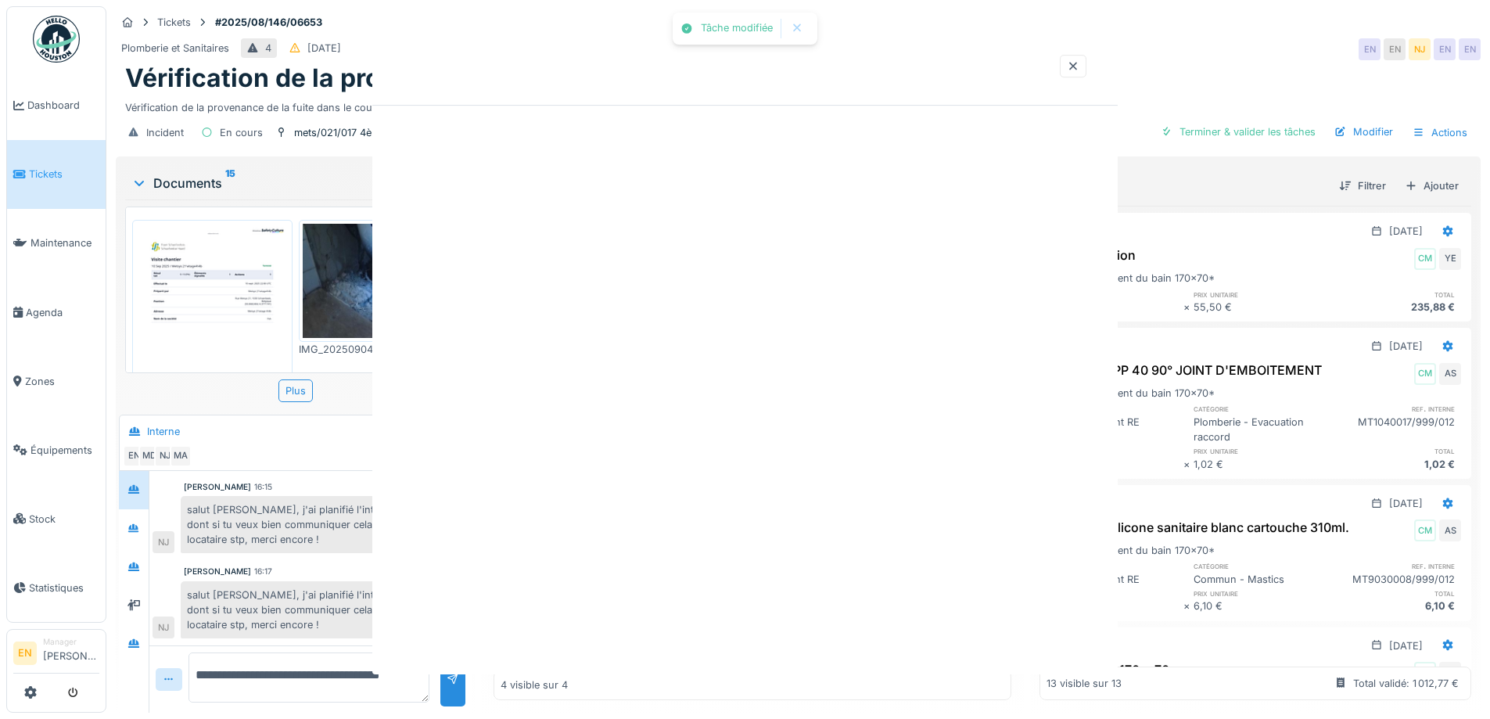
scroll to position [0, 0]
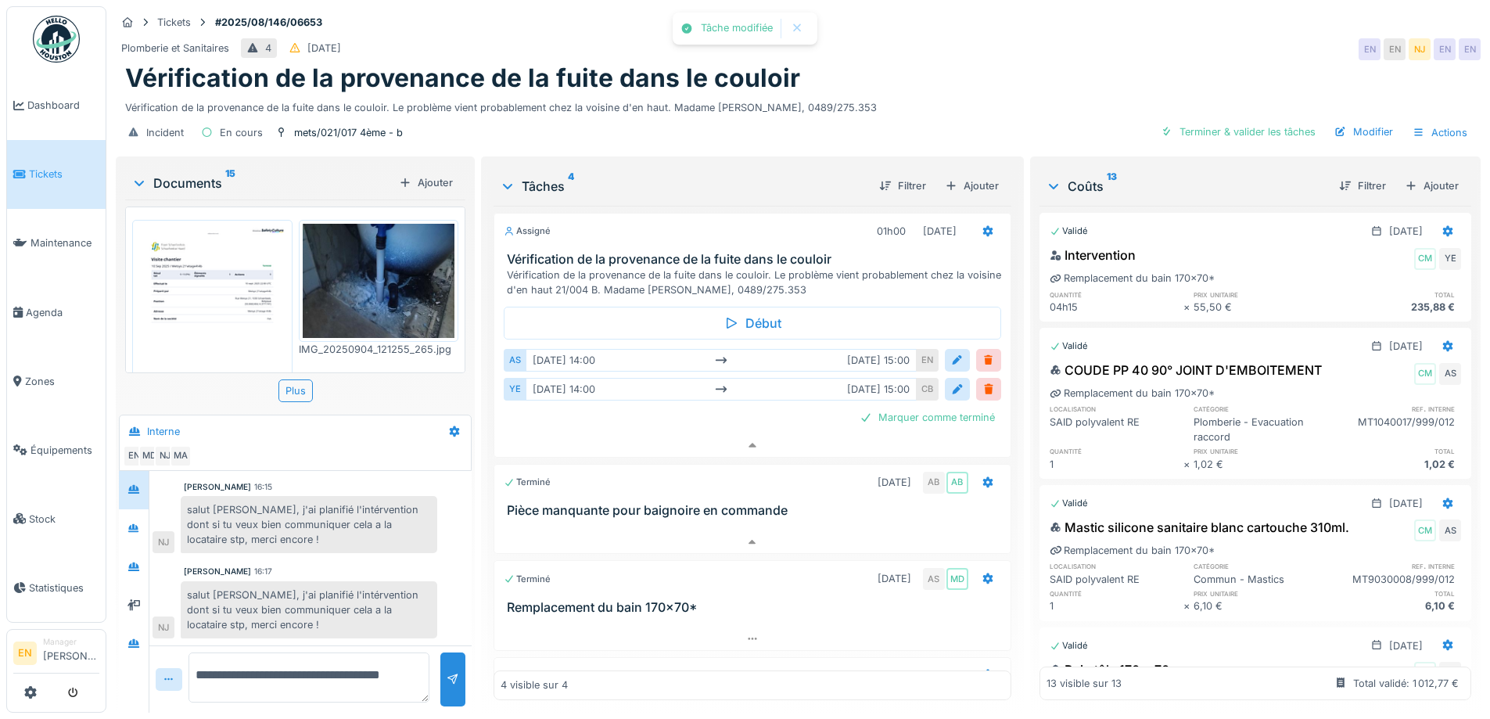
click at [982, 16] on div "Tickets #2025/08/146/06653" at bounding box center [798, 23] width 1365 height 20
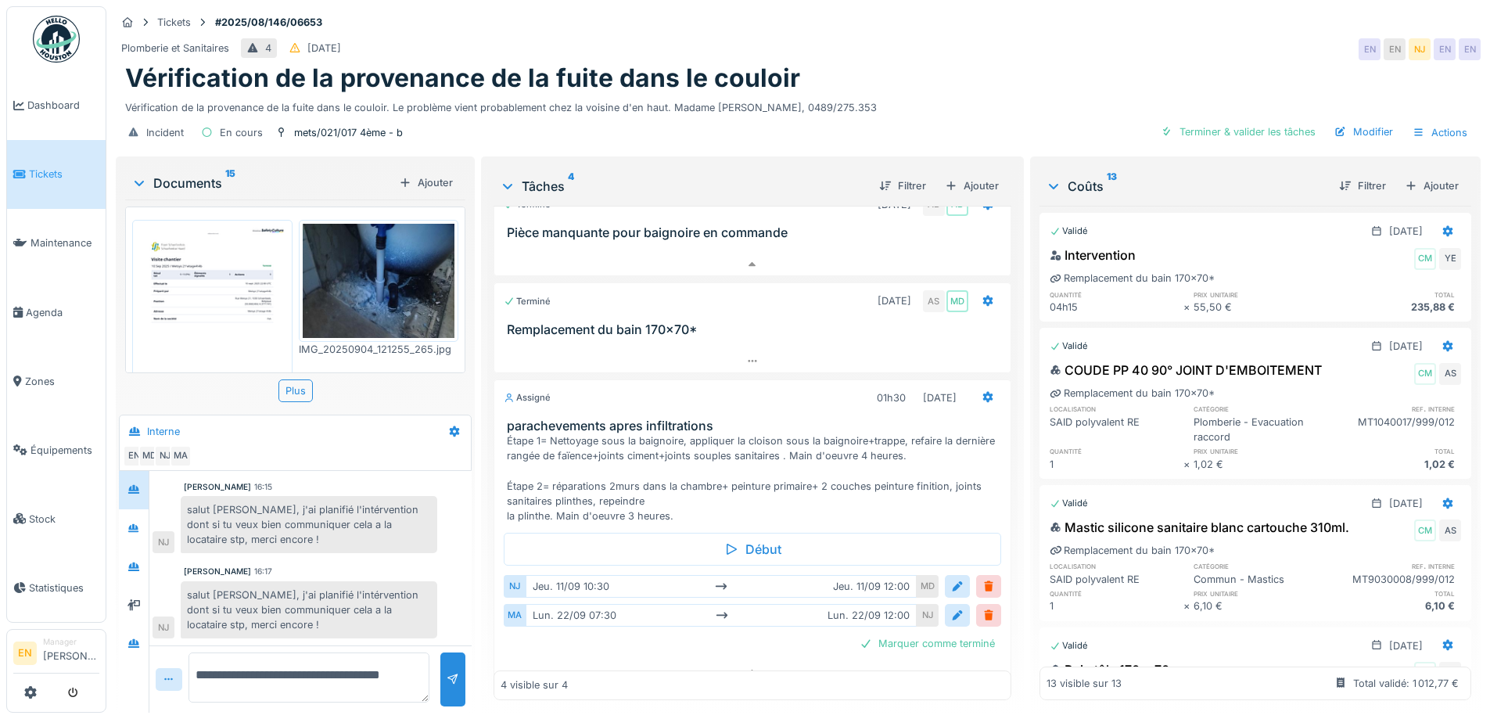
scroll to position [297, 0]
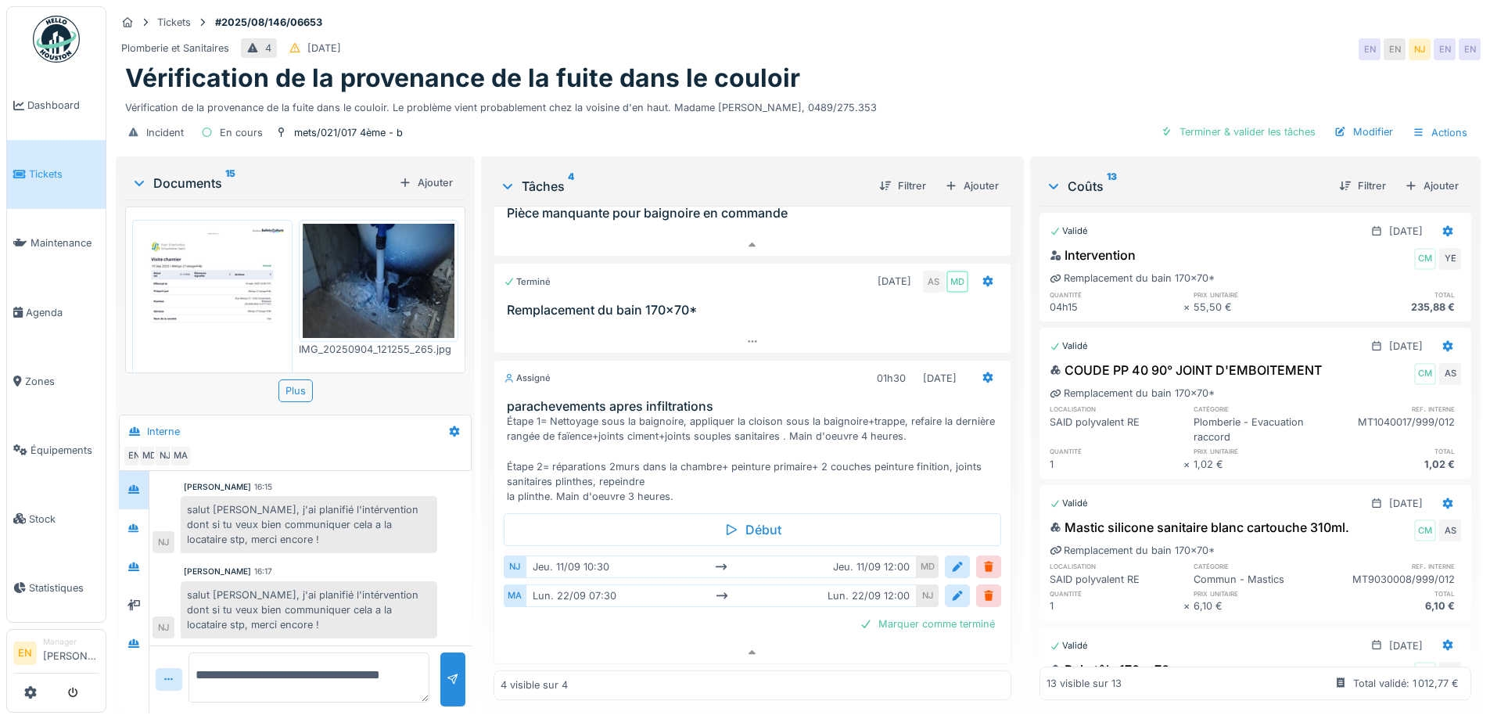
click at [952, 70] on div "Vérification de la provenance de la fuite dans le couloir" at bounding box center [798, 78] width 1346 height 30
drag, startPoint x: 291, startPoint y: 687, endPoint x: 193, endPoint y: 643, distance: 107.1
click at [193, 652] on textarea "**********" at bounding box center [308, 677] width 241 height 50
click at [972, 94] on div "Vérification de la provenance de la fuite dans le couloir. Le problème vient pr…" at bounding box center [798, 104] width 1346 height 21
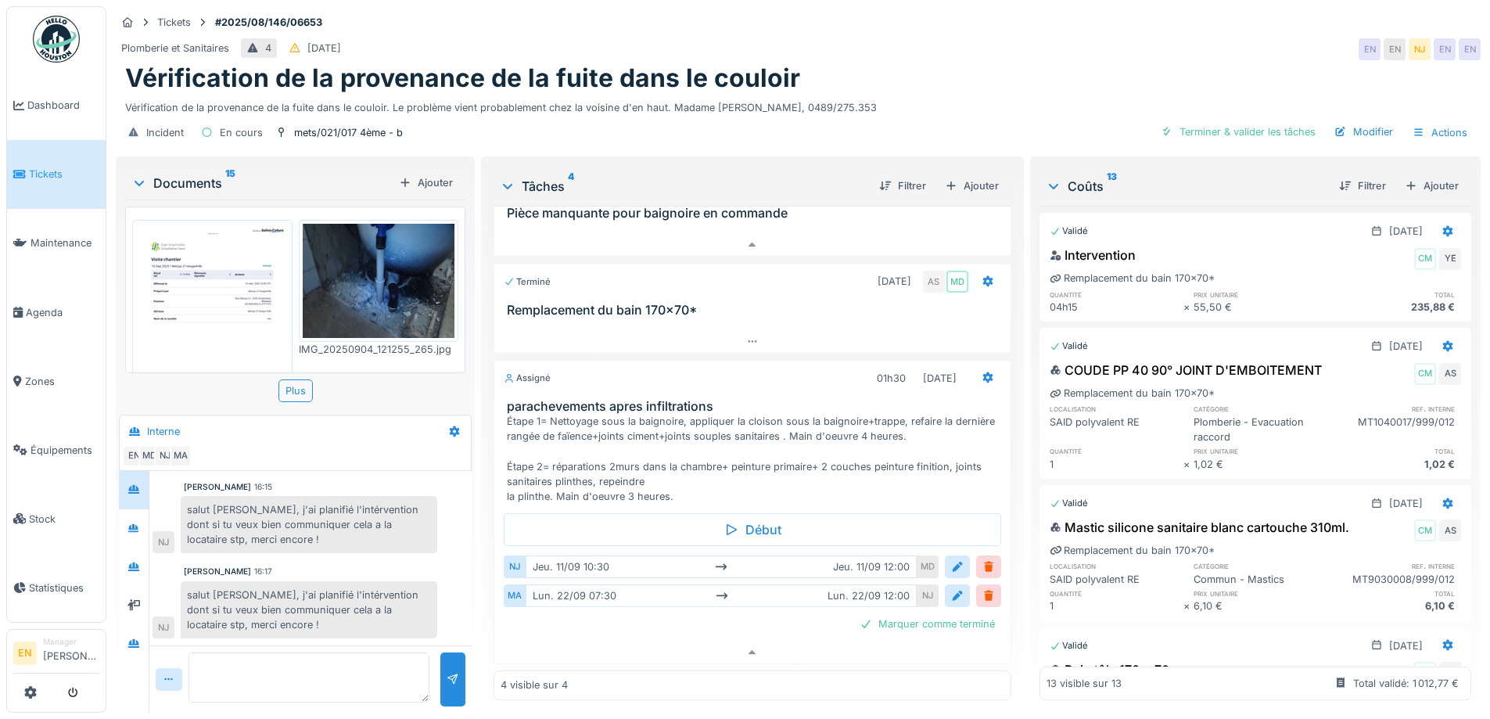
click at [946, 102] on div "Vérification de la provenance de la fuite dans le couloir. Le problème vient pr…" at bounding box center [798, 104] width 1346 height 21
click at [358, 594] on div "salut Mouad, j'ai planifié l'intérvention dont si tu veux bien communiquer cela…" at bounding box center [309, 610] width 257 height 58
click at [274, 597] on div "salut Mouad, j'ai planifié l'intérvention dont si tu veux bien communiquer cela…" at bounding box center [309, 610] width 257 height 58
click at [287, 599] on div "salut Mouad, j'ai planifié l'intérvention dont si tu veux bien communiquer cela…" at bounding box center [309, 610] width 257 height 58
click at [1039, 68] on div "Vérification de la provenance de la fuite dans le couloir" at bounding box center [798, 78] width 1346 height 30
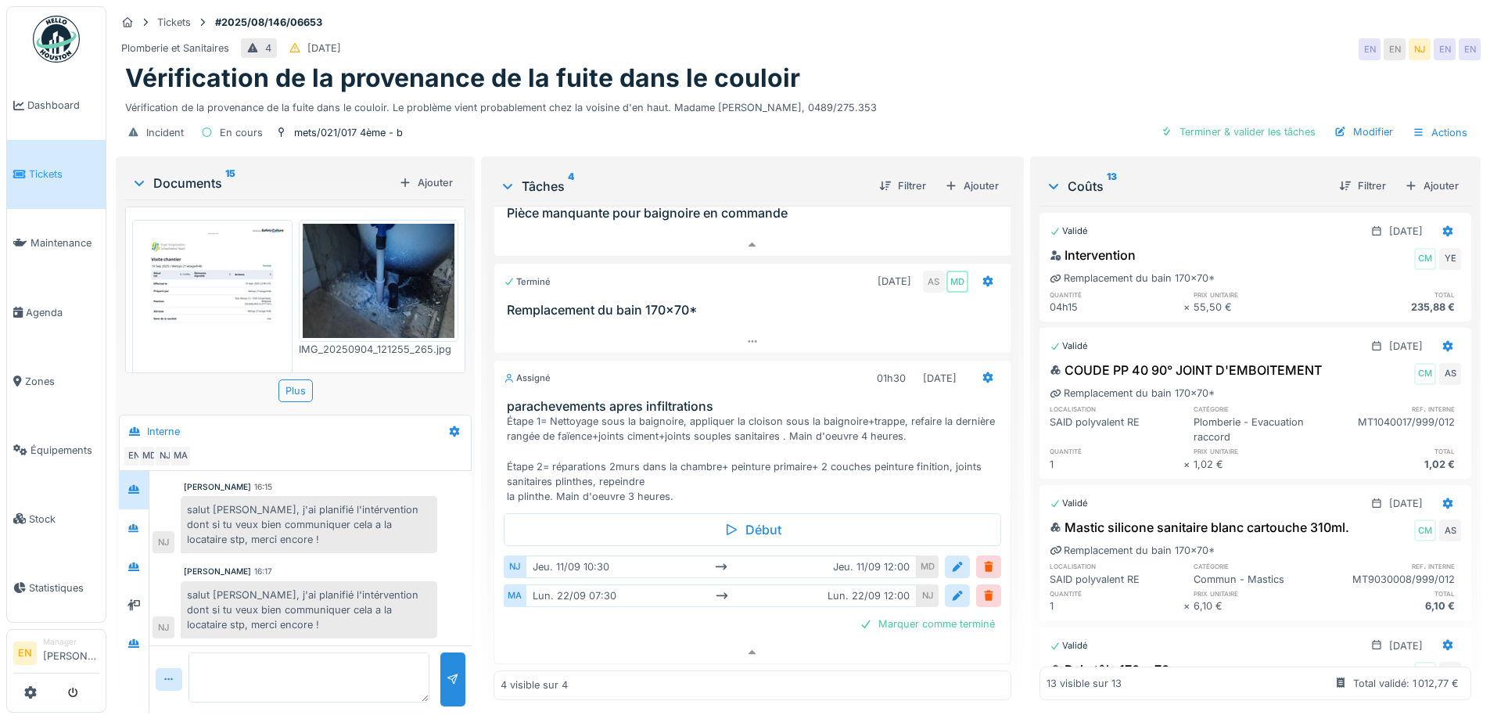
click at [368, 609] on div "salut Mouad, j'ai planifié l'intérvention dont si tu veux bien communiquer cela…" at bounding box center [309, 610] width 257 height 58
click at [1045, 63] on div "Vérification de la provenance de la fuite dans le couloir" at bounding box center [798, 78] width 1346 height 30
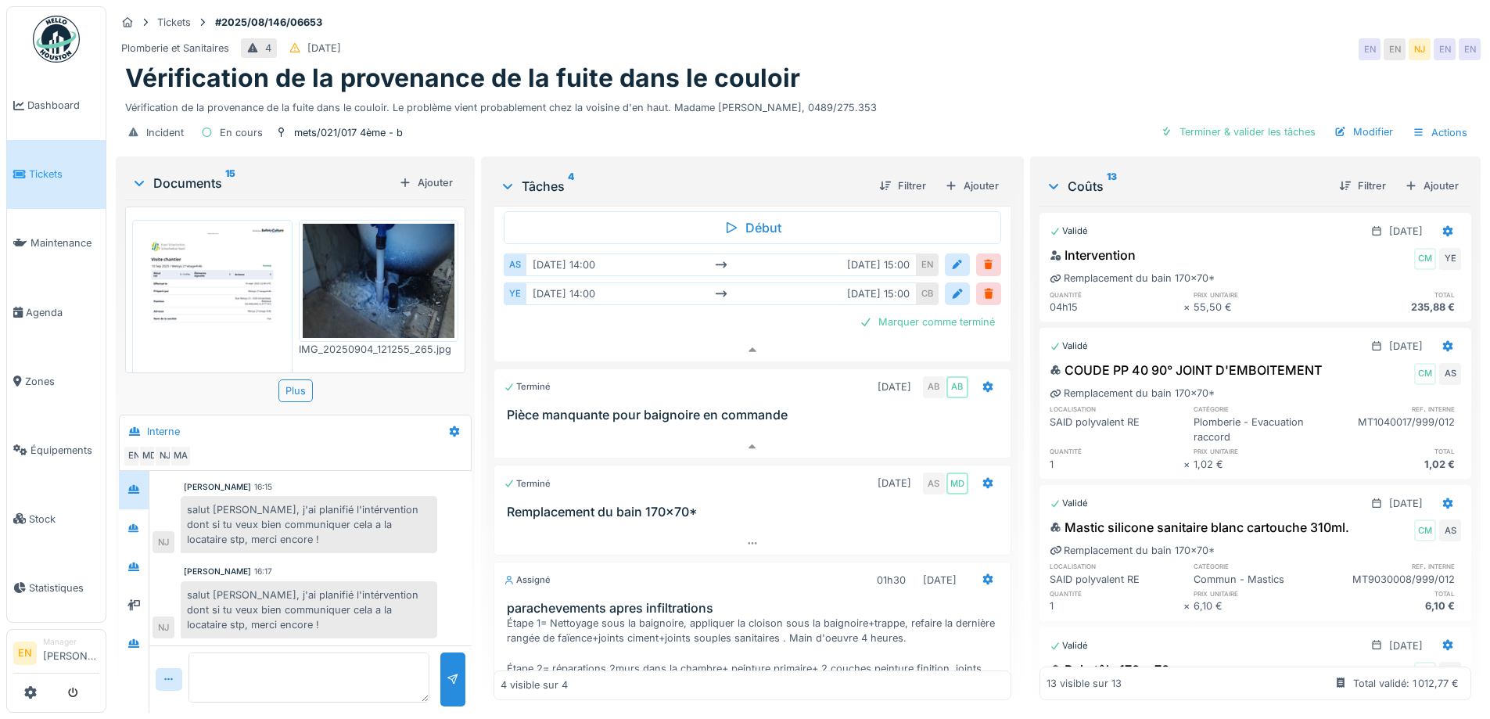
scroll to position [297, 0]
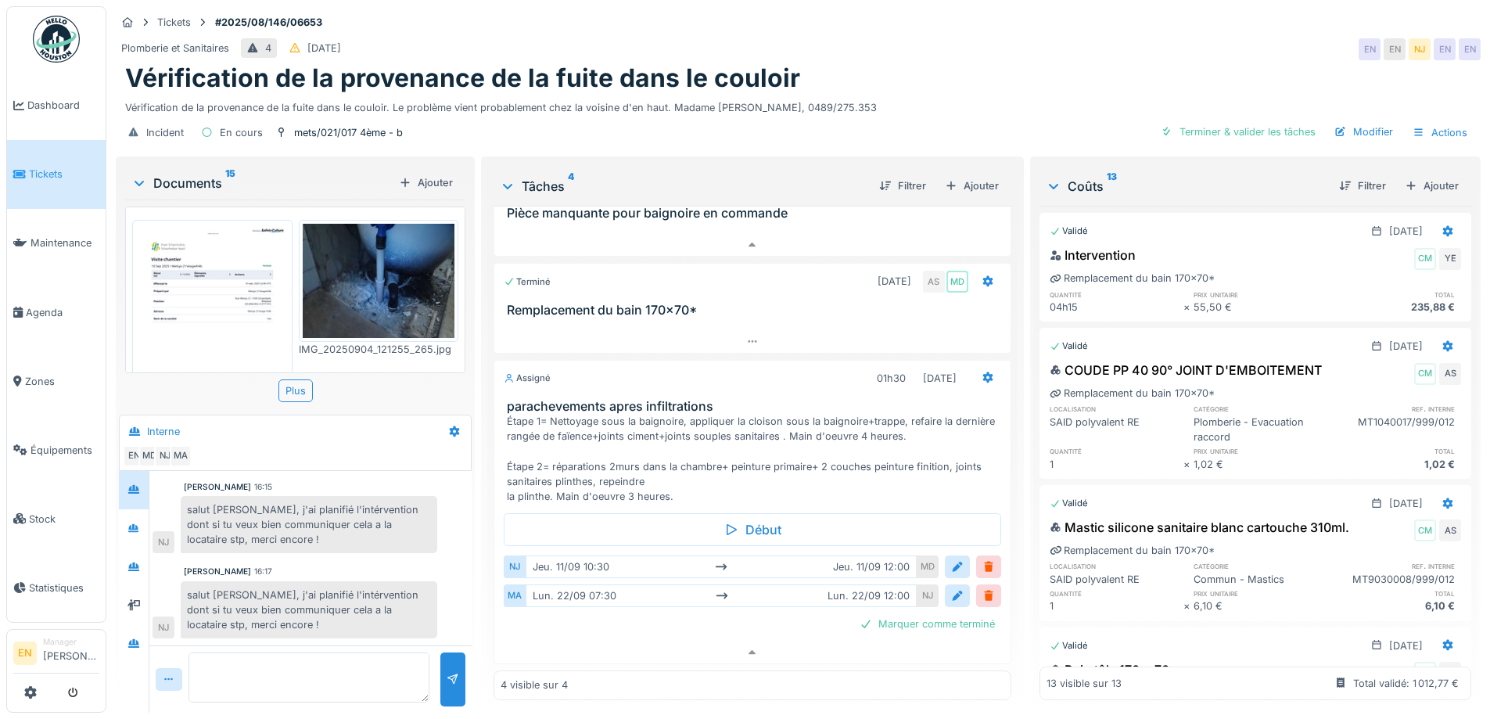
click at [357, 565] on div "Nicolae Jitcu 16:17" at bounding box center [310, 571] width 253 height 12
click at [1100, 37] on div "Plomberie et Sanitaires 4 30/08/2025 EN EN NJ EN EN" at bounding box center [798, 49] width 1365 height 28
click at [322, 673] on textarea at bounding box center [308, 677] width 241 height 50
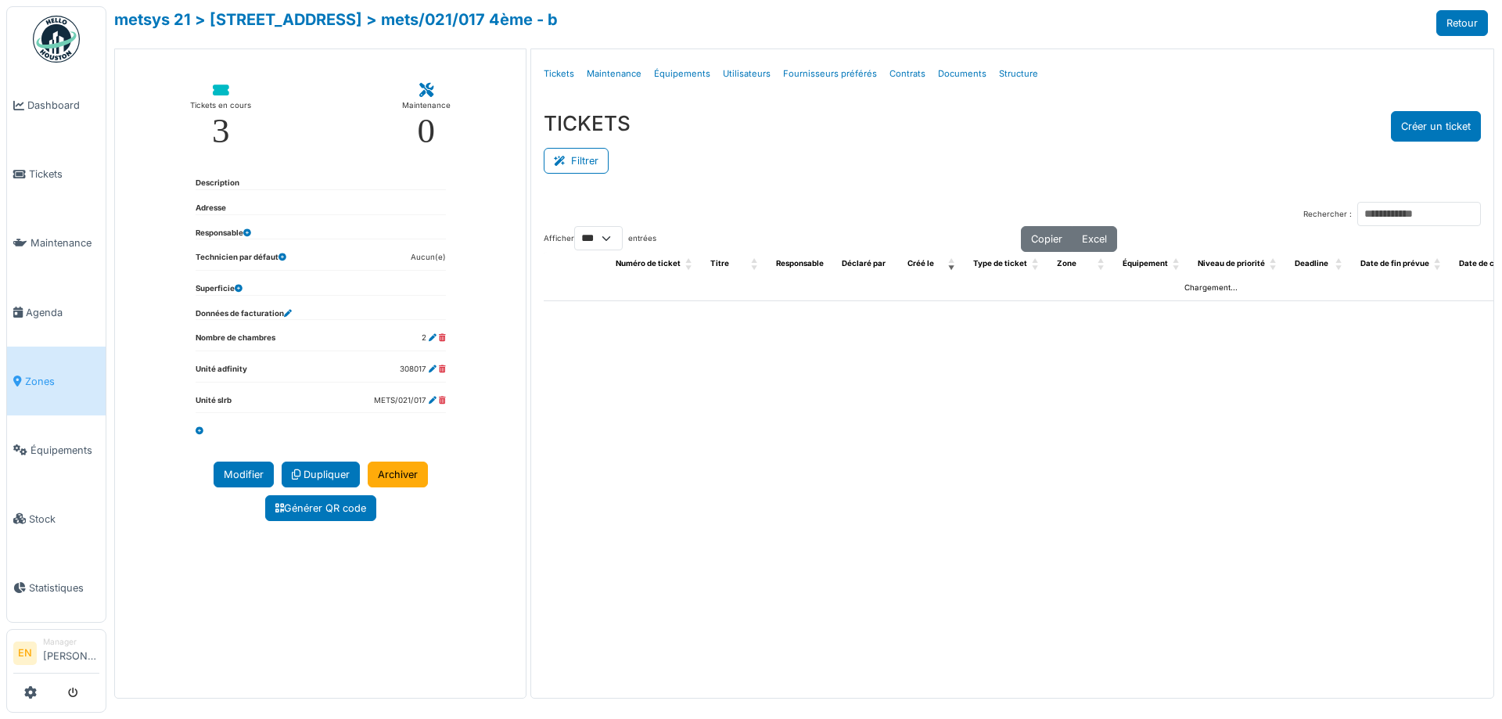
select select "***"
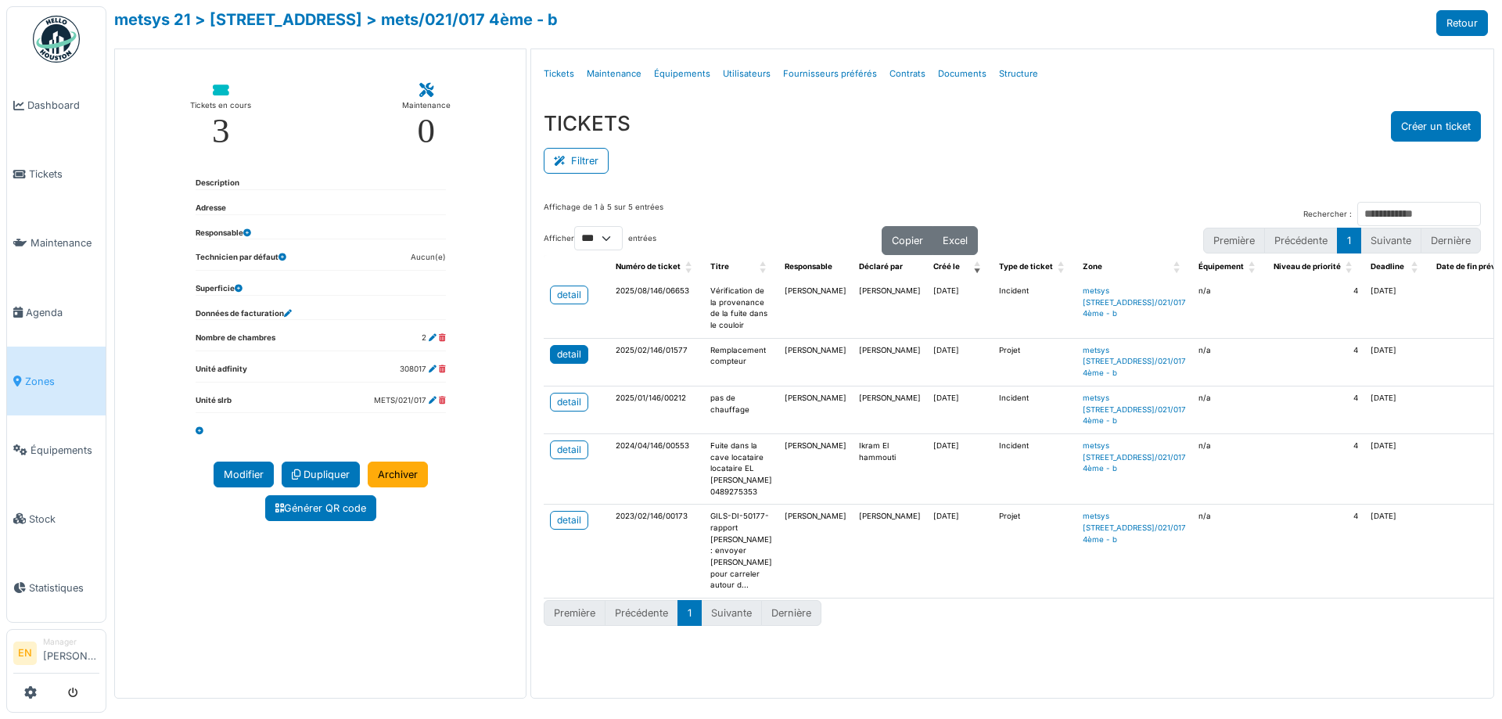
click at [568, 361] on div "detail" at bounding box center [569, 354] width 24 height 14
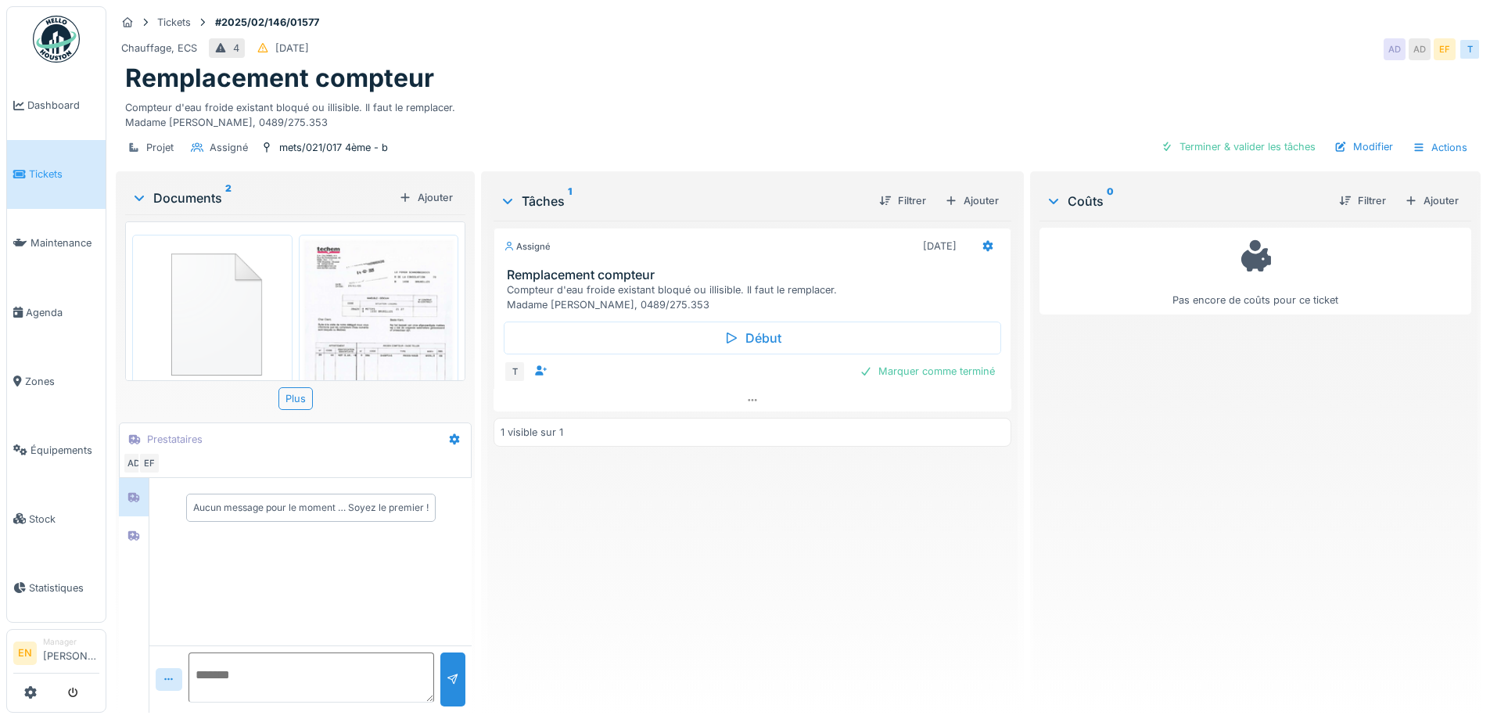
click at [612, 496] on div "Assigné 28/02/2025 Remplacement compteur Compteur d'eau froide existant bloqué …" at bounding box center [752, 460] width 517 height 479
drag, startPoint x: 504, startPoint y: 302, endPoint x: 727, endPoint y: 315, distance: 223.3
click at [727, 315] on div "Assigné 28/02/2025 Remplacement compteur Compteur d'eau froide existant bloqué …" at bounding box center [752, 320] width 517 height 184
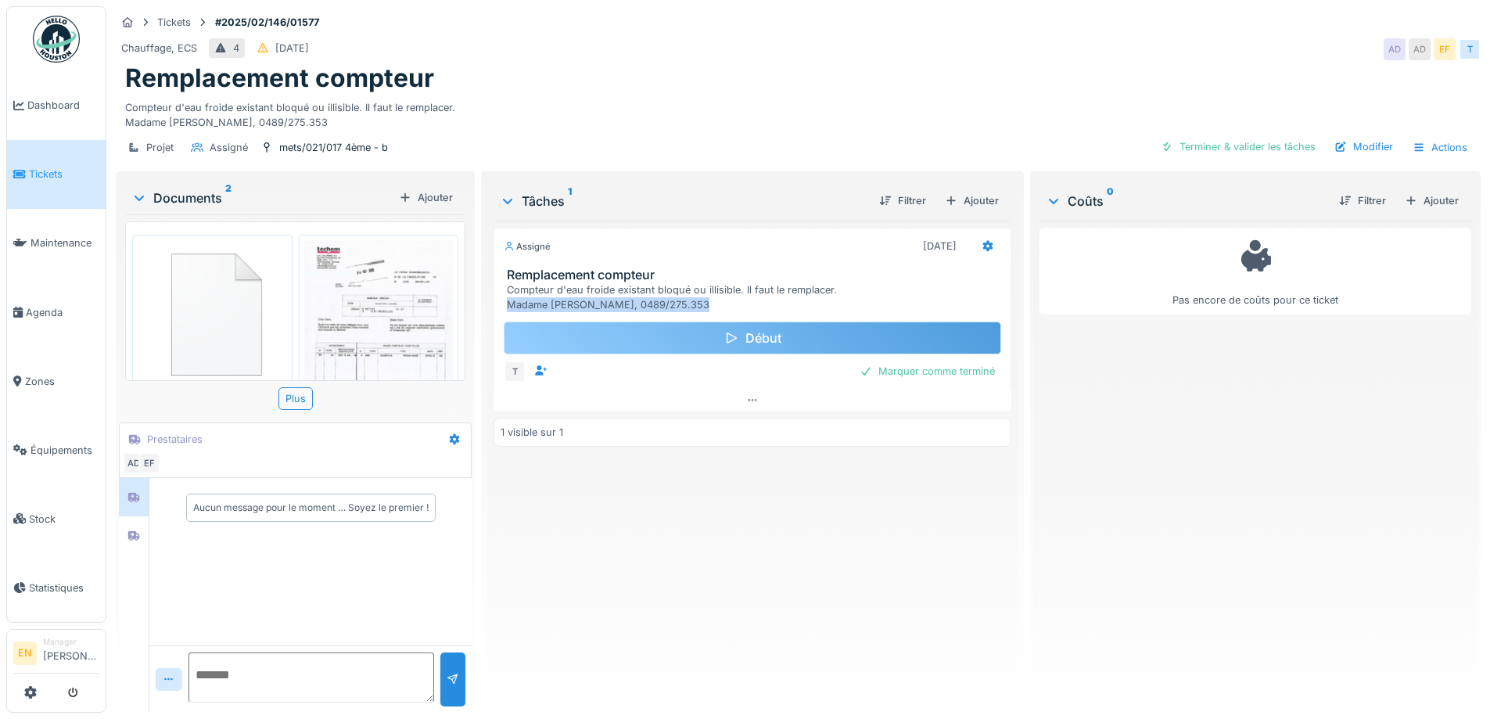
copy div "Madame Ikram EL HAMMOUTI, 0489/275.353"
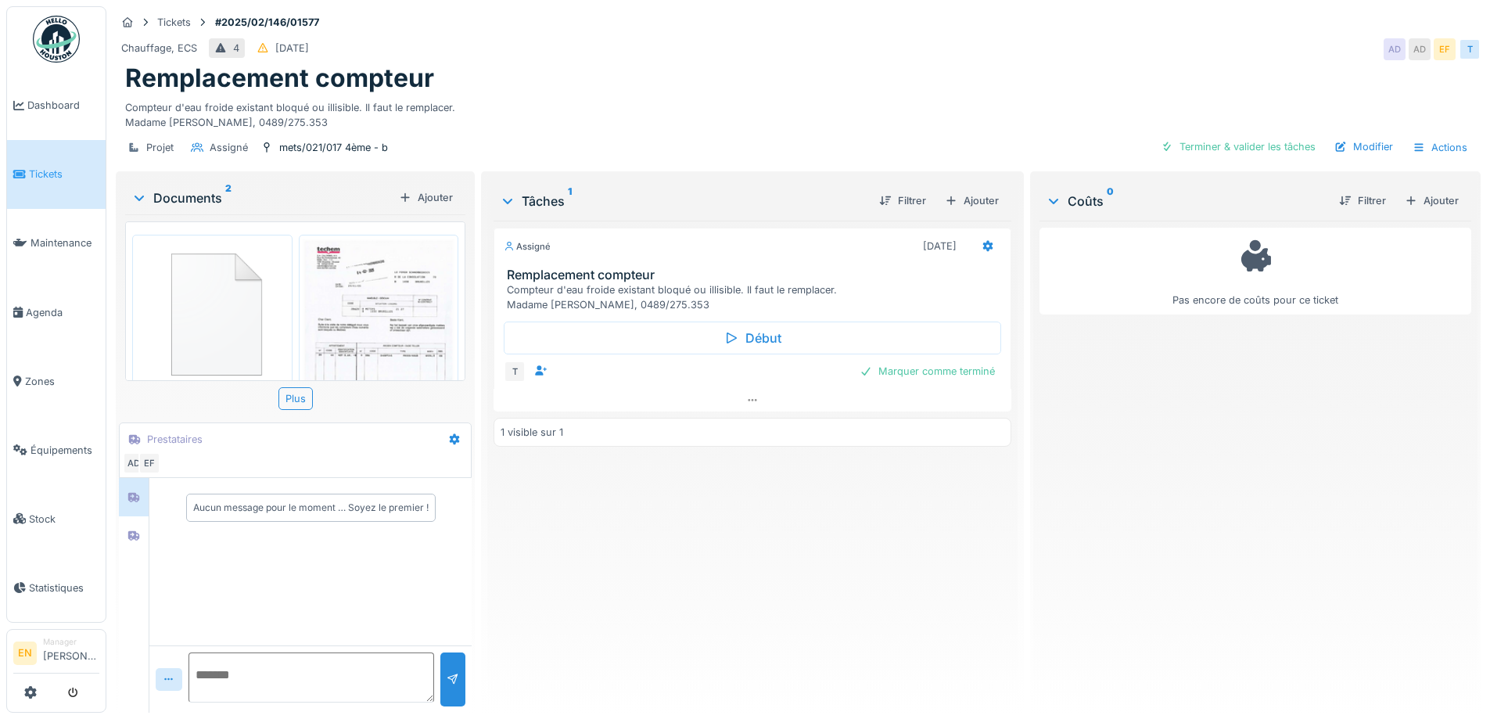
click at [1135, 485] on div "Pas encore de coûts pour ce ticket" at bounding box center [1255, 460] width 432 height 479
click at [1010, 81] on div "Remplacement compteur" at bounding box center [798, 78] width 1346 height 30
